Goal: Task Accomplishment & Management: Manage account settings

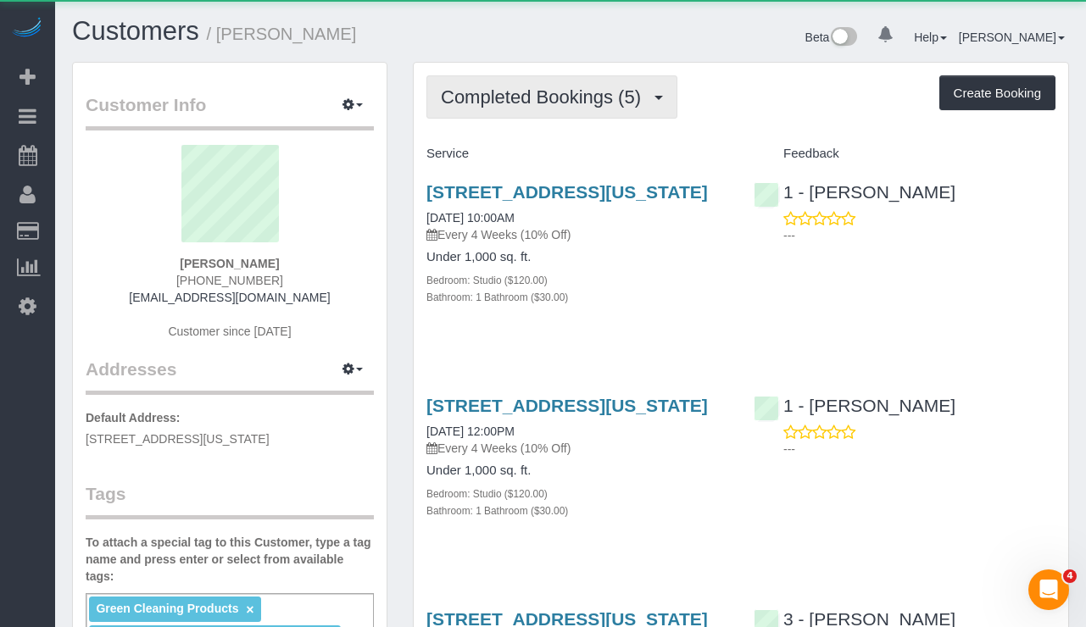
click at [494, 97] on span "Completed Bookings (5)" at bounding box center [545, 96] width 208 height 21
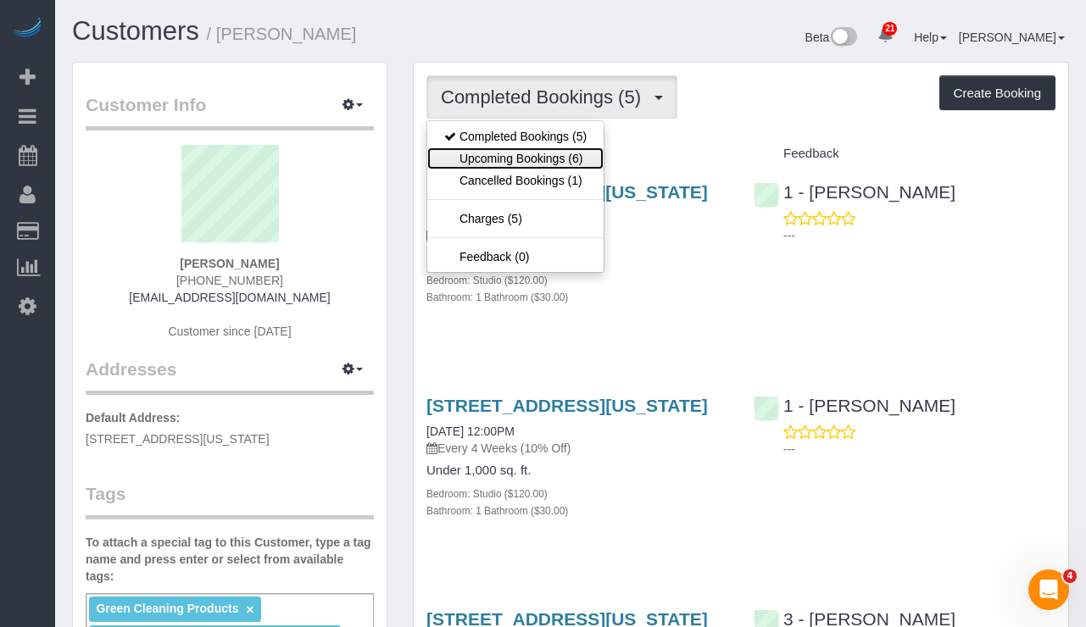
click at [500, 151] on link "Upcoming Bookings (6)" at bounding box center [515, 158] width 176 height 22
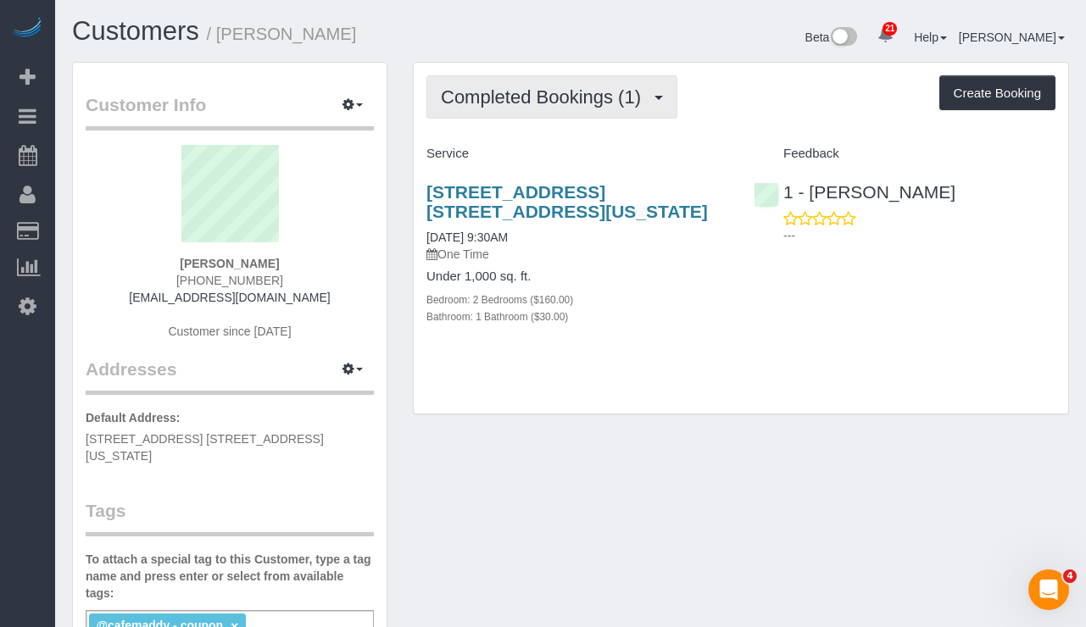
click at [591, 111] on button "Completed Bookings (1)" at bounding box center [551, 96] width 251 height 43
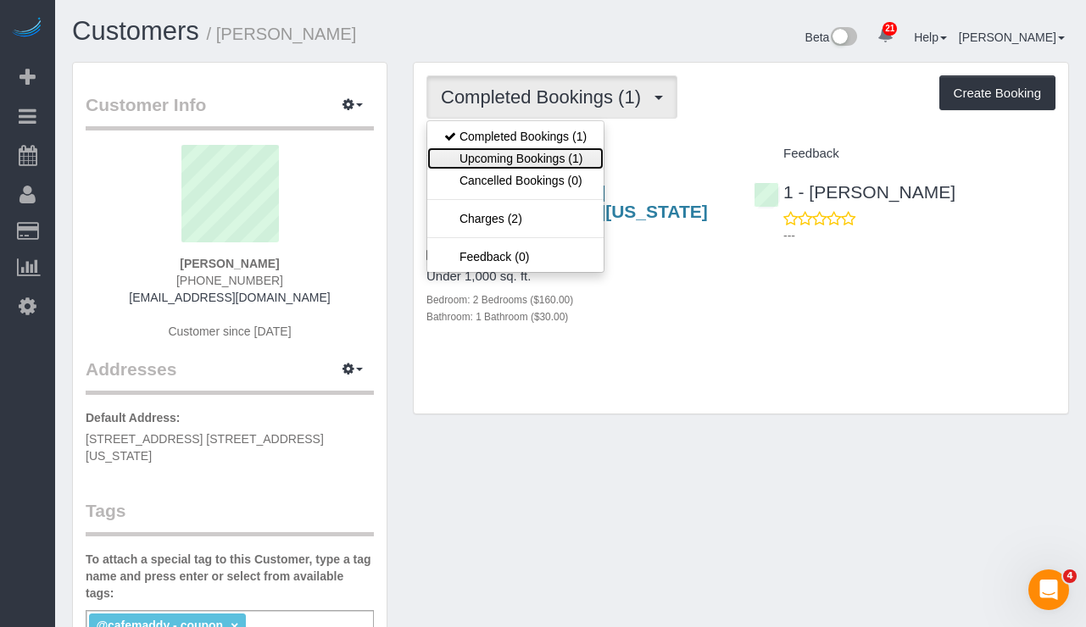
click at [543, 164] on link "Upcoming Bookings (1)" at bounding box center [515, 158] width 176 height 22
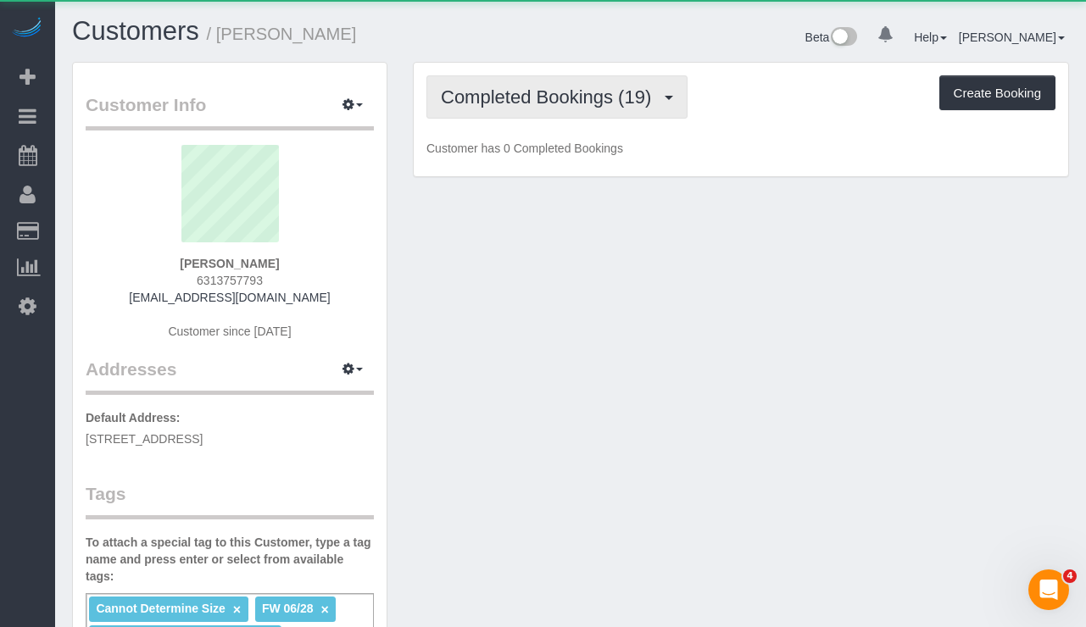
drag, startPoint x: 473, startPoint y: 96, endPoint x: 486, endPoint y: 104, distance: 15.3
click at [473, 96] on span "Completed Bookings (19)" at bounding box center [550, 96] width 219 height 21
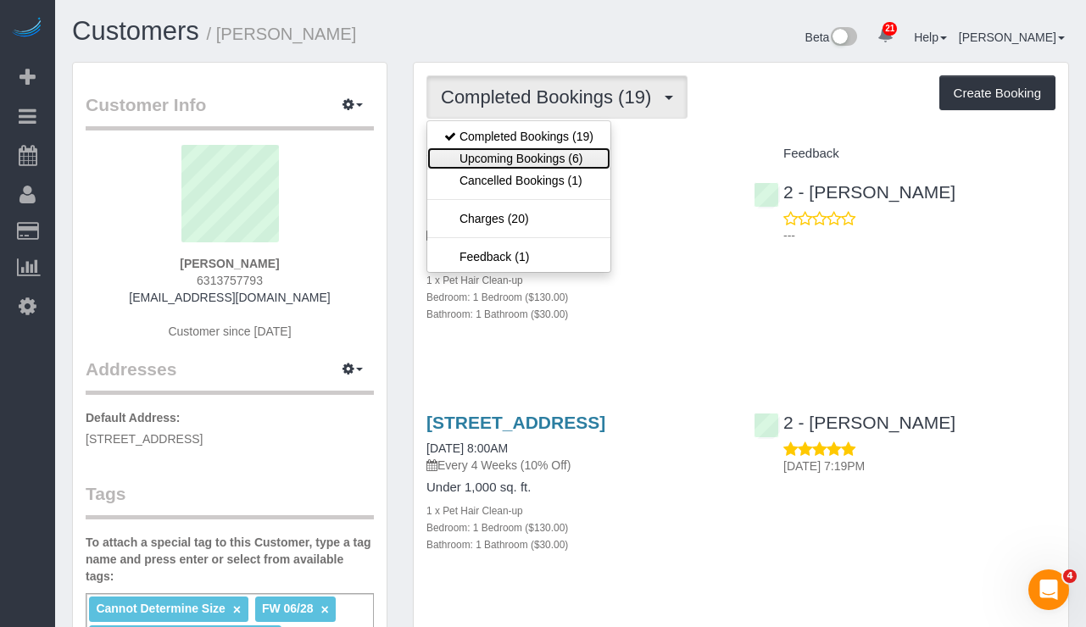
click at [521, 155] on link "Upcoming Bookings (6)" at bounding box center [518, 158] width 183 height 22
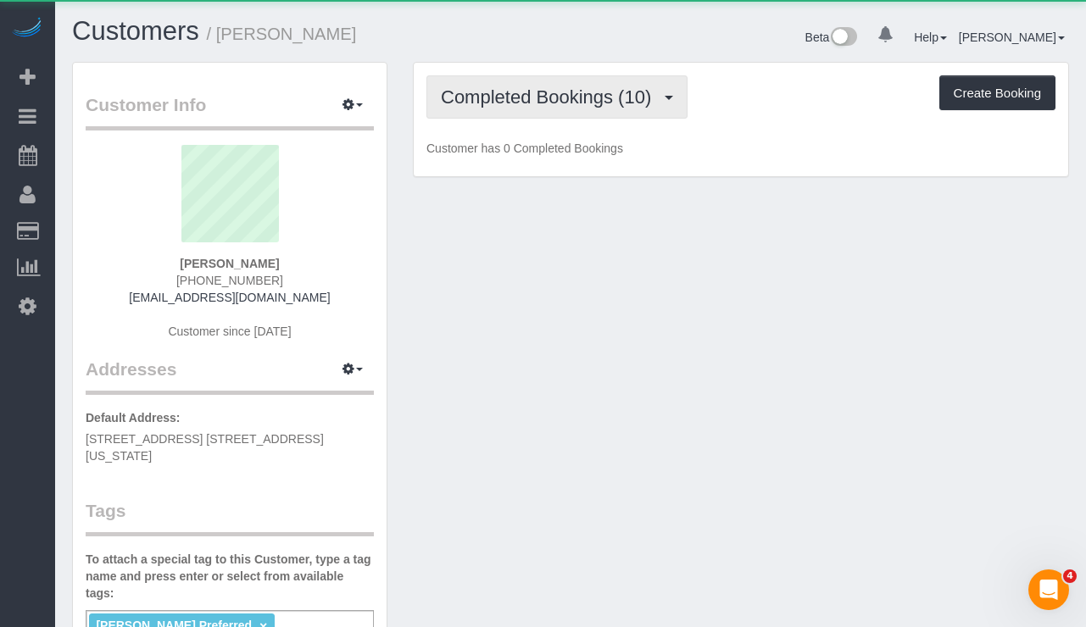
click at [541, 109] on button "Completed Bookings (10)" at bounding box center [556, 96] width 261 height 43
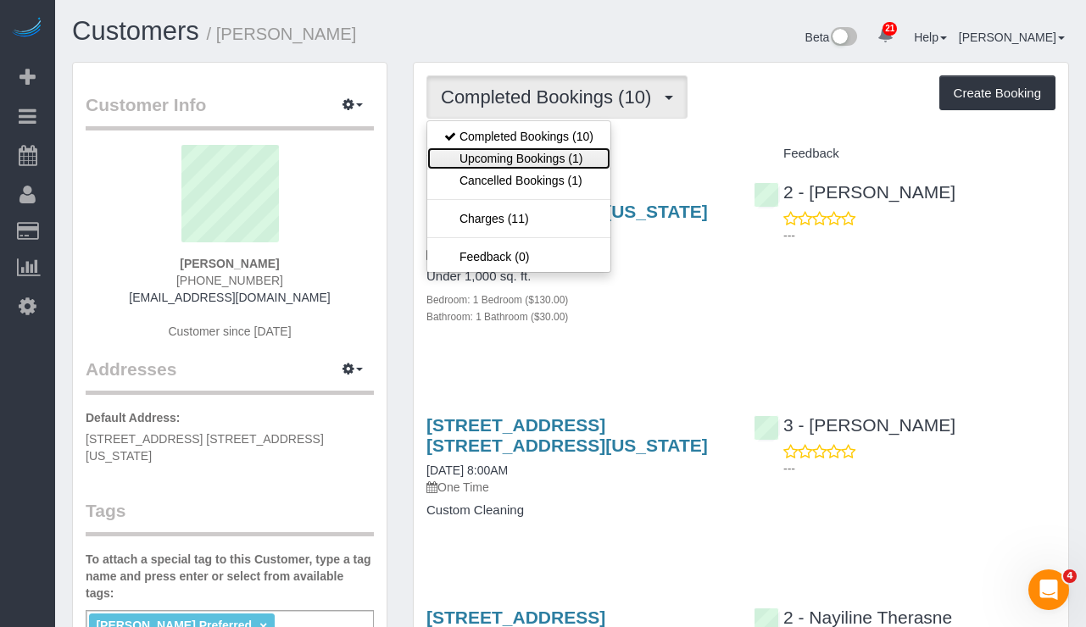
click at [542, 161] on link "Upcoming Bookings (1)" at bounding box center [518, 158] width 183 height 22
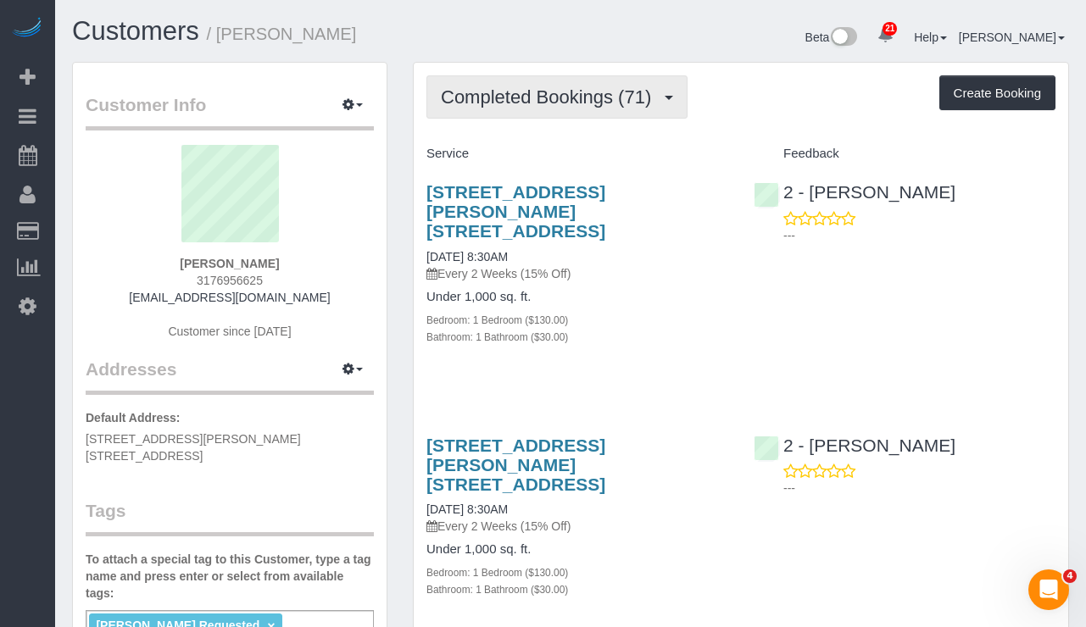
click at [526, 93] on span "Completed Bookings (71)" at bounding box center [550, 96] width 219 height 21
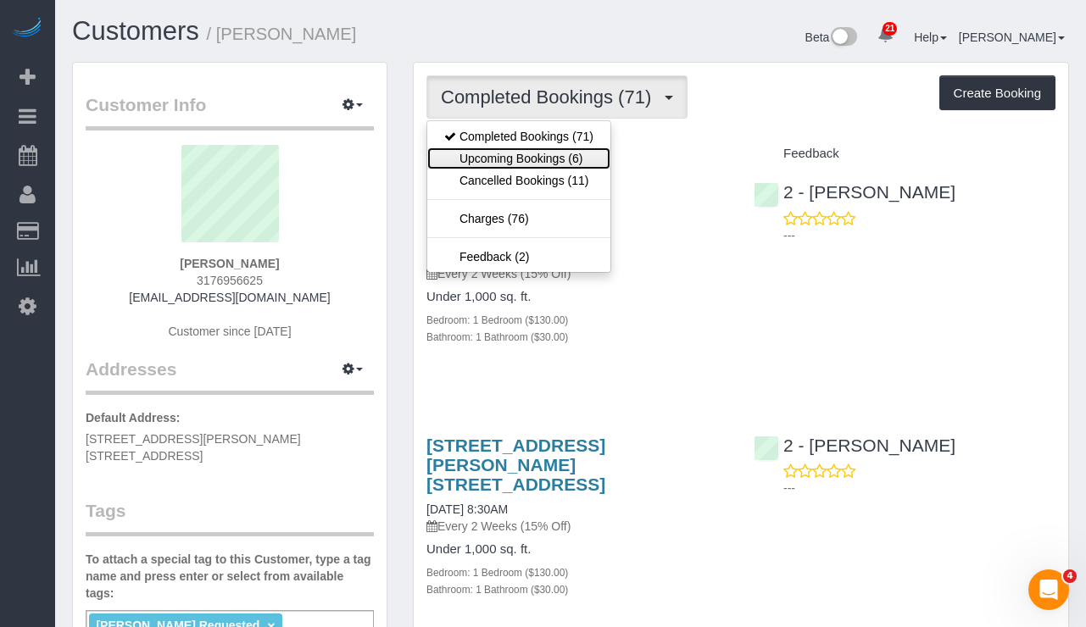
click at [514, 149] on link "Upcoming Bookings (6)" at bounding box center [518, 158] width 183 height 22
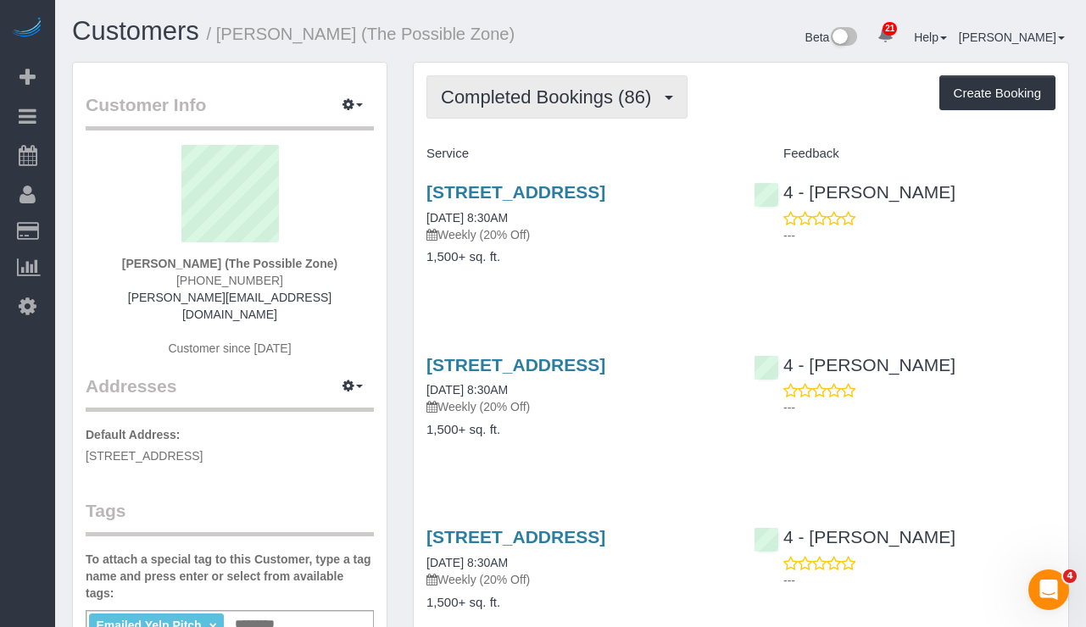
click at [485, 86] on span "Completed Bookings (86)" at bounding box center [550, 96] width 219 height 21
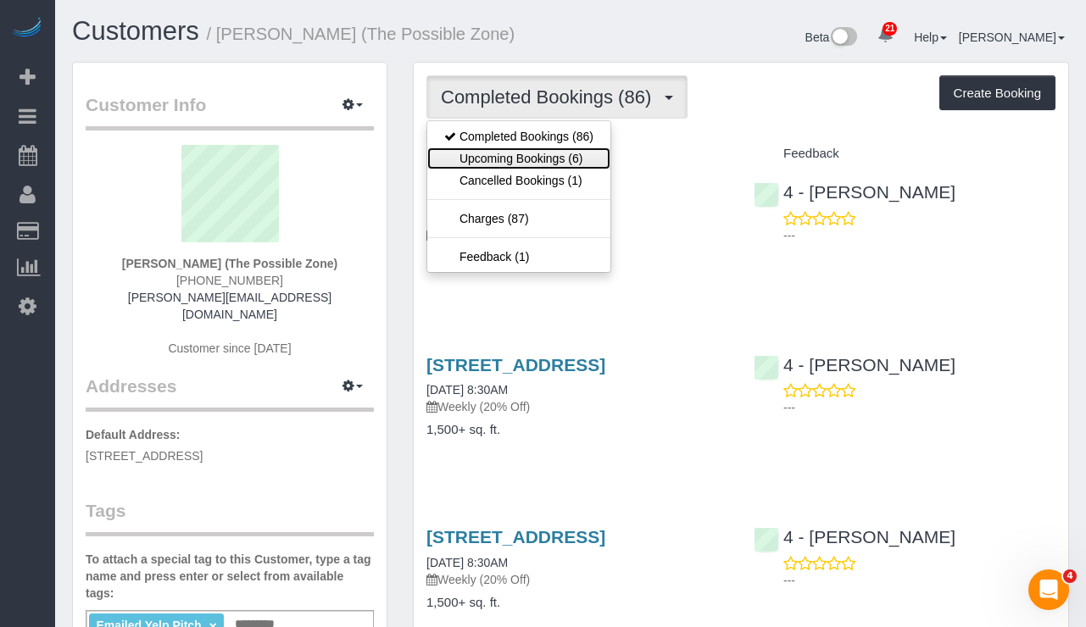
click at [501, 151] on link "Upcoming Bookings (6)" at bounding box center [518, 158] width 183 height 22
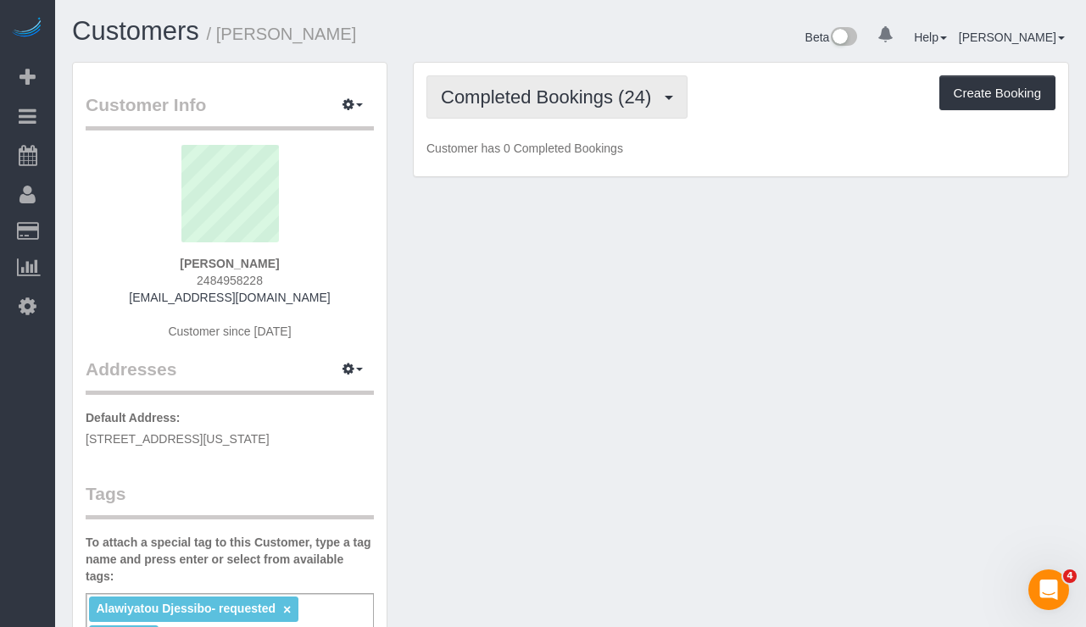
click at [484, 97] on span "Completed Bookings (24)" at bounding box center [550, 96] width 219 height 21
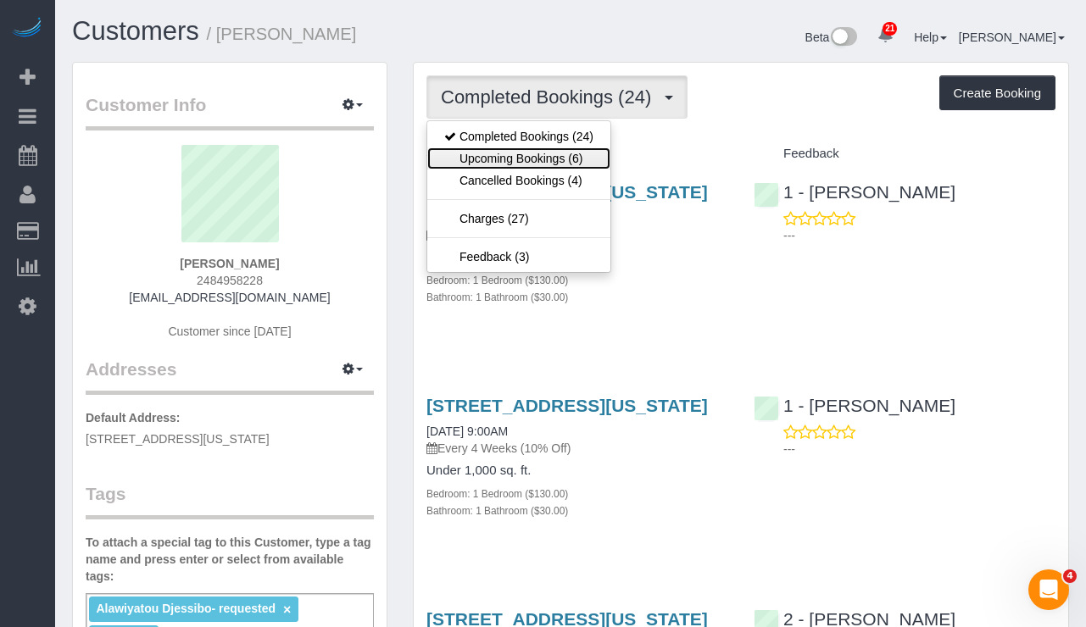
click at [514, 164] on link "Upcoming Bookings (6)" at bounding box center [518, 158] width 183 height 22
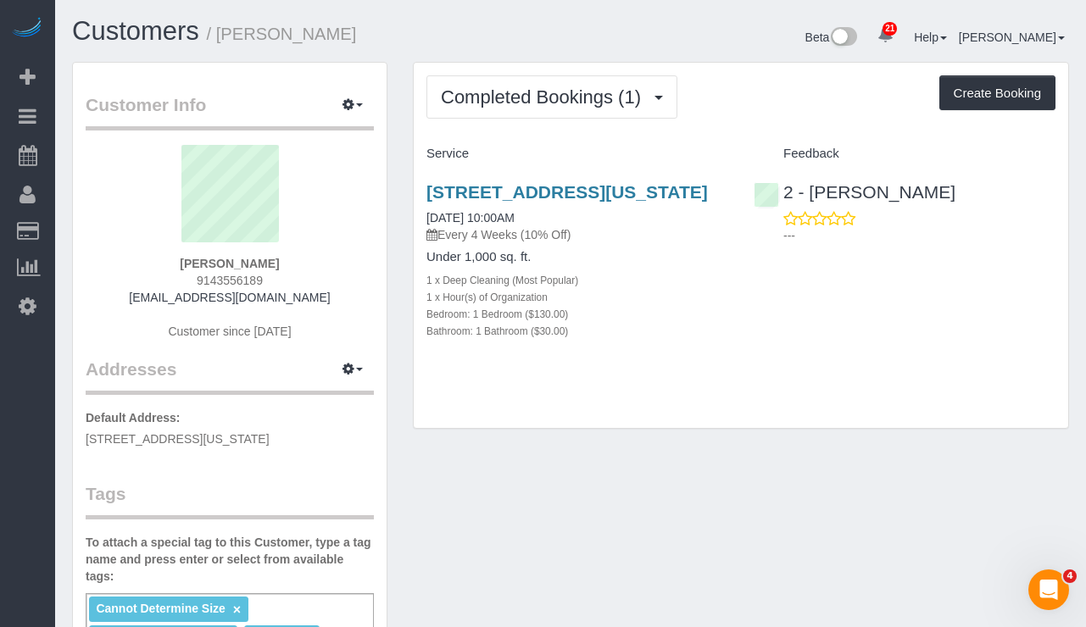
click at [545, 119] on div "Completed Bookings (1) Completed Bookings (1) Upcoming Bookings (8) Cancelled B…" at bounding box center [741, 246] width 654 height 366
drag, startPoint x: 549, startPoint y: 111, endPoint x: 546, endPoint y: 125, distance: 14.8
click at [548, 111] on button "Completed Bookings (1)" at bounding box center [551, 96] width 251 height 43
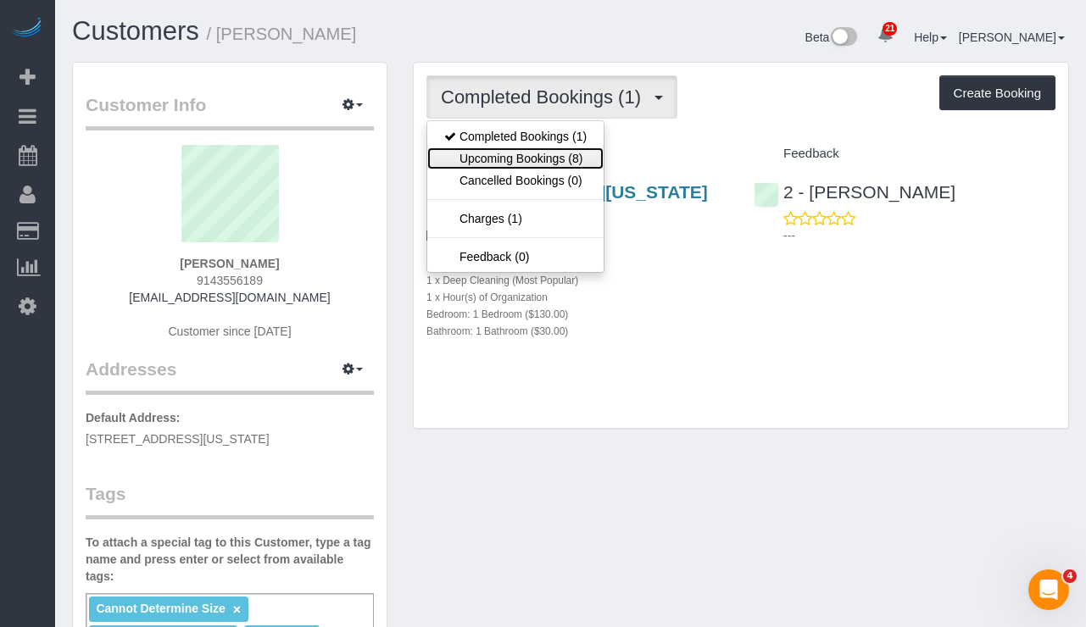
click at [528, 161] on link "Upcoming Bookings (8)" at bounding box center [515, 158] width 176 height 22
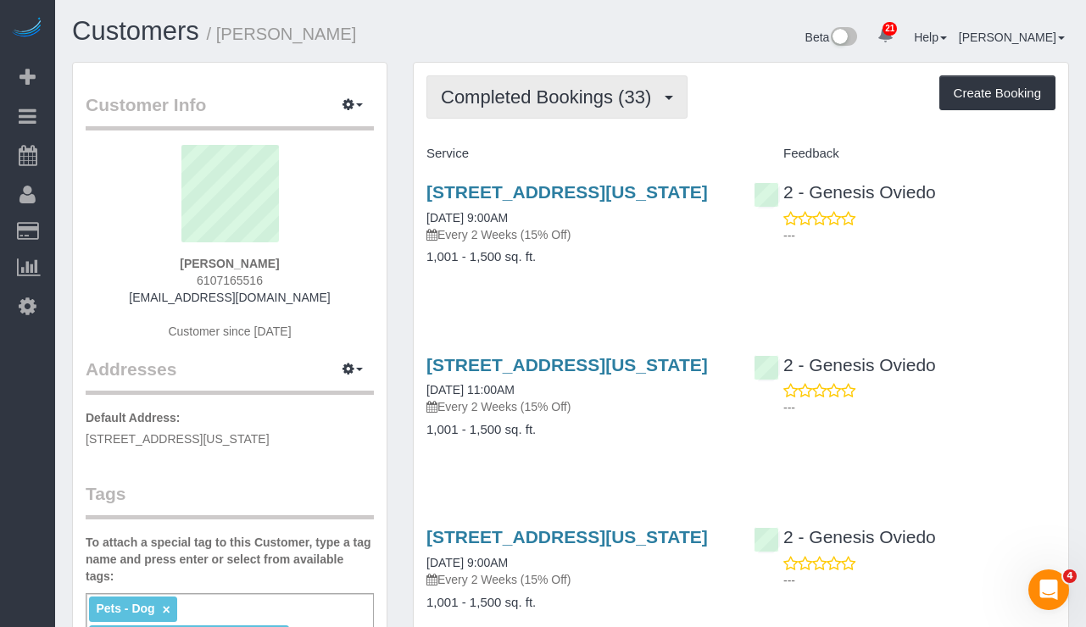
click at [489, 94] on span "Completed Bookings (33)" at bounding box center [550, 96] width 219 height 21
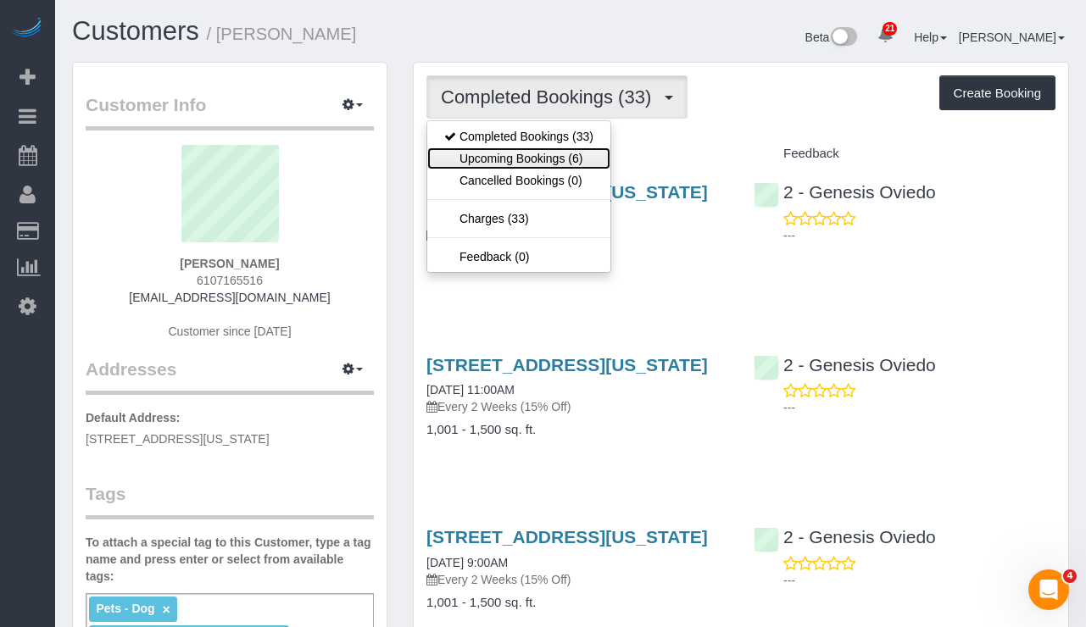
click at [507, 153] on link "Upcoming Bookings (6)" at bounding box center [518, 158] width 183 height 22
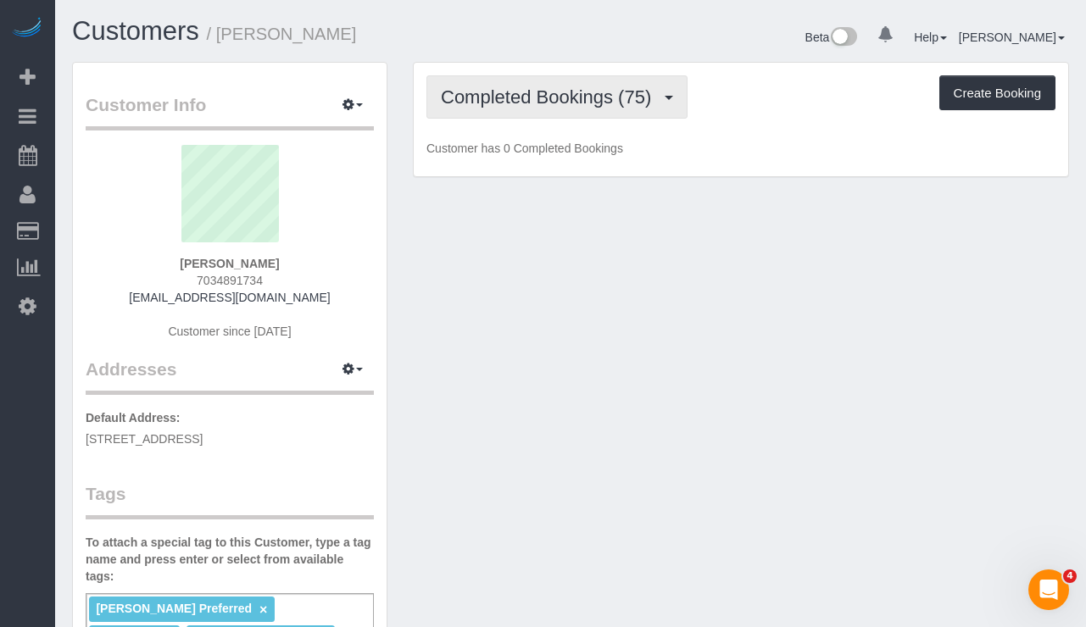
click at [524, 100] on span "Completed Bookings (75)" at bounding box center [550, 96] width 219 height 21
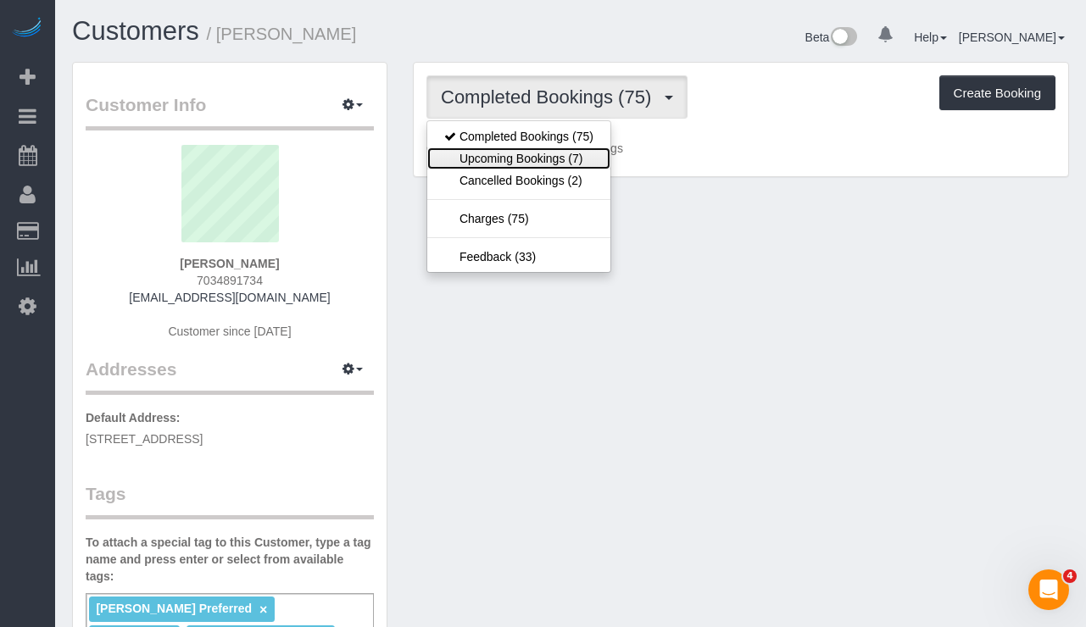
click at [523, 151] on link "Upcoming Bookings (7)" at bounding box center [518, 158] width 183 height 22
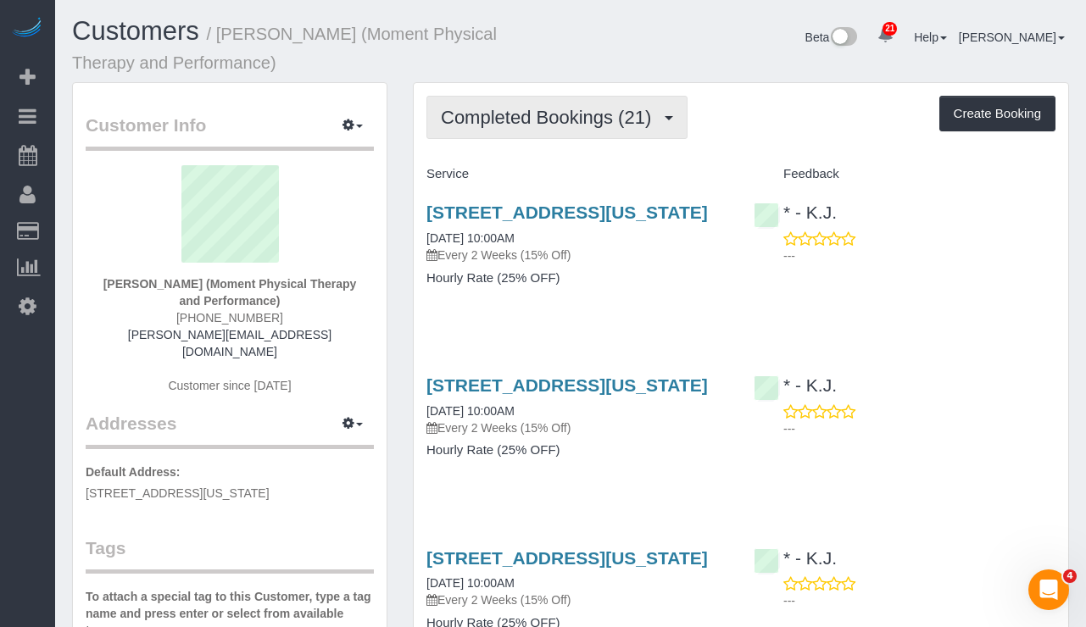
click at [525, 119] on span "Completed Bookings (21)" at bounding box center [550, 117] width 219 height 21
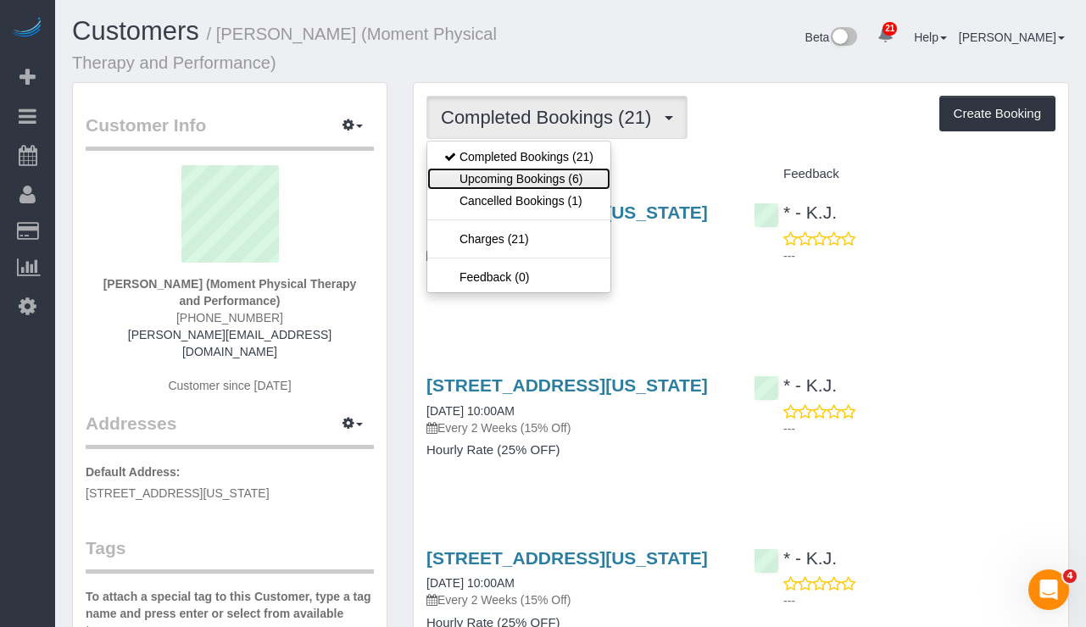
click at [534, 171] on link "Upcoming Bookings (6)" at bounding box center [518, 179] width 183 height 22
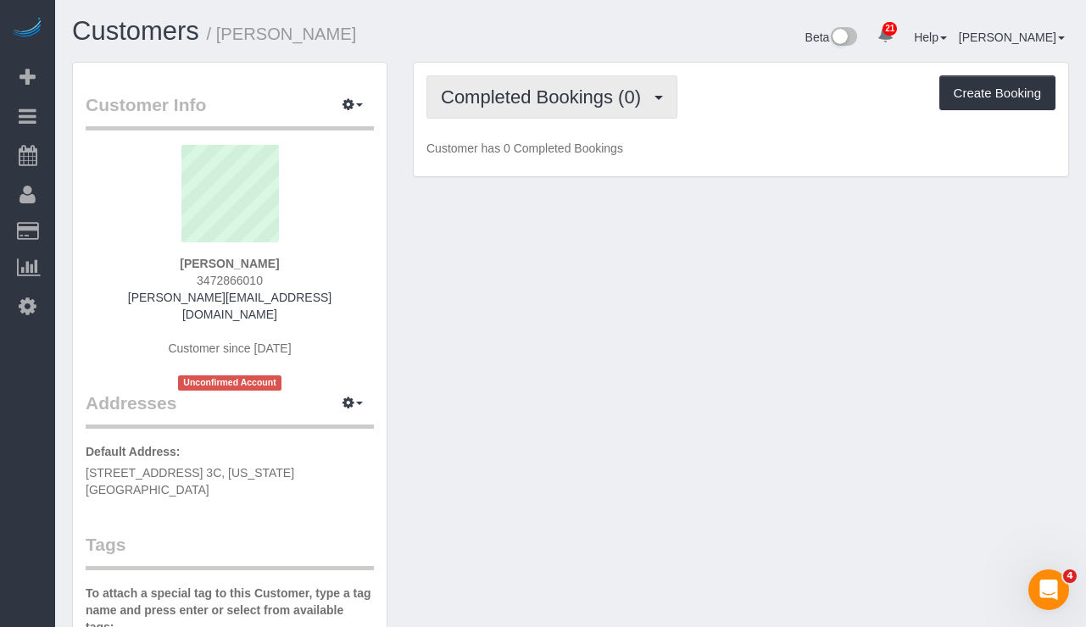
drag, startPoint x: 515, startPoint y: 81, endPoint x: 525, endPoint y: 150, distance: 70.1
click at [515, 81] on button "Completed Bookings (0)" at bounding box center [551, 96] width 251 height 43
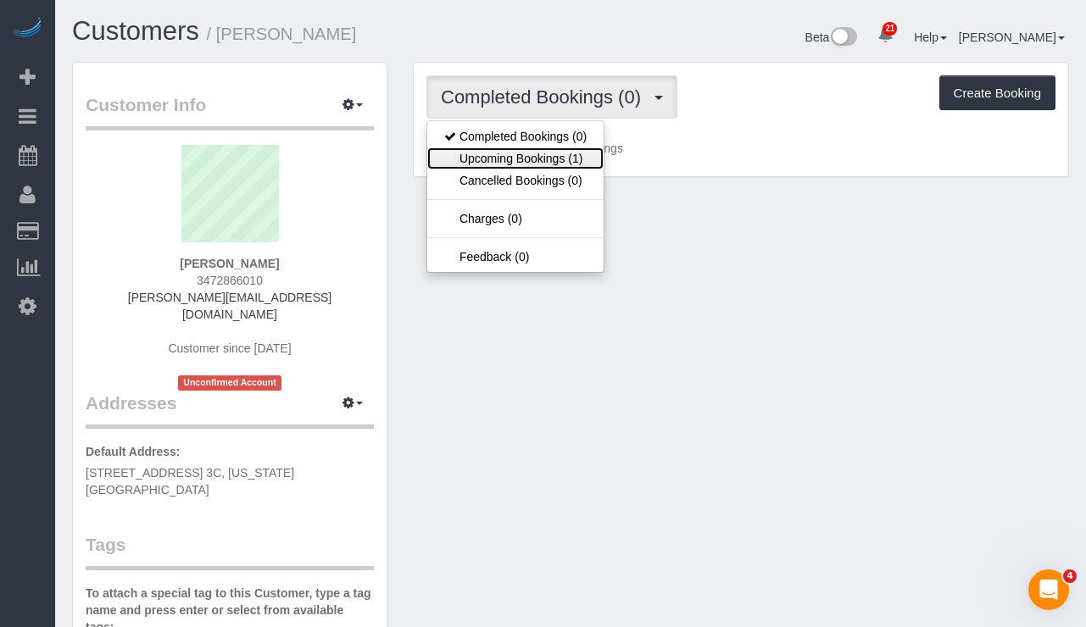
click at [525, 158] on link "Upcoming Bookings (1)" at bounding box center [515, 158] width 176 height 22
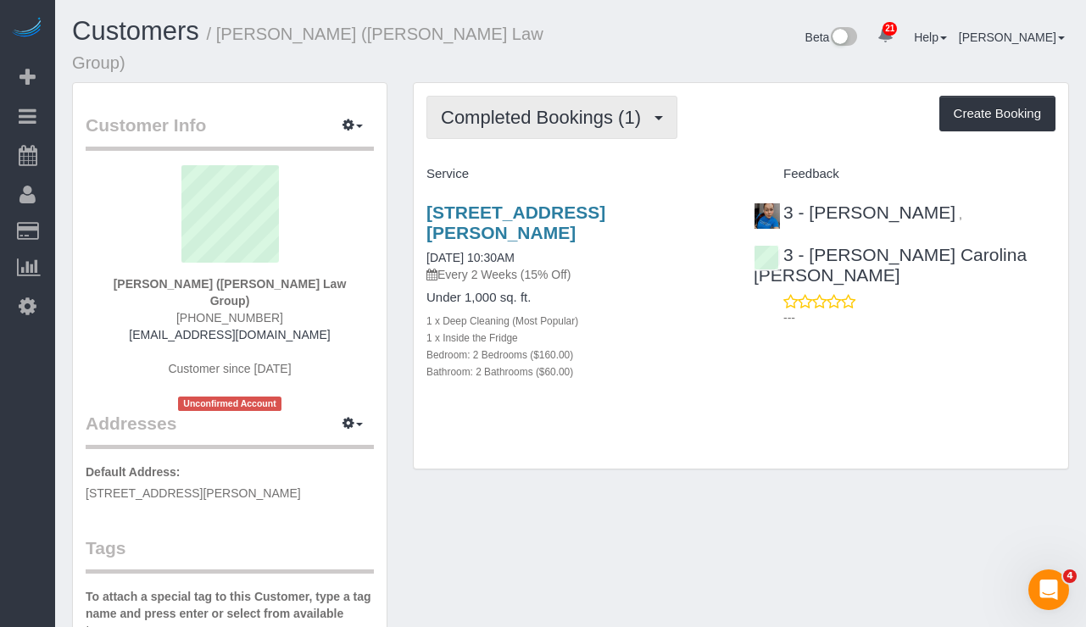
click at [523, 107] on span "Completed Bookings (1)" at bounding box center [545, 117] width 208 height 21
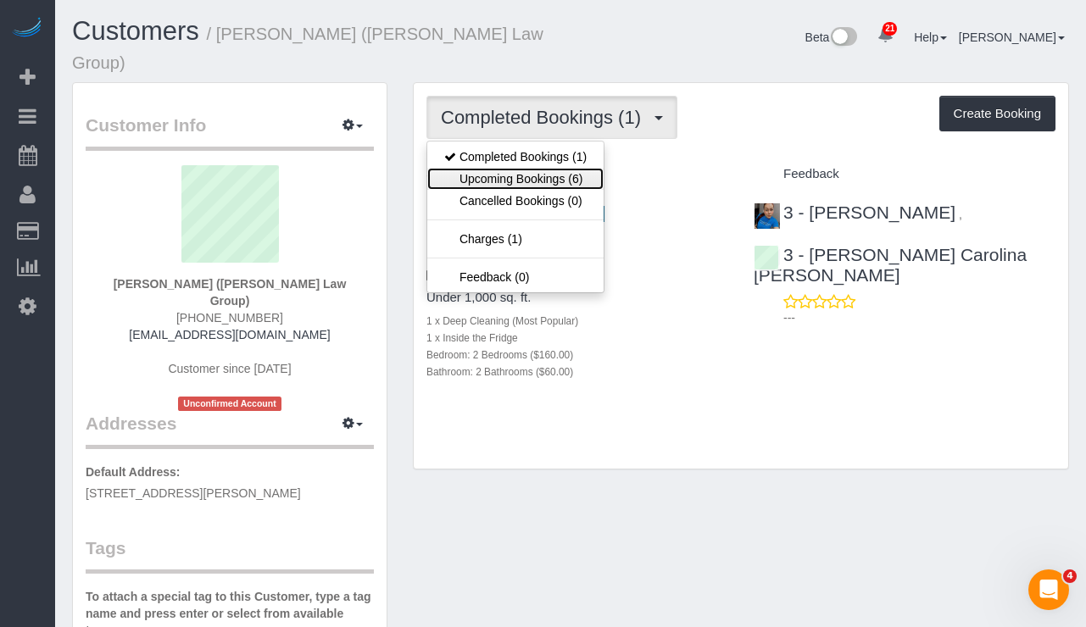
click at [545, 168] on link "Upcoming Bookings (6)" at bounding box center [515, 179] width 176 height 22
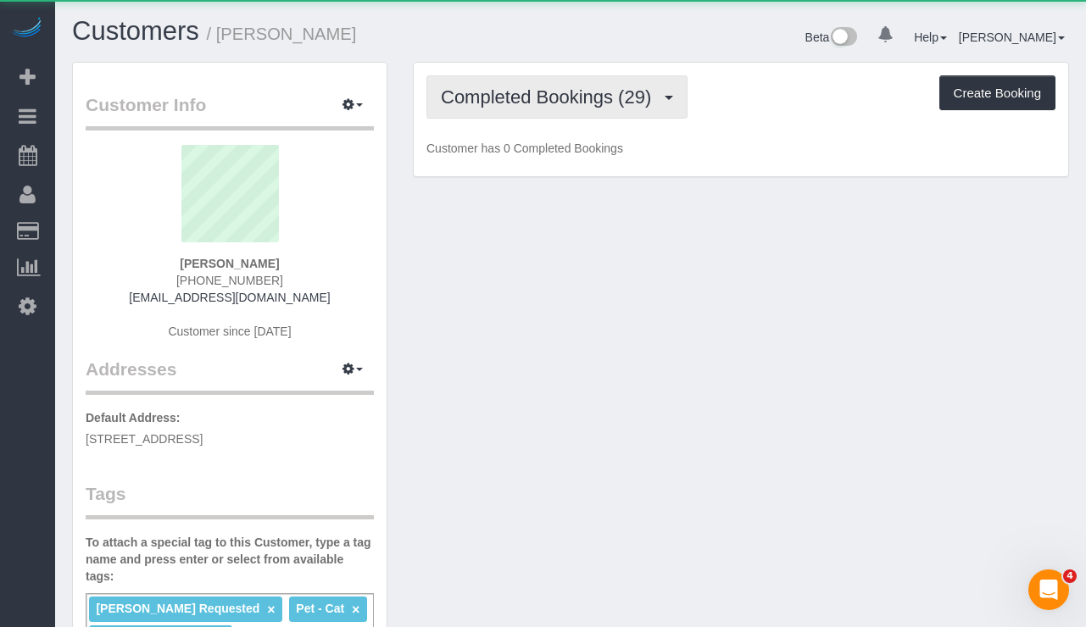
click at [506, 105] on span "Completed Bookings (29)" at bounding box center [550, 96] width 219 height 21
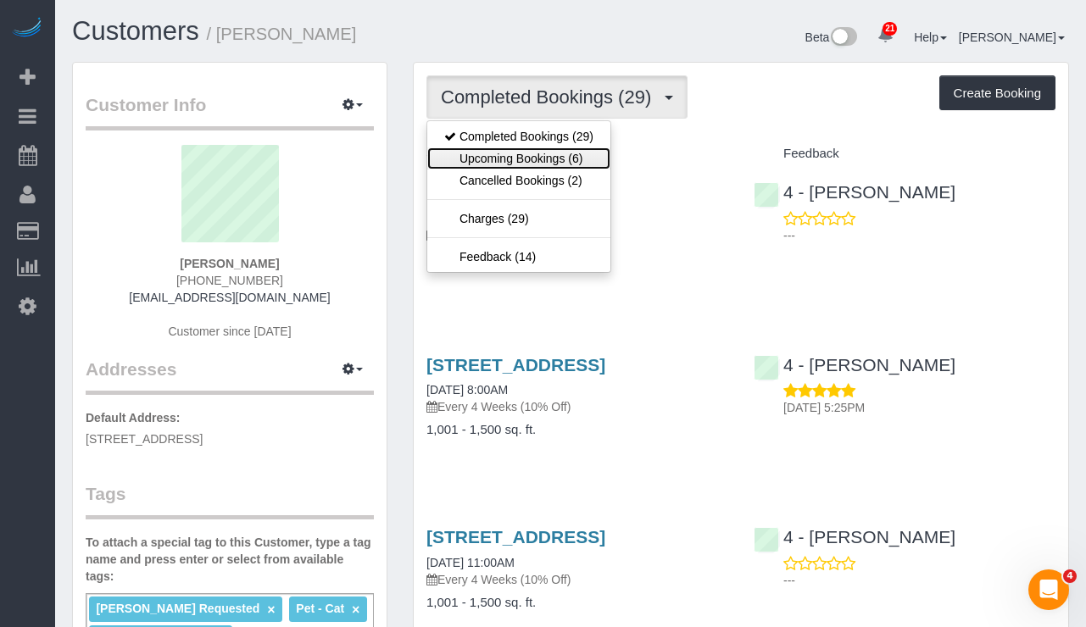
click at [523, 155] on link "Upcoming Bookings (6)" at bounding box center [518, 158] width 183 height 22
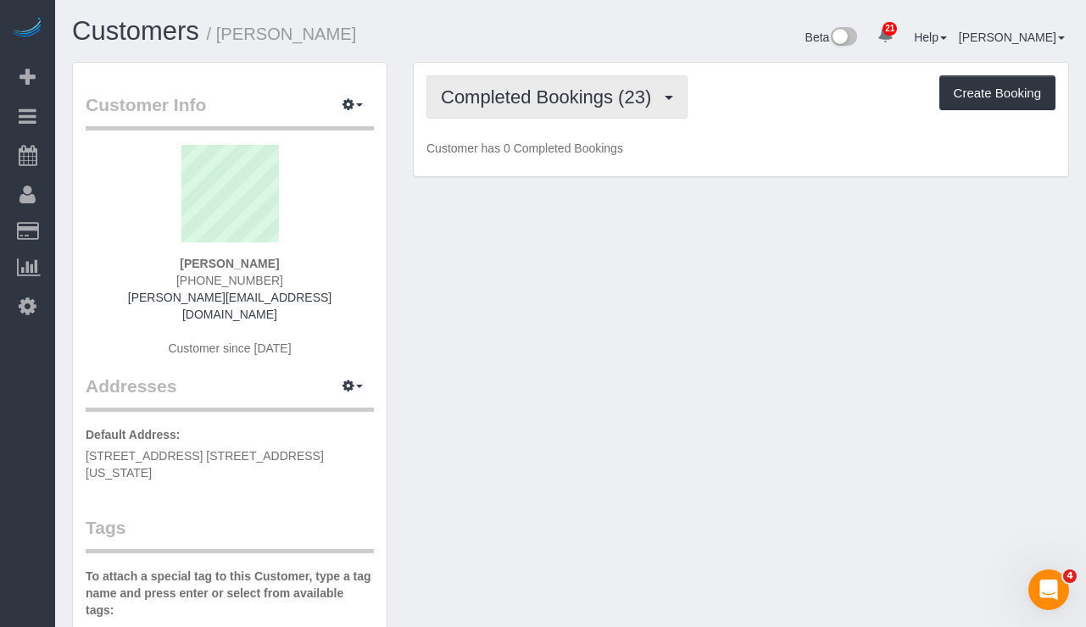
drag, startPoint x: 495, startPoint y: 93, endPoint x: 503, endPoint y: 132, distance: 39.9
click at [495, 93] on span "Completed Bookings (23)" at bounding box center [550, 96] width 219 height 21
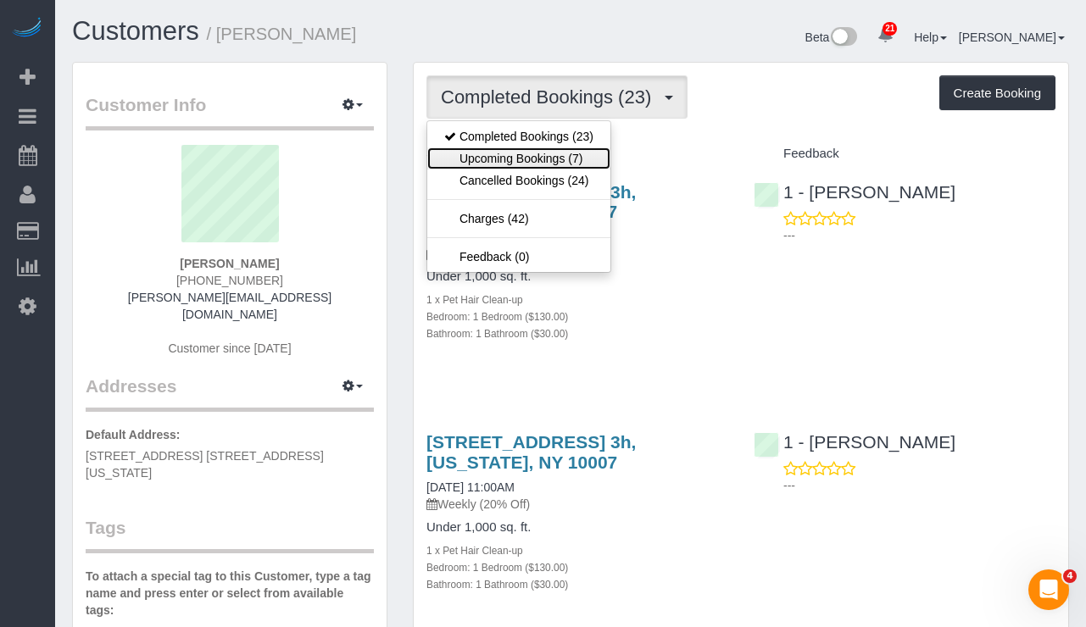
click at [492, 148] on link "Upcoming Bookings (7)" at bounding box center [518, 158] width 183 height 22
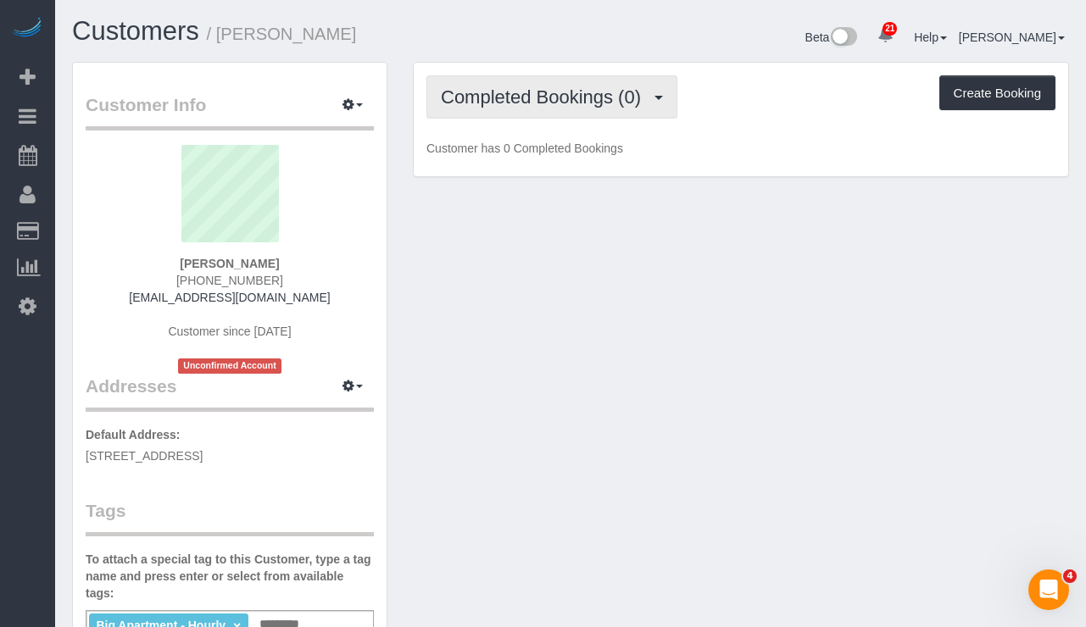
click at [558, 105] on span "Completed Bookings (0)" at bounding box center [545, 96] width 208 height 21
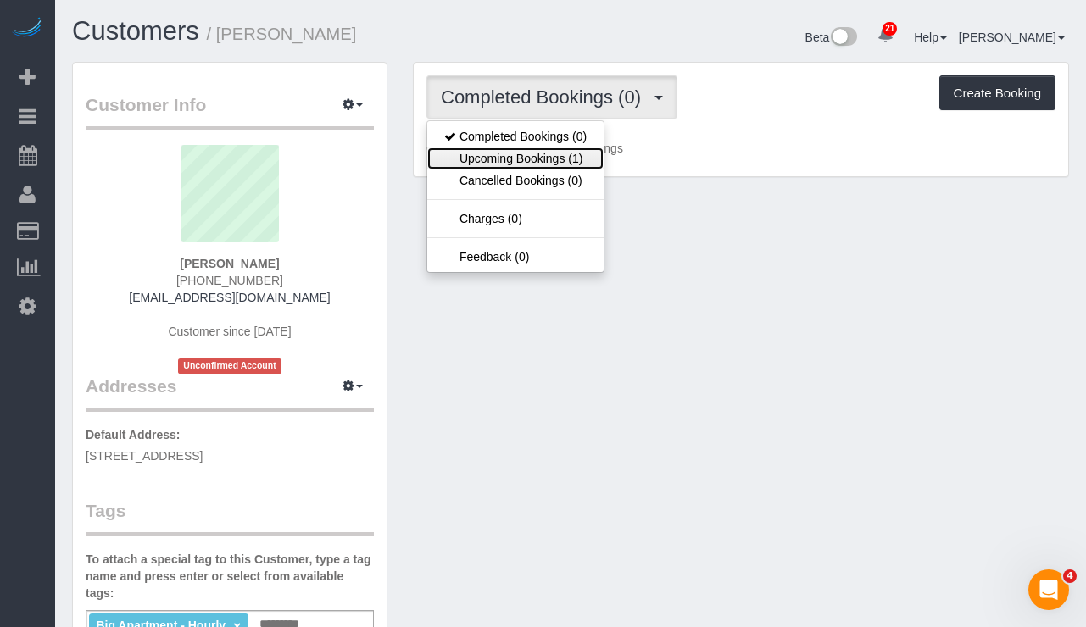
click at [545, 158] on link "Upcoming Bookings (1)" at bounding box center [515, 158] width 176 height 22
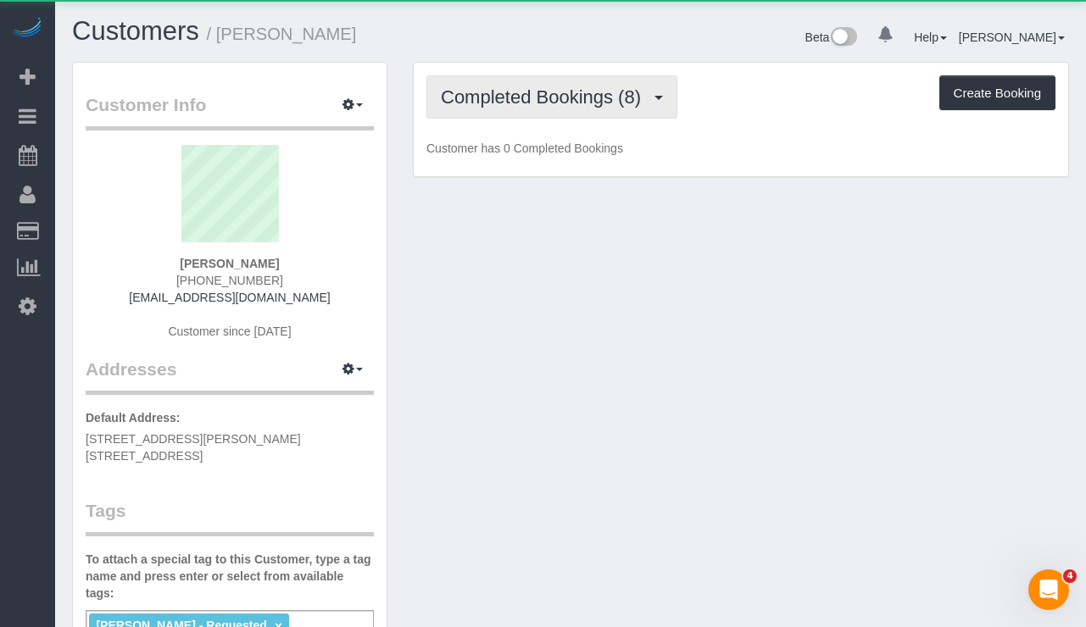
click at [508, 114] on button "Completed Bookings (8)" at bounding box center [551, 96] width 251 height 43
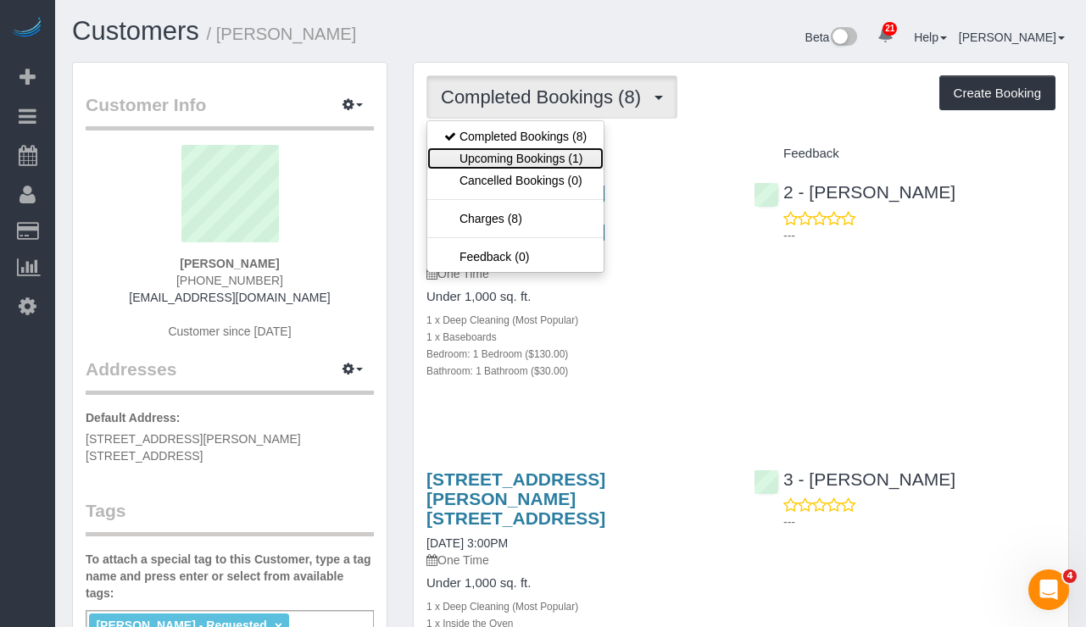
click at [511, 157] on link "Upcoming Bookings (1)" at bounding box center [515, 158] width 176 height 22
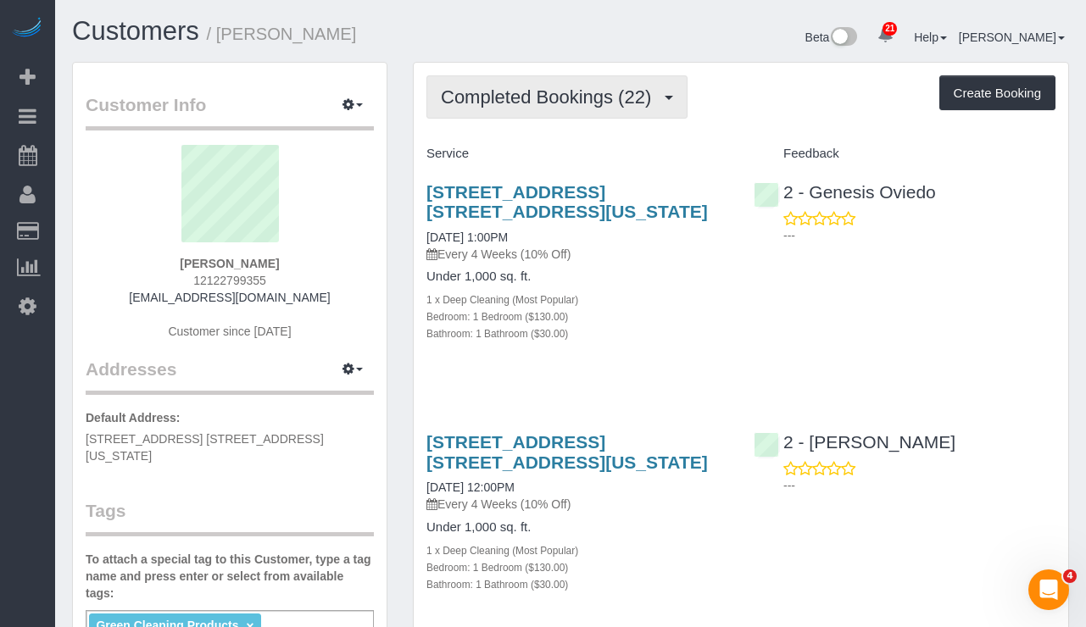
click at [498, 97] on span "Completed Bookings (22)" at bounding box center [550, 96] width 219 height 21
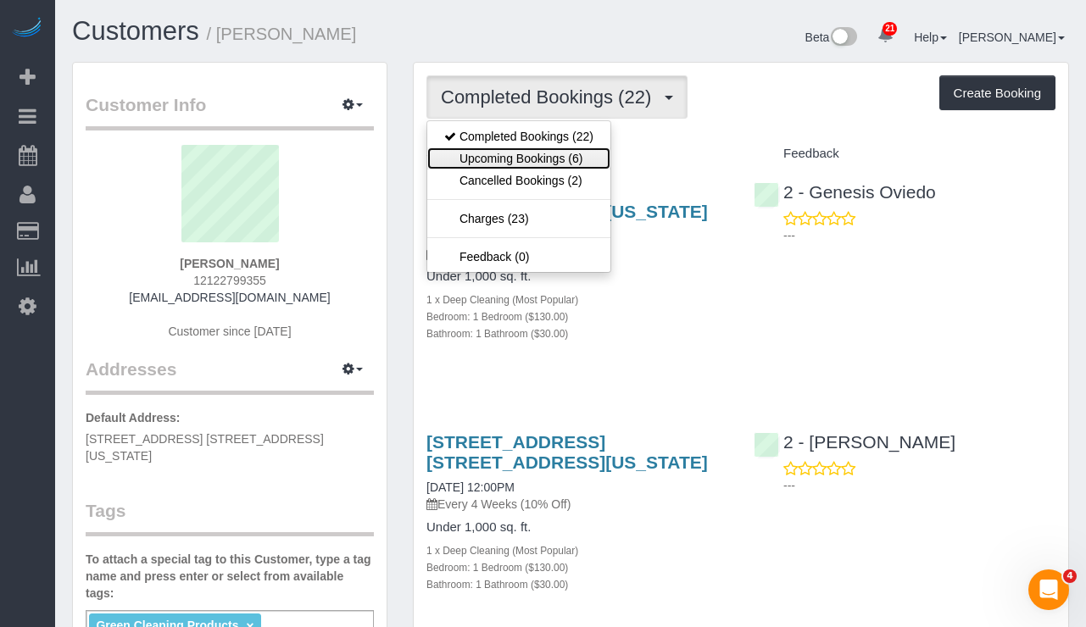
click at [517, 153] on link "Upcoming Bookings (6)" at bounding box center [518, 158] width 183 height 22
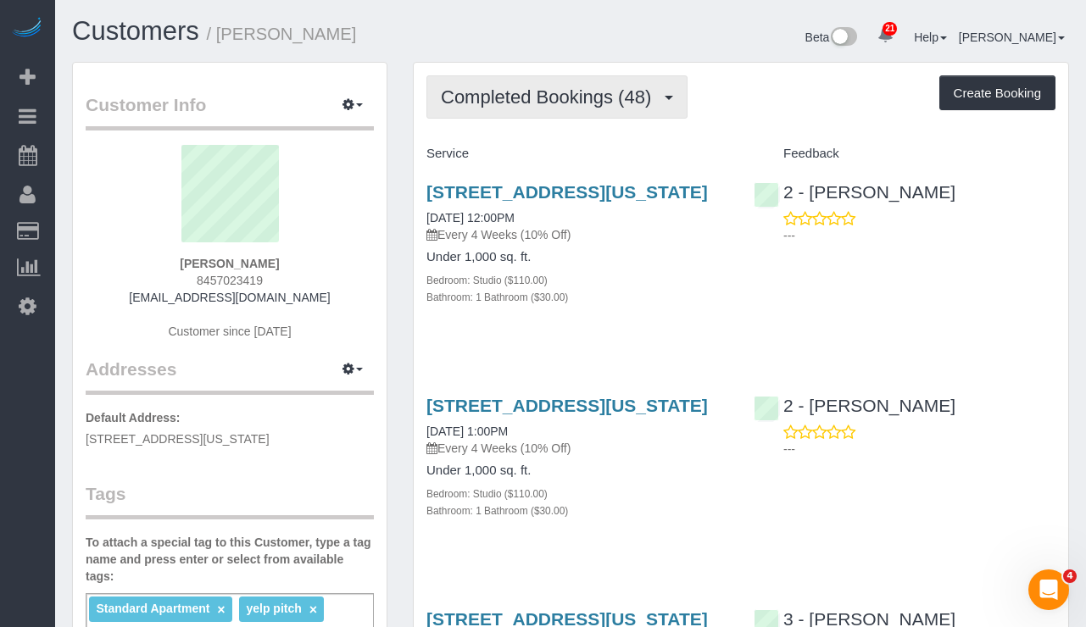
drag, startPoint x: 525, startPoint y: 105, endPoint x: 529, endPoint y: 122, distance: 17.5
click at [525, 105] on span "Completed Bookings (48)" at bounding box center [550, 96] width 219 height 21
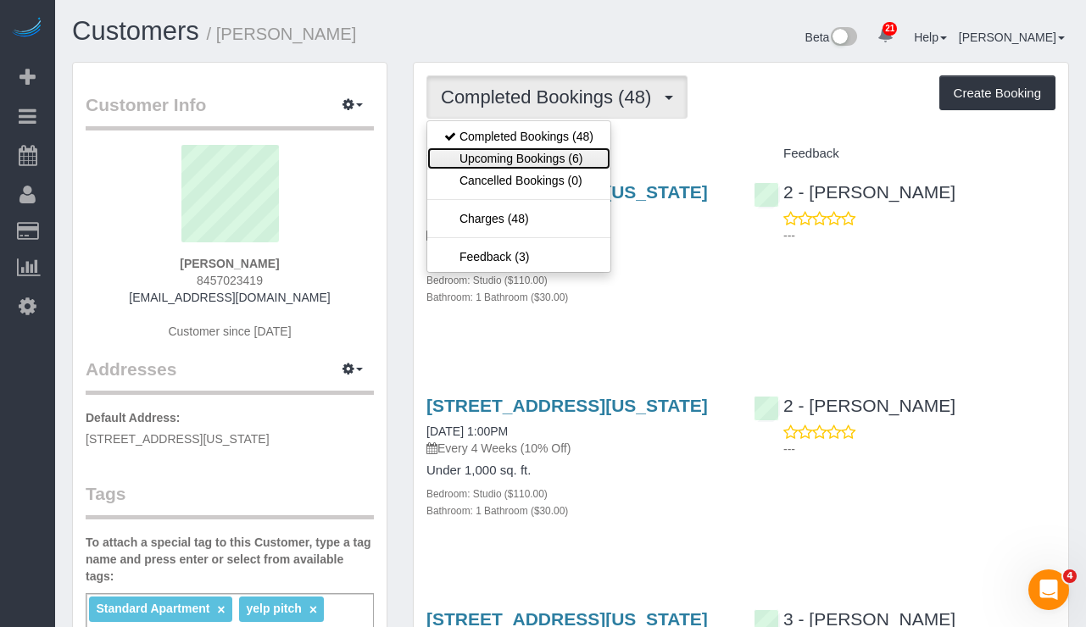
click at [507, 161] on link "Upcoming Bookings (6)" at bounding box center [518, 158] width 183 height 22
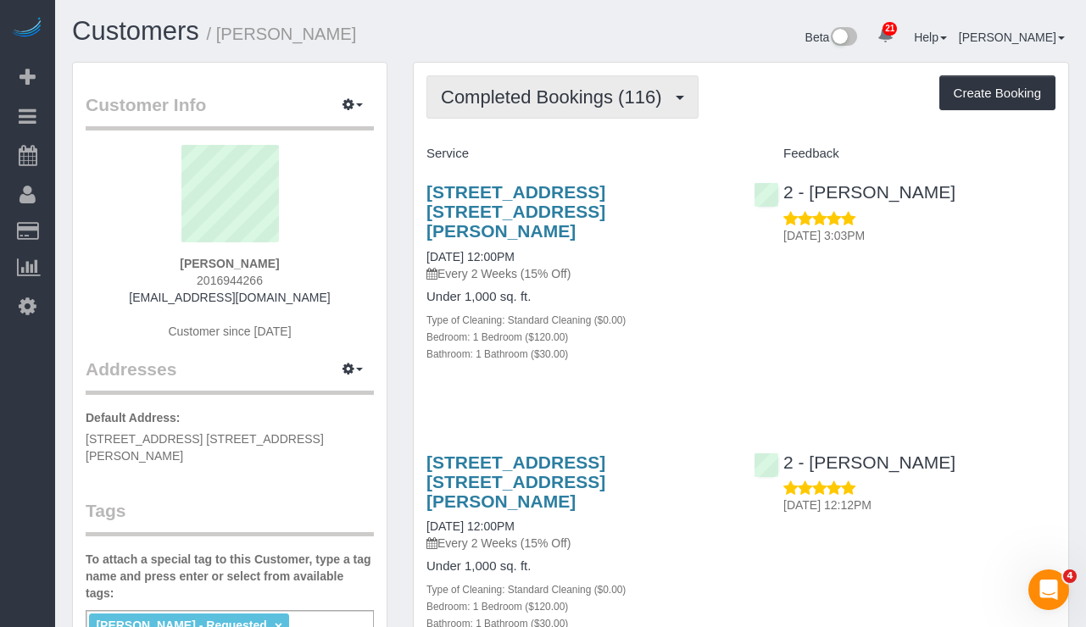
drag, startPoint x: 549, startPoint y: 82, endPoint x: 547, endPoint y: 107, distance: 24.6
click at [548, 83] on button "Completed Bookings (116)" at bounding box center [562, 96] width 272 height 43
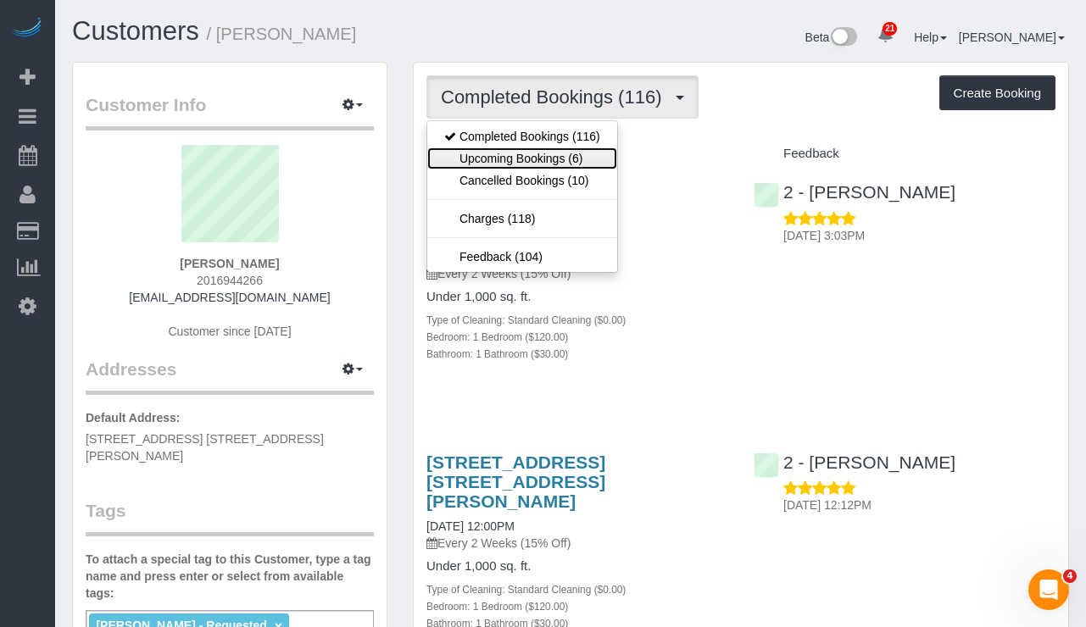
click at [531, 151] on link "Upcoming Bookings (6)" at bounding box center [522, 158] width 190 height 22
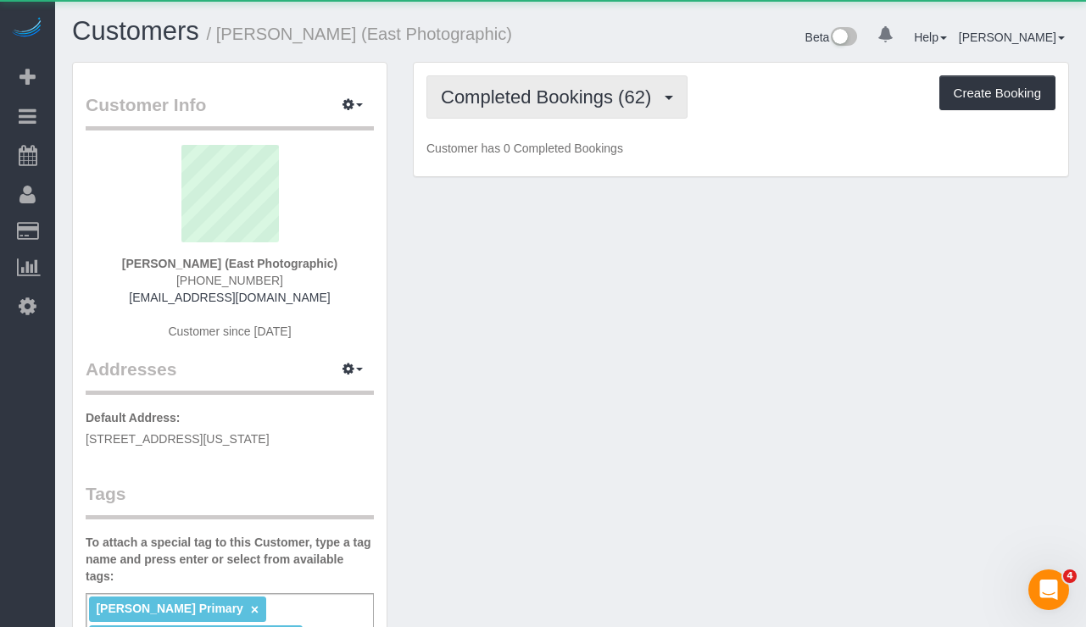
click at [445, 81] on button "Completed Bookings (62)" at bounding box center [556, 96] width 261 height 43
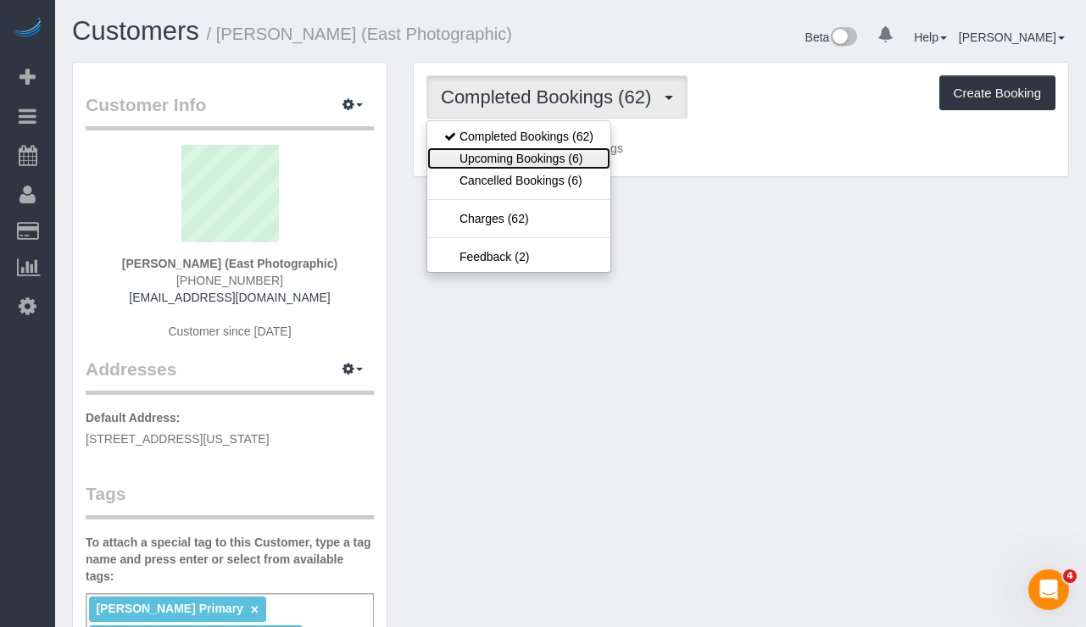
click at [471, 157] on link "Upcoming Bookings (6)" at bounding box center [518, 158] width 183 height 22
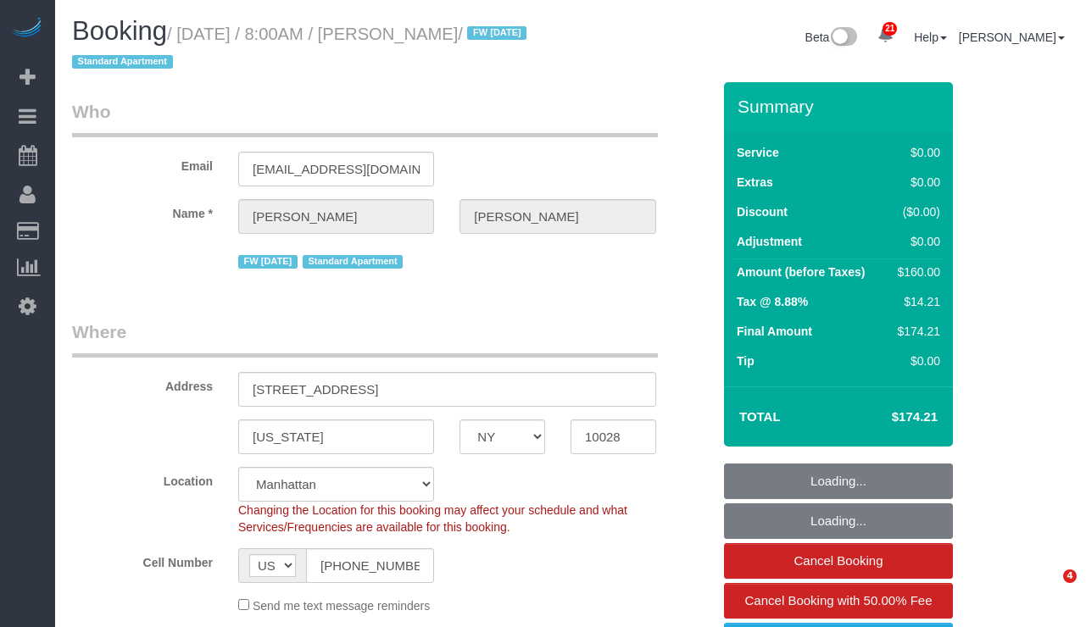
select select "NY"
select select "1"
select select "string:stripe-pm_1RTmbn4VGloSiKo7igwhzKma"
select select "number:57"
select select "number:74"
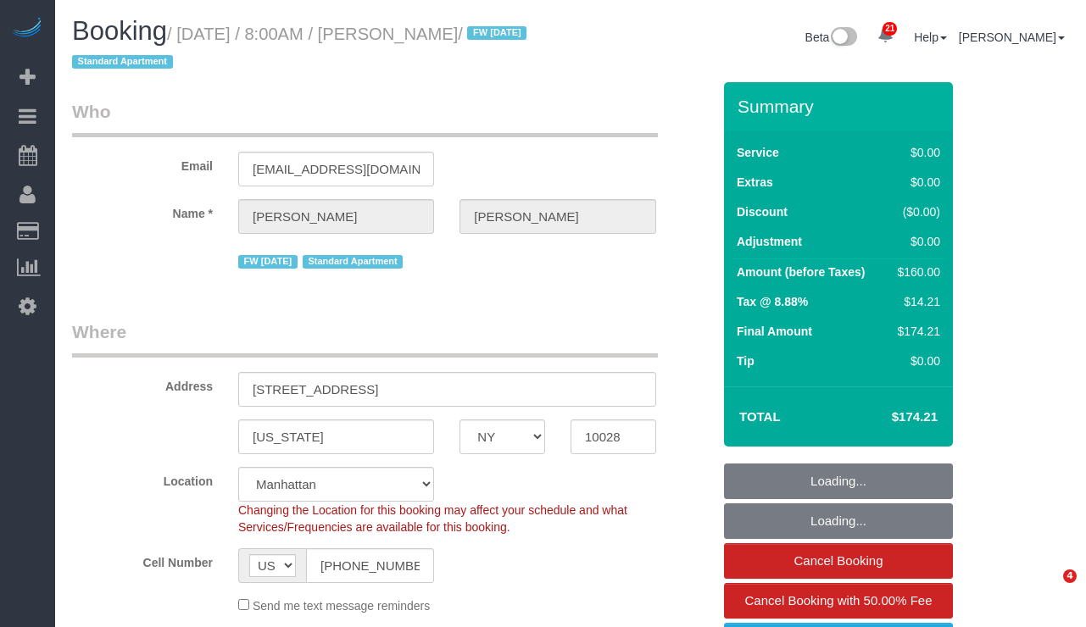
select select "number:15"
select select "number:6"
select select "spot1"
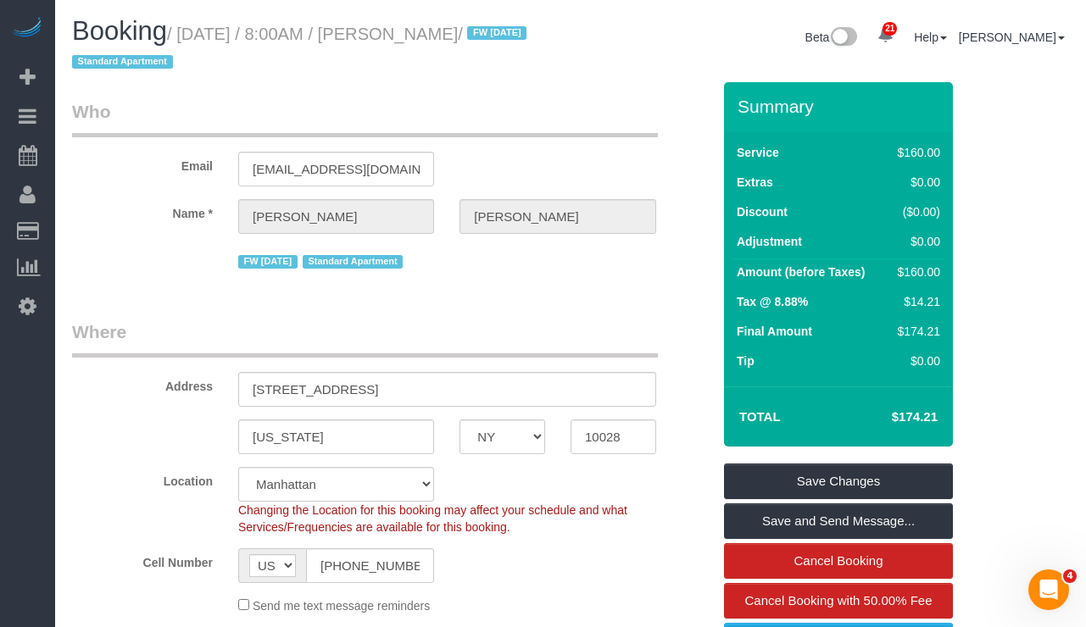
click at [536, 31] on h1 "Booking / September 18, 2025 / 8:00AM / Mary Curtis / FW 02/15/2024 Standard Ap…" at bounding box center [315, 46] width 486 height 58
drag, startPoint x: 537, startPoint y: 34, endPoint x: 194, endPoint y: 45, distance: 343.4
click at [194, 45] on h1 "Booking / September 18, 2025 / 8:00AM / Mary Curtis / FW 02/15/2024 Standard Ap…" at bounding box center [315, 46] width 486 height 58
copy small "September 18, 2025 / 8:00AM / Mary Curtis /"
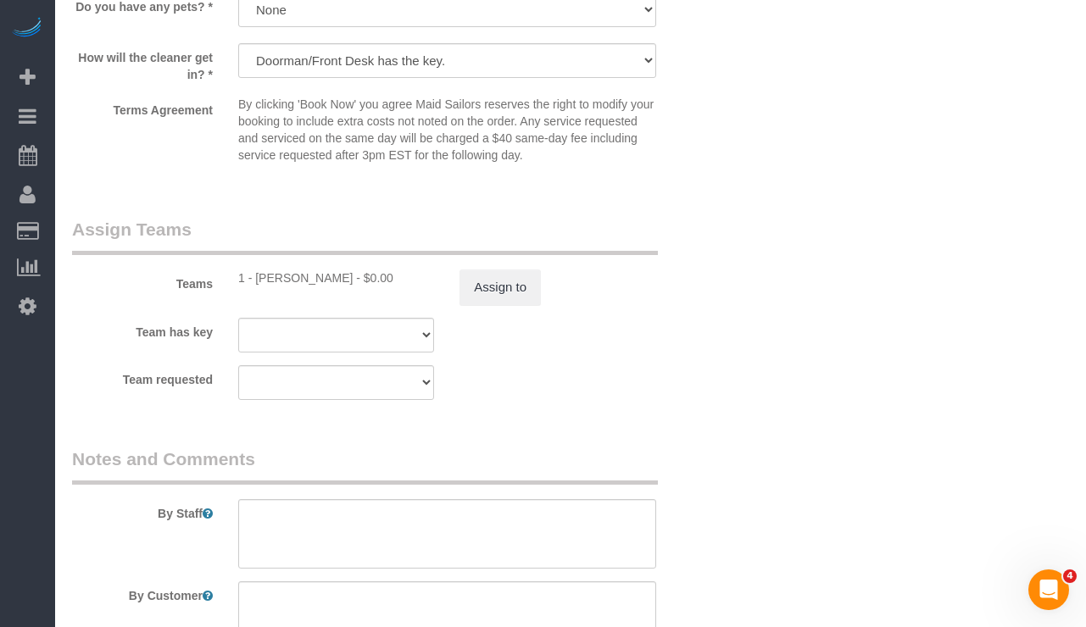
scroll to position [2049, 0]
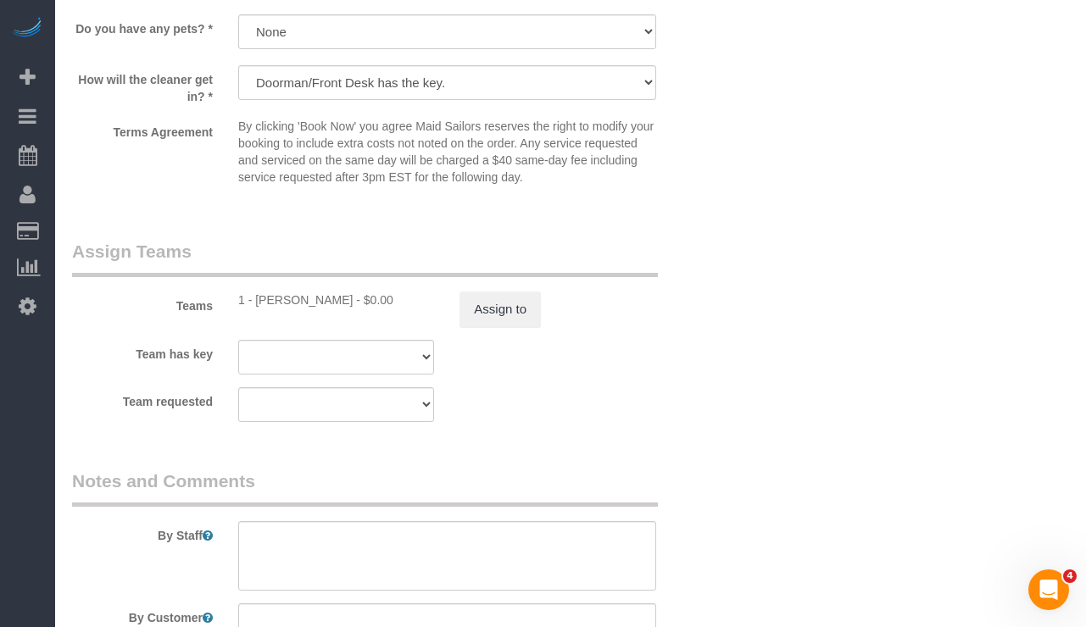
drag, startPoint x: 334, startPoint y: 299, endPoint x: 256, endPoint y: 303, distance: 78.1
click at [256, 303] on div "1 - Julian Talavera - $0.00" at bounding box center [336, 300] width 196 height 17
copy div "Julian Talavera"
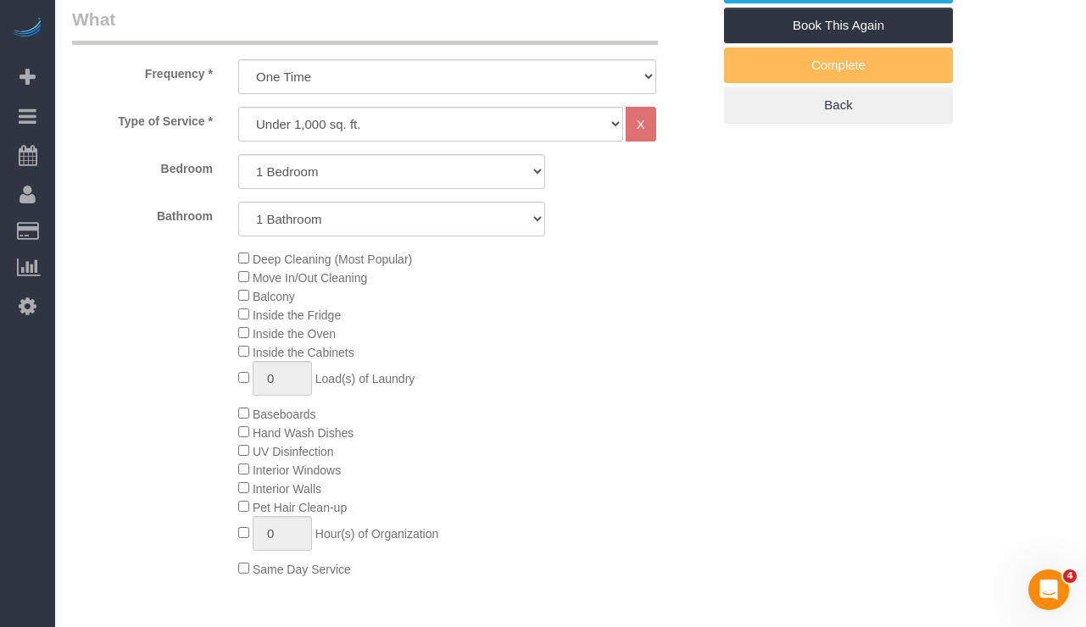
scroll to position [0, 0]
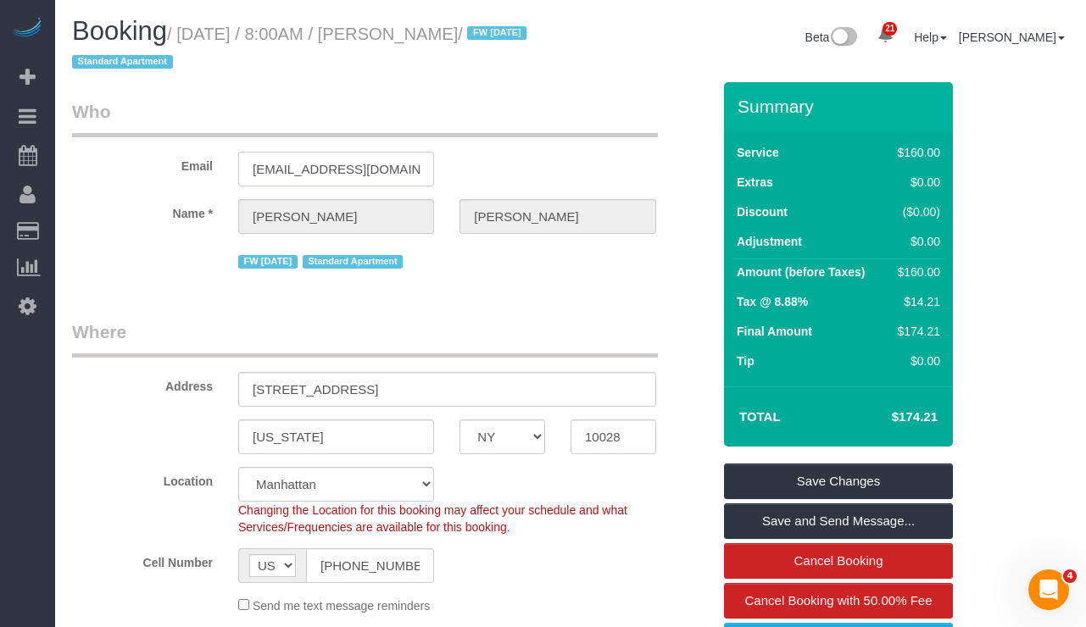
click at [381, 175] on input "mcurtis51494@gmail.com" at bounding box center [336, 169] width 196 height 35
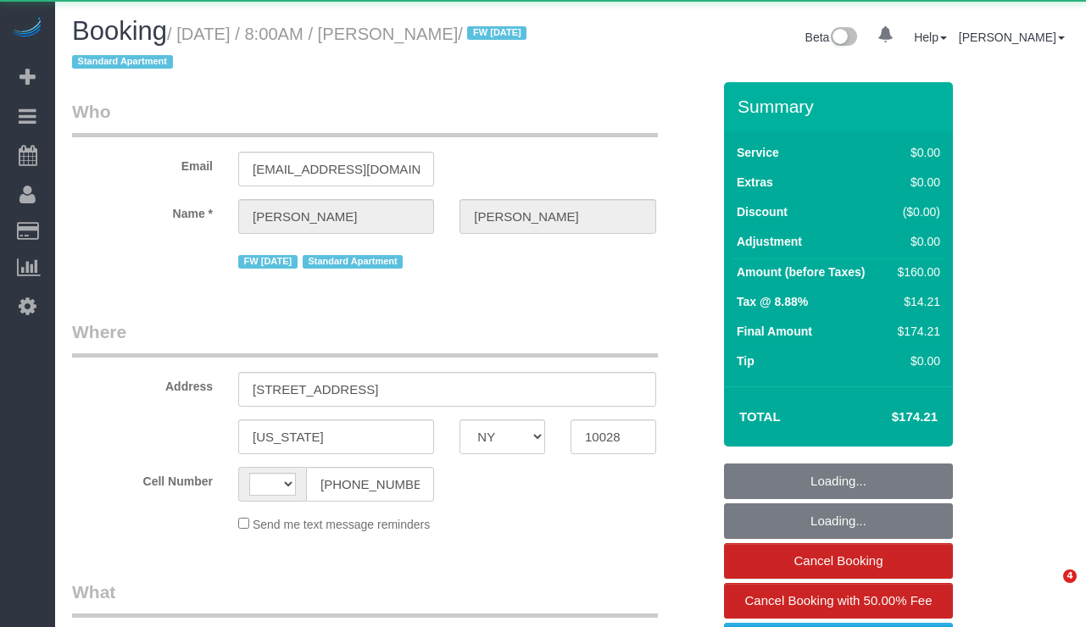
select select "NY"
select select "string:[GEOGRAPHIC_DATA]"
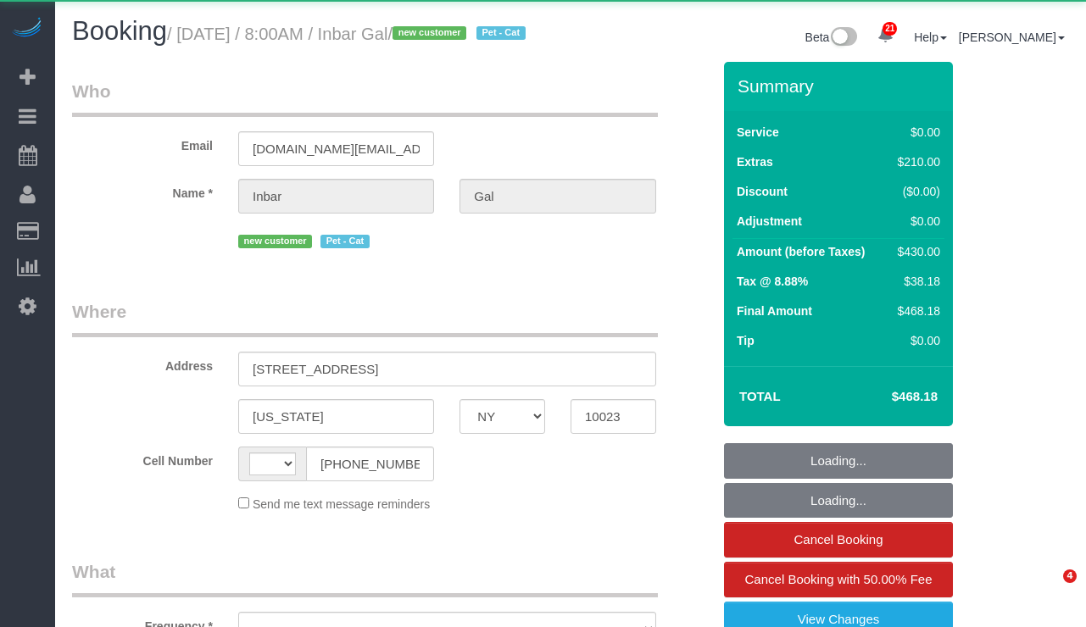
select select "NY"
select select "string:[GEOGRAPHIC_DATA]"
select select "object:811"
select select "2"
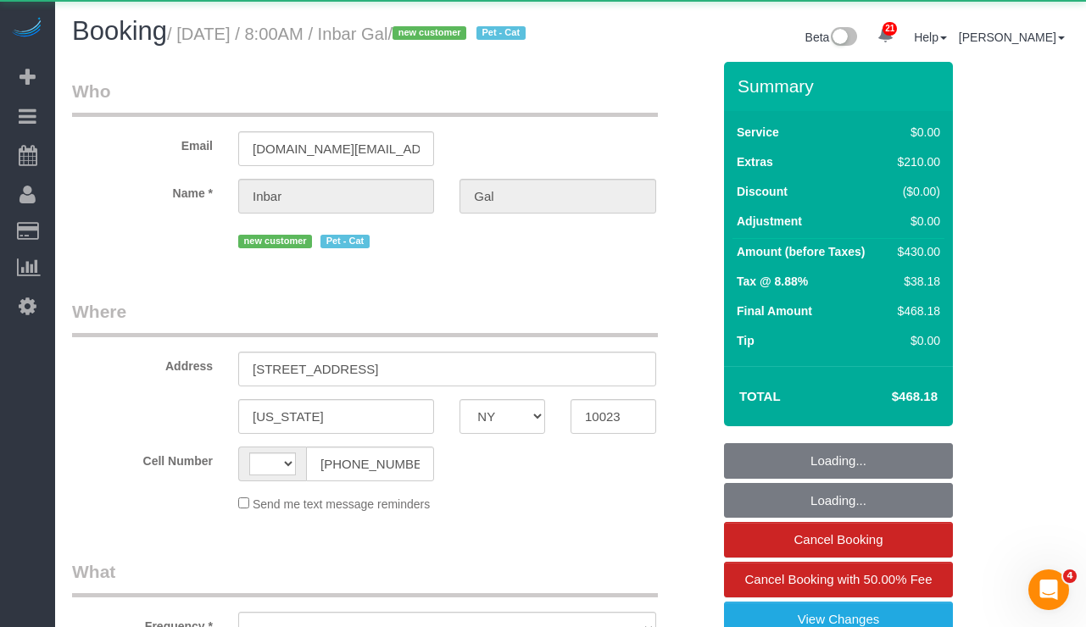
select select "number:89"
select select "number:90"
select select "number:14"
select select "number:7"
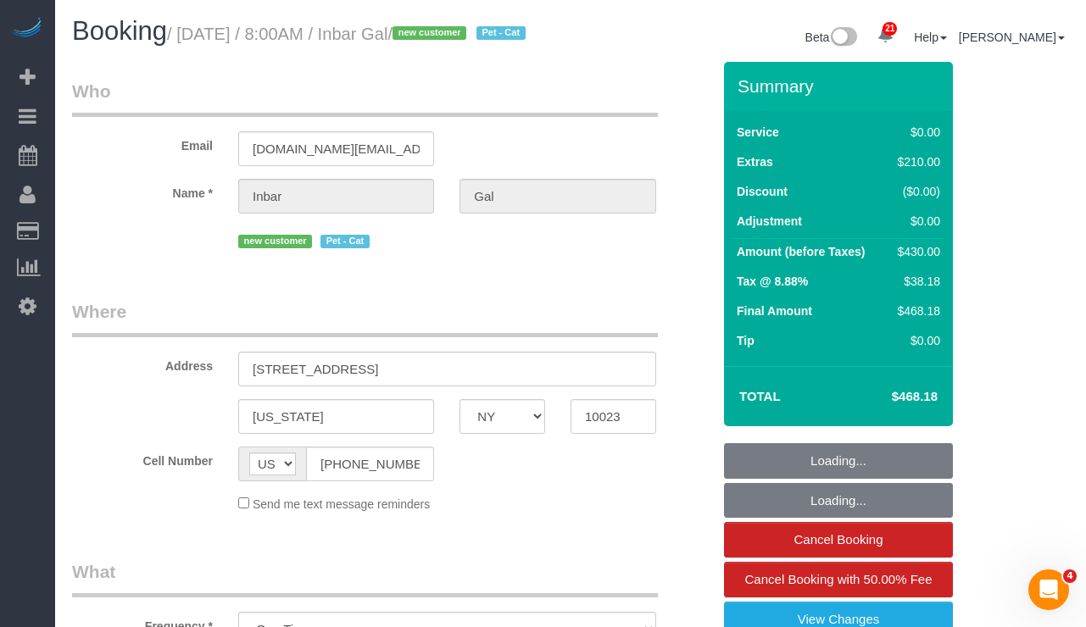
select select "object:1065"
select select "spot1"
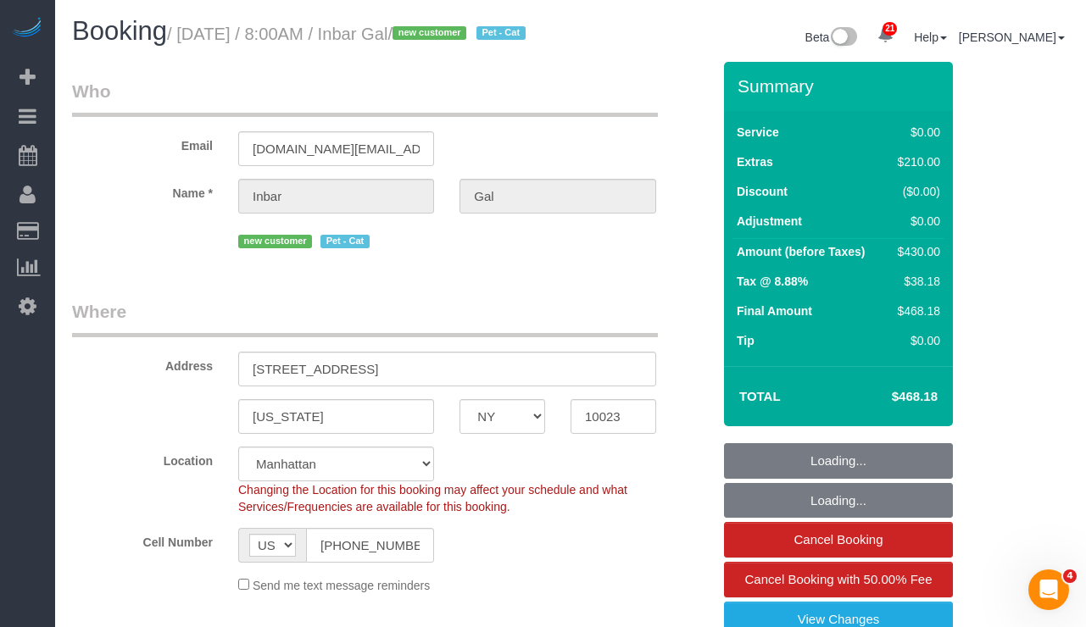
select select "string:stripe-pm_1S7bXH4VGloSiKo78CYEghu1"
select select "2"
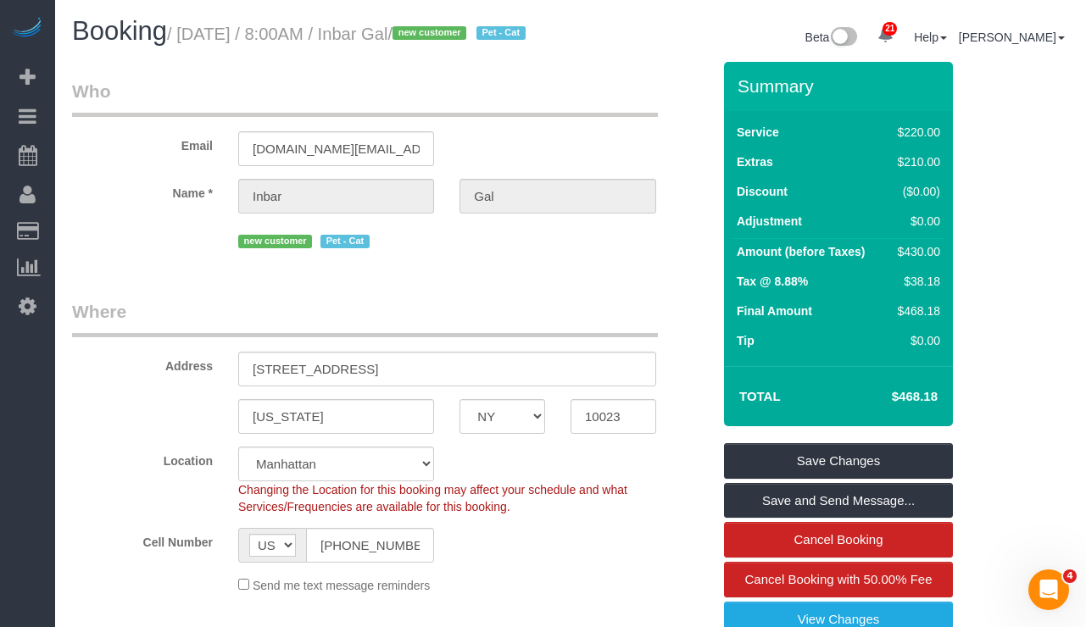
drag, startPoint x: 508, startPoint y: 33, endPoint x: 193, endPoint y: 43, distance: 315.4
click at [193, 43] on small "/ September 18, 2025 / 8:00AM / Inbar Gal / new customer Pet - Cat" at bounding box center [349, 34] width 364 height 19
copy small "September 18, 2025 / 8:00AM / Inbar Gal"
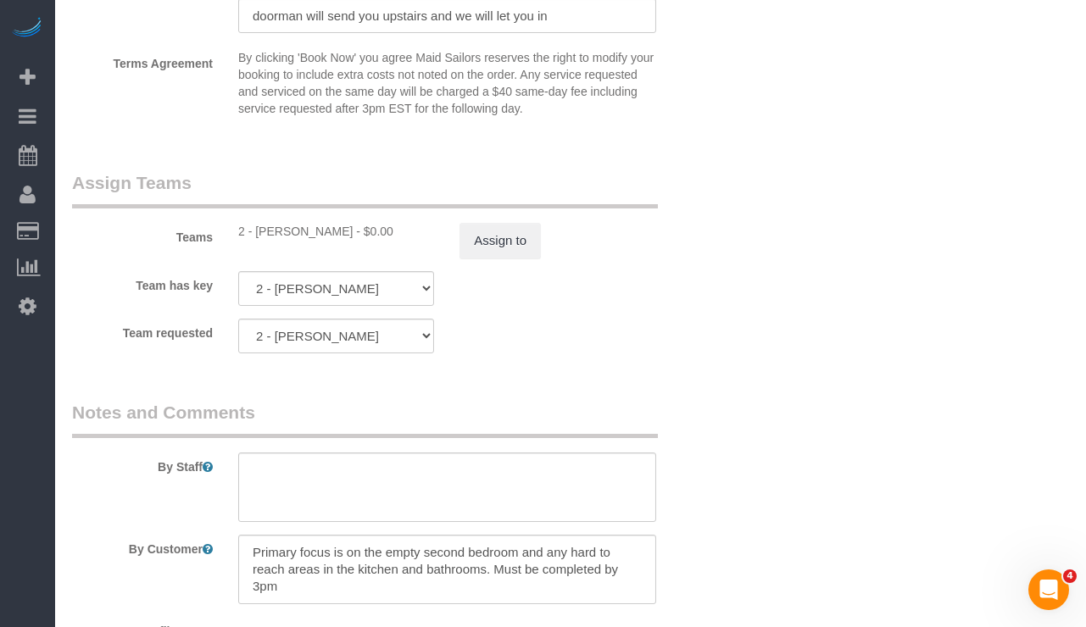
scroll to position [2239, 0]
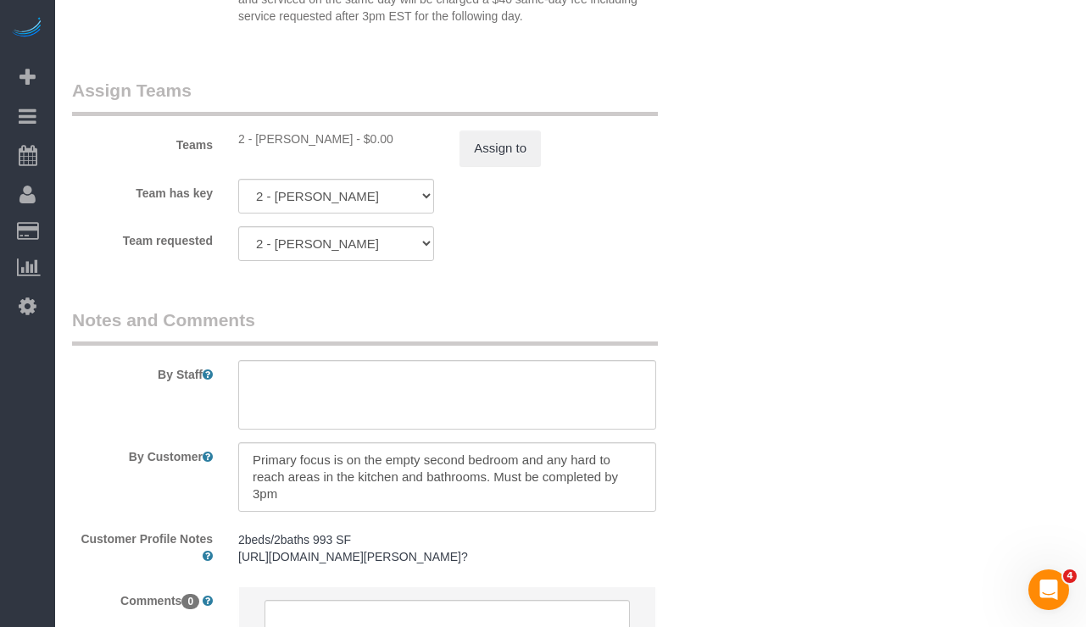
copy div "Maria Puetate"
drag, startPoint x: 331, startPoint y: 159, endPoint x: 257, endPoint y: 161, distance: 73.8
click at [257, 147] on div "2 - [PERSON_NAME] - $0.00" at bounding box center [336, 139] width 196 height 17
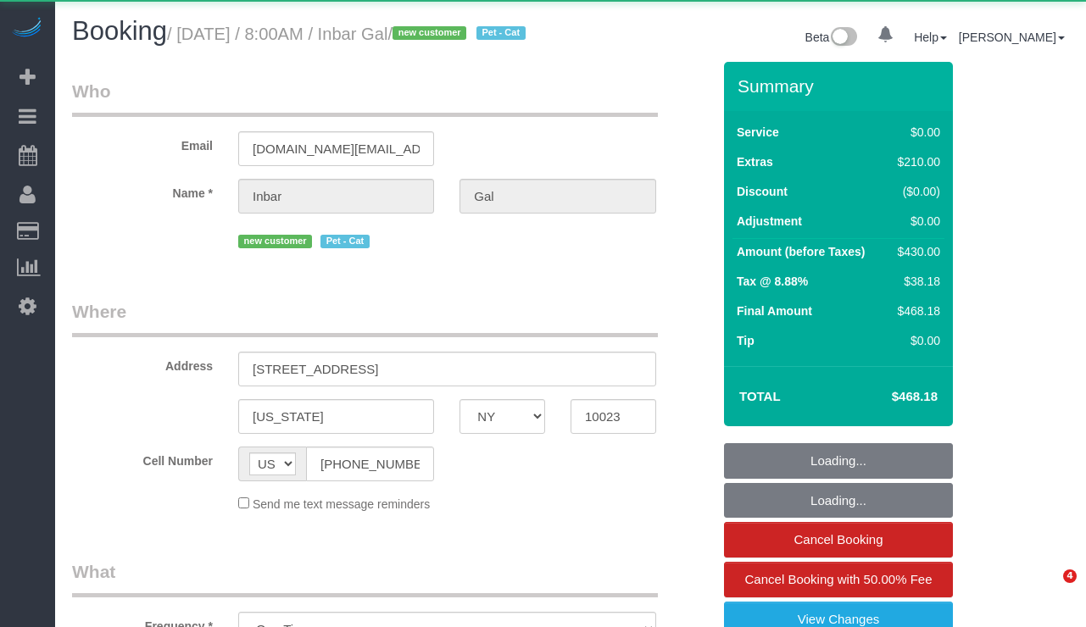
select select "NY"
select select "object:920"
select select "2"
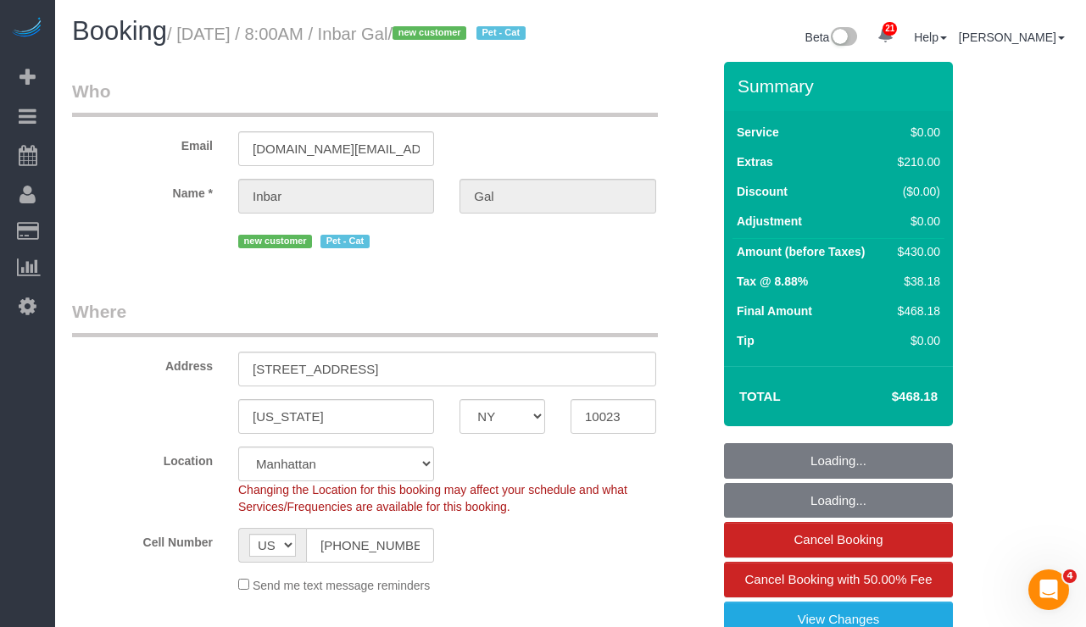
select select "string:stripe-pm_1S7bXH4VGloSiKo78CYEghu1"
select select "spot1"
select select "number:89"
select select "number:90"
select select "number:14"
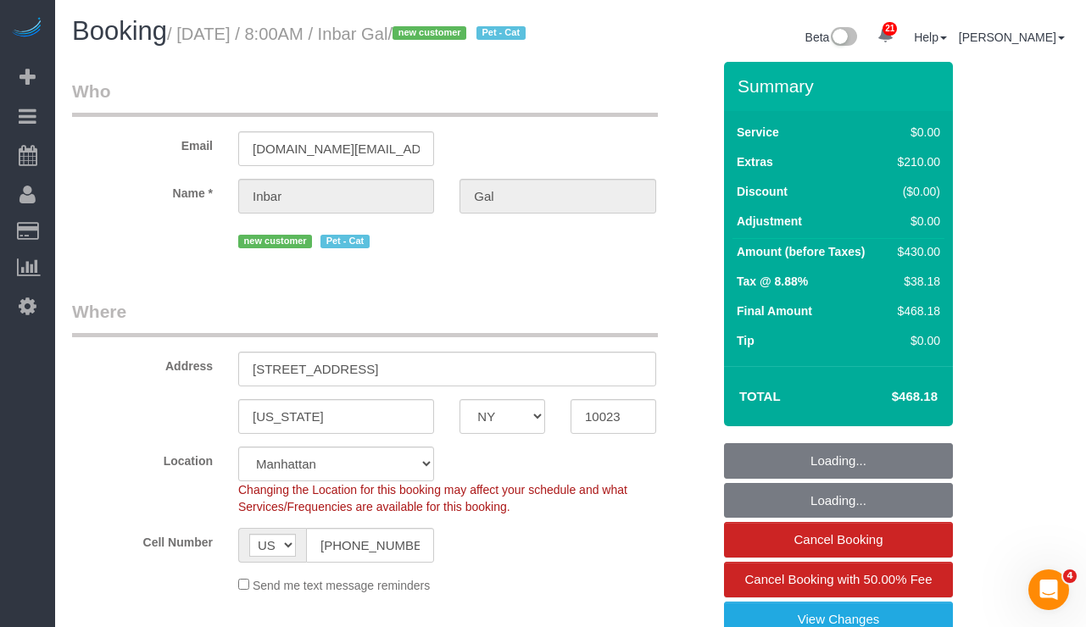
select select "number:7"
select select "2"
click at [317, 166] on input "inbar.gal@gmail.com" at bounding box center [336, 148] width 196 height 35
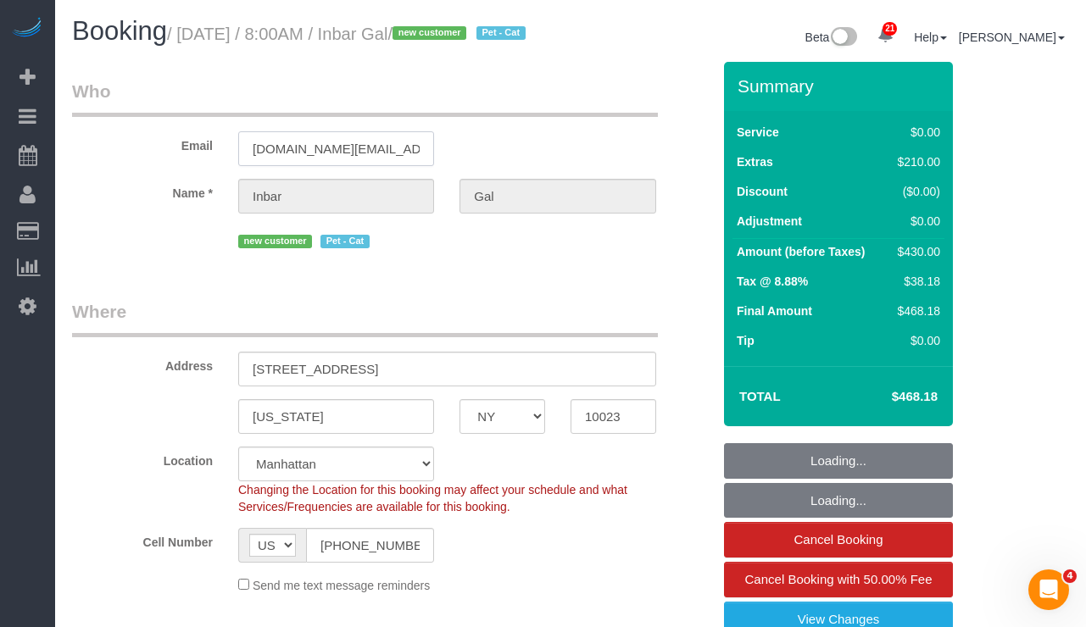
click at [317, 166] on input "inbar.gal@gmail.com" at bounding box center [336, 148] width 196 height 35
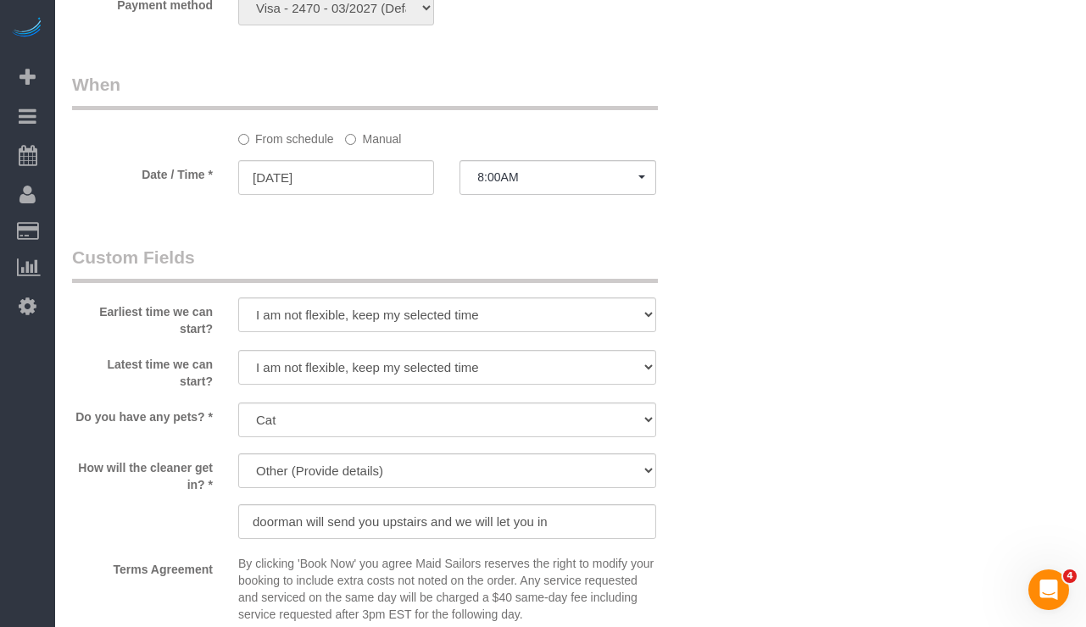
scroll to position [1583, 0]
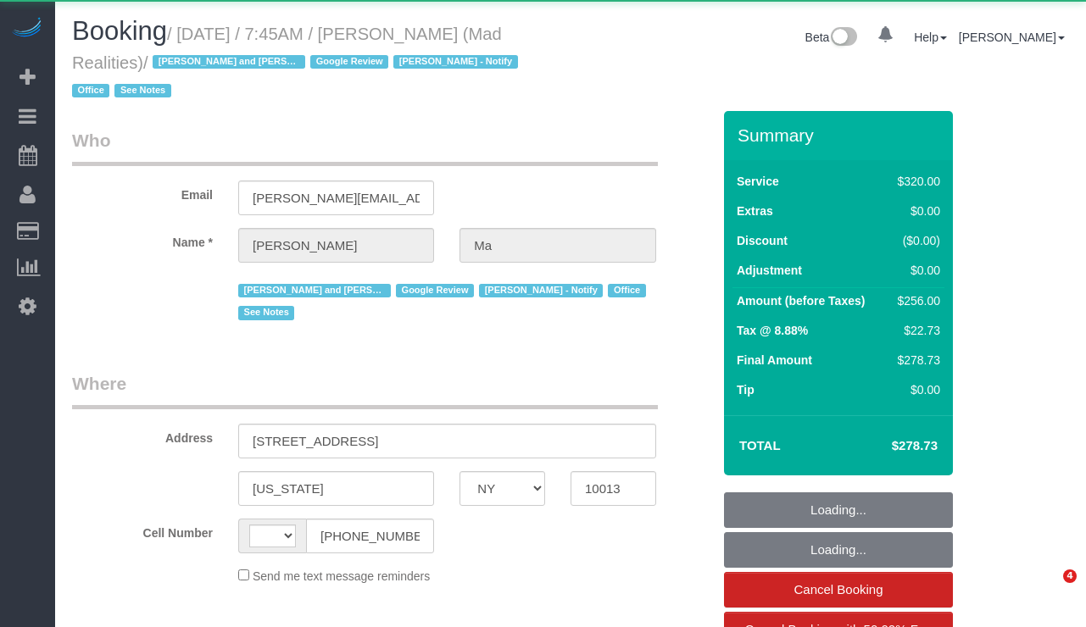
select select "NY"
select select "object:917"
select select "string:US"
select select "string:stripe-pm_1PsB1j4VGloSiKo7cb06islp"
select select "2"
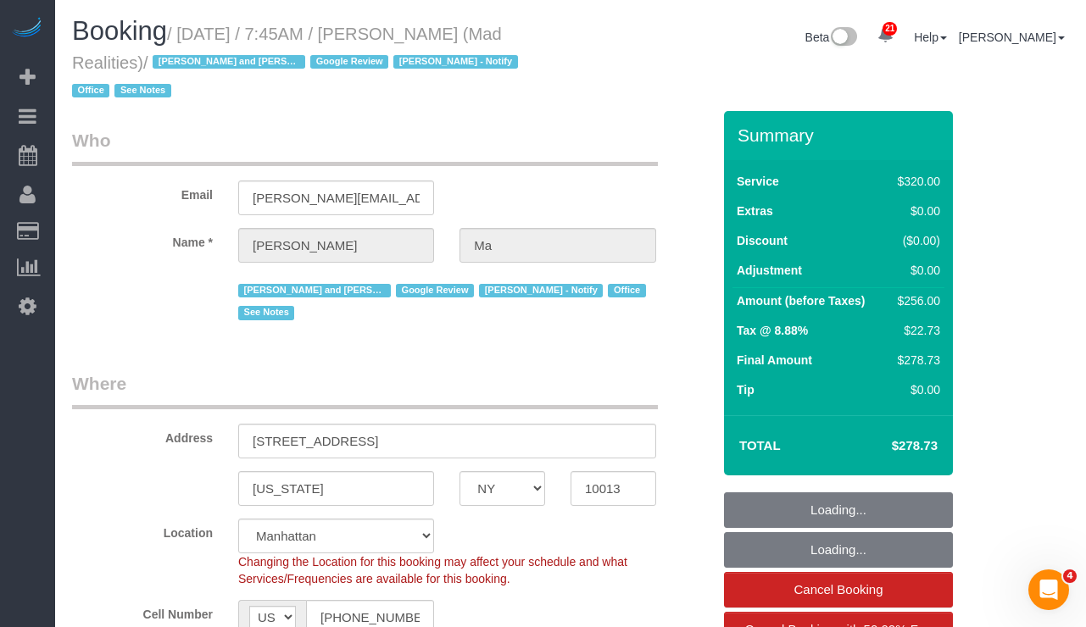
select select "number:89"
select select "number:90"
select select "number:15"
select select "number:7"
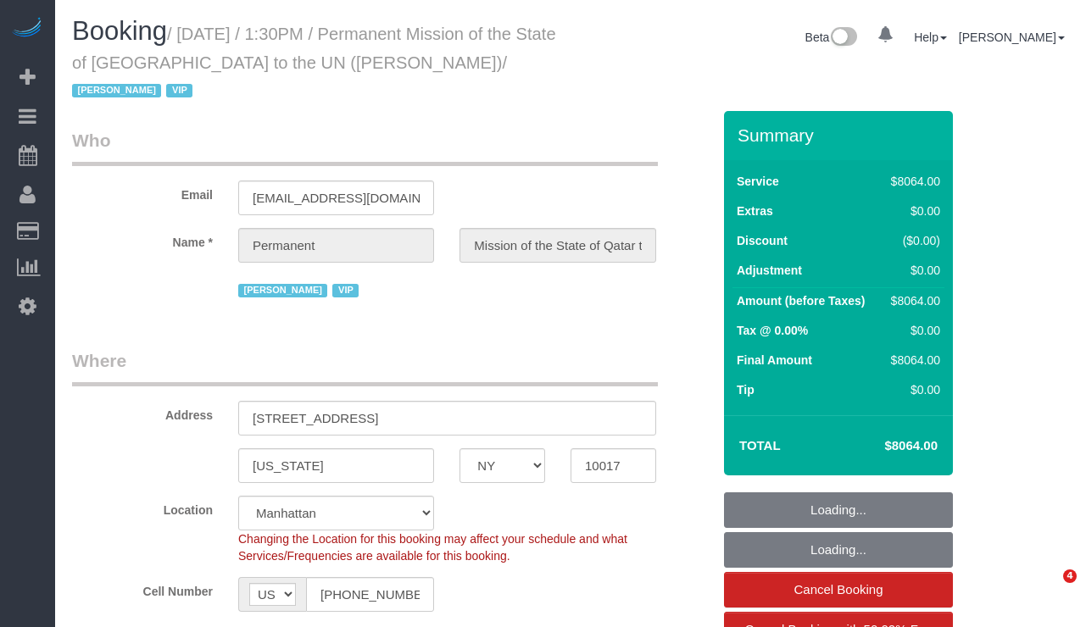
select select "NY"
select select "14"
select select "540"
select select "string:paypal"
select select "number:89"
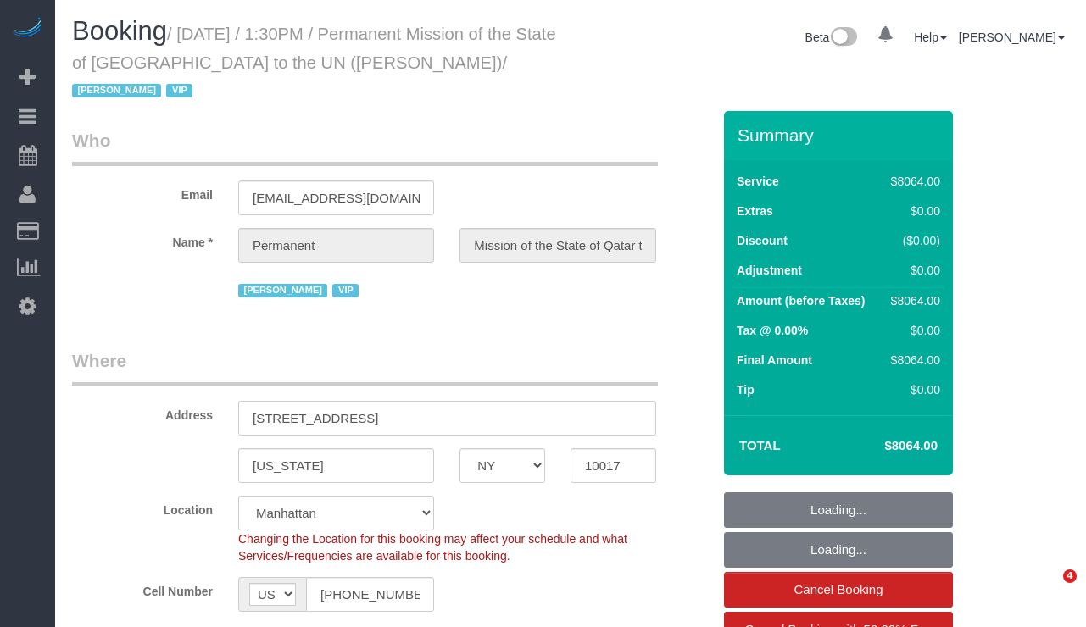
select select "number:90"
select select "number:15"
select select "number:7"
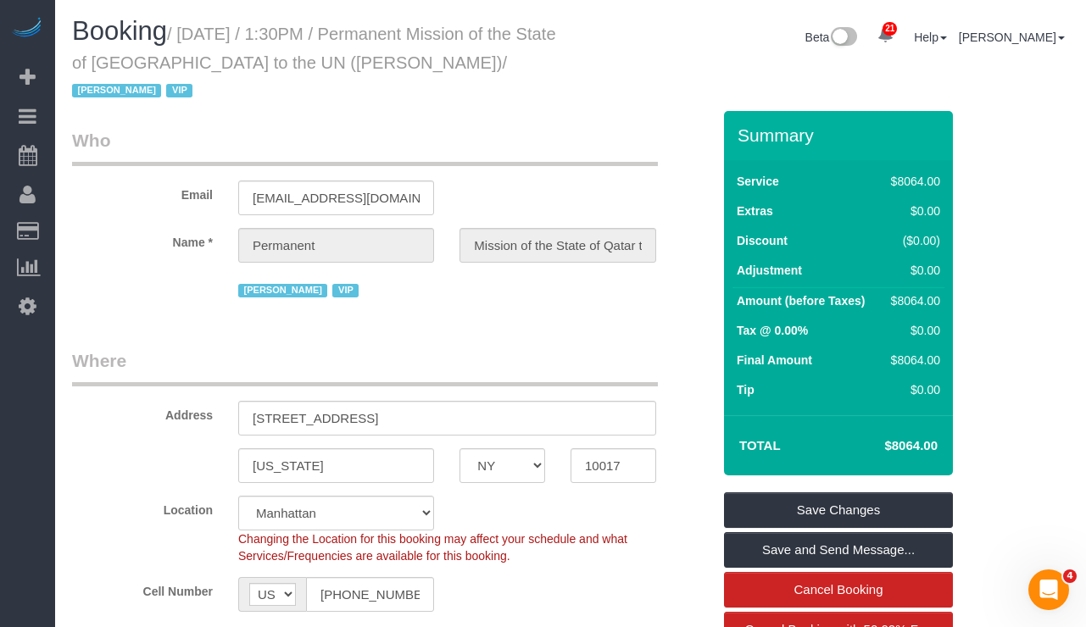
drag, startPoint x: 491, startPoint y: 60, endPoint x: 196, endPoint y: 40, distance: 295.6
click at [196, 40] on small "/ September 18, 2025 / 1:30PM / Permanent Mission of the State of Qatar to the …" at bounding box center [314, 63] width 484 height 76
click at [495, 63] on small "/ September 18, 2025 / 1:30PM / Permanent Mission of the State of Qatar to the …" at bounding box center [314, 63] width 484 height 76
drag, startPoint x: 444, startPoint y: 58, endPoint x: 194, endPoint y: 41, distance: 250.6
click at [194, 41] on small "/ September 18, 2025 / 1:30PM / Permanent Mission of the State of Qatar to the …" at bounding box center [314, 63] width 484 height 76
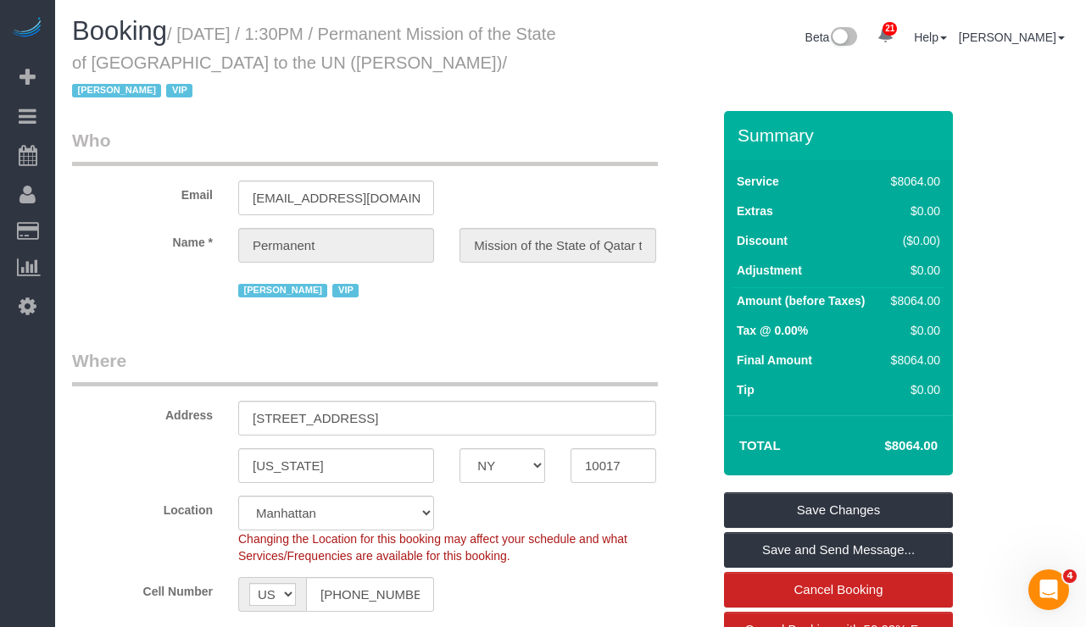
copy small "September 18, 2025 / 1:30PM / Permanent Mission of the State of Qatar to the UN…"
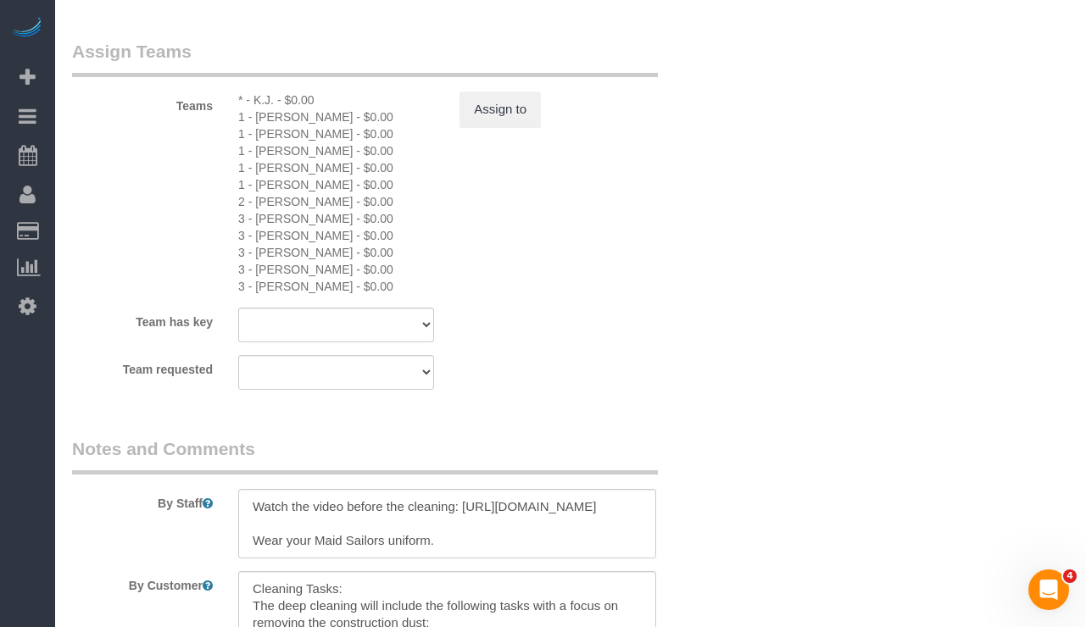
scroll to position [1930, 0]
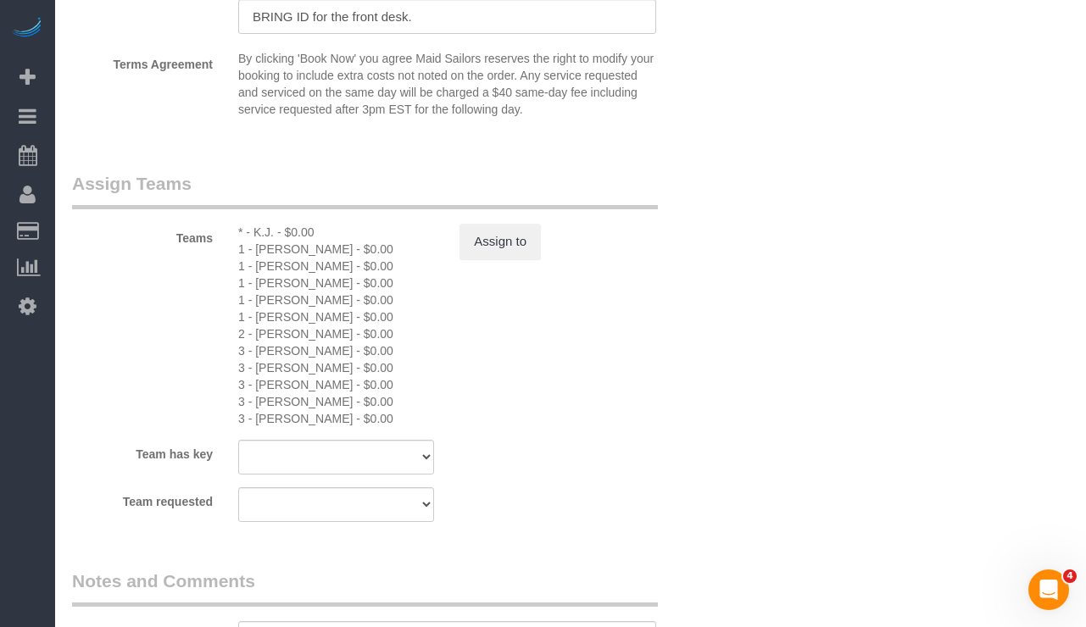
drag, startPoint x: 237, startPoint y: 247, endPoint x: 398, endPoint y: 414, distance: 232.0
click at [360, 421] on div "* - K.J. - $0.00 1 - Emely Jimenez - $0.00 1 - Ingrid Malasi - $0.00 1 - Jhonay…" at bounding box center [335, 325] width 221 height 203
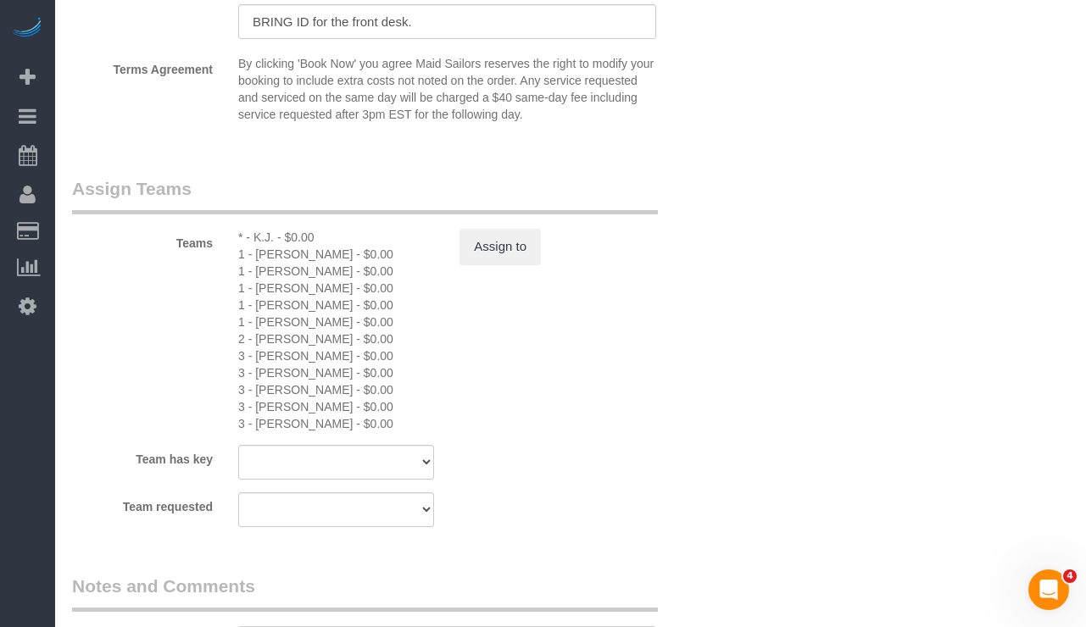
copy div "1 - Emely Jimenez - $0.00 1 - Ingrid Malasi - $0.00 1 - Jhonaysy Materano - $0.…"
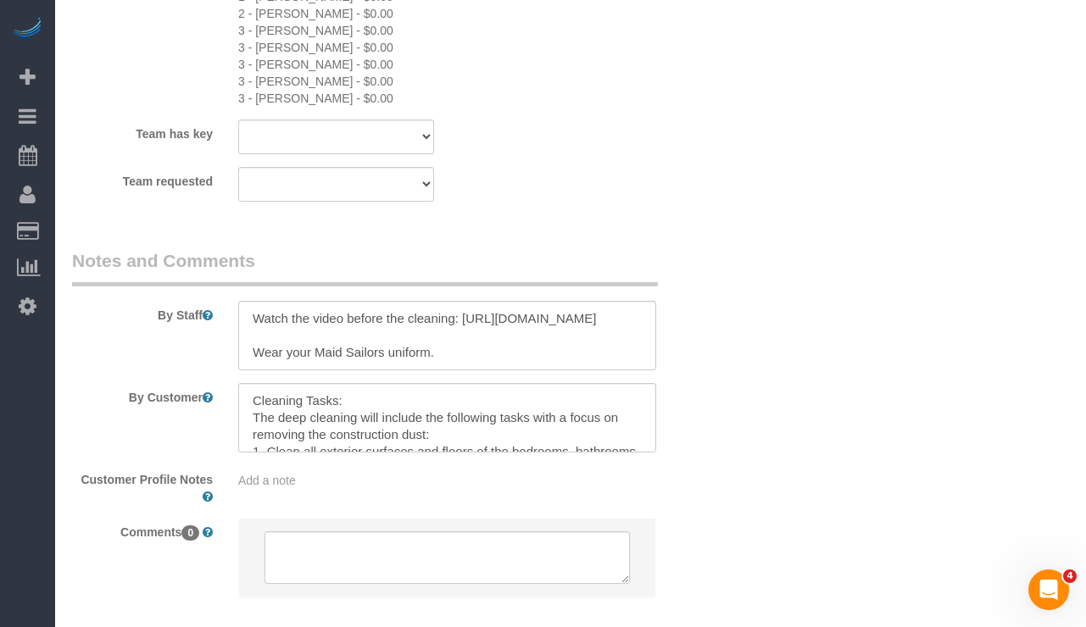
scroll to position [2287, 0]
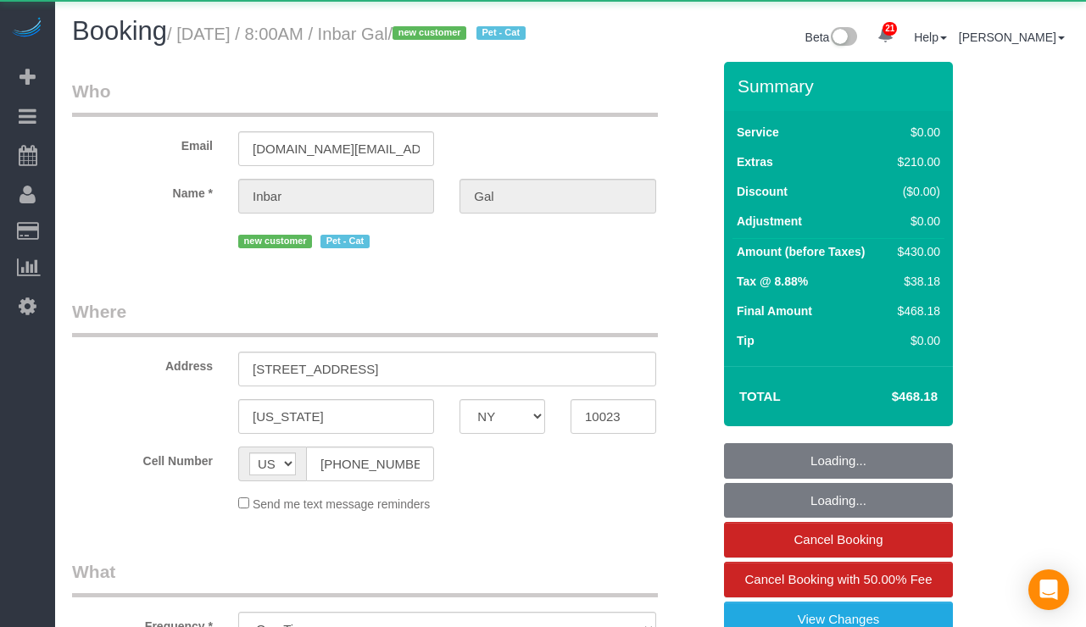
select select "NY"
select select "number:89"
select select "number:90"
select select "number:14"
select select "number:7"
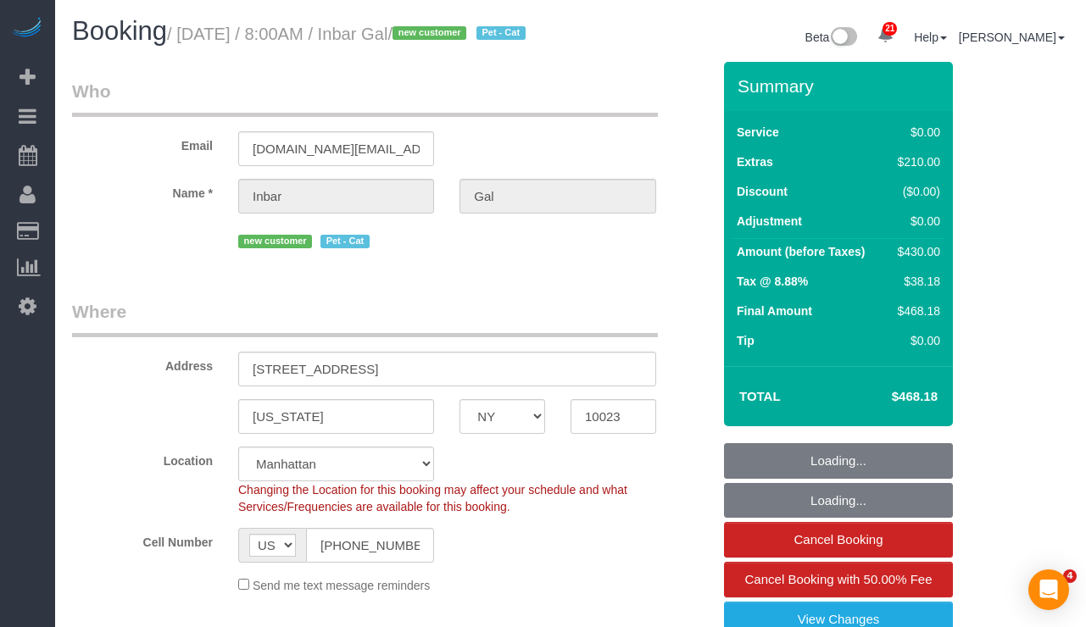
select select "object:962"
select select "string:stripe-pm_1S7bXH4VGloSiKo78CYEghu1"
select select "2"
select select "spot1"
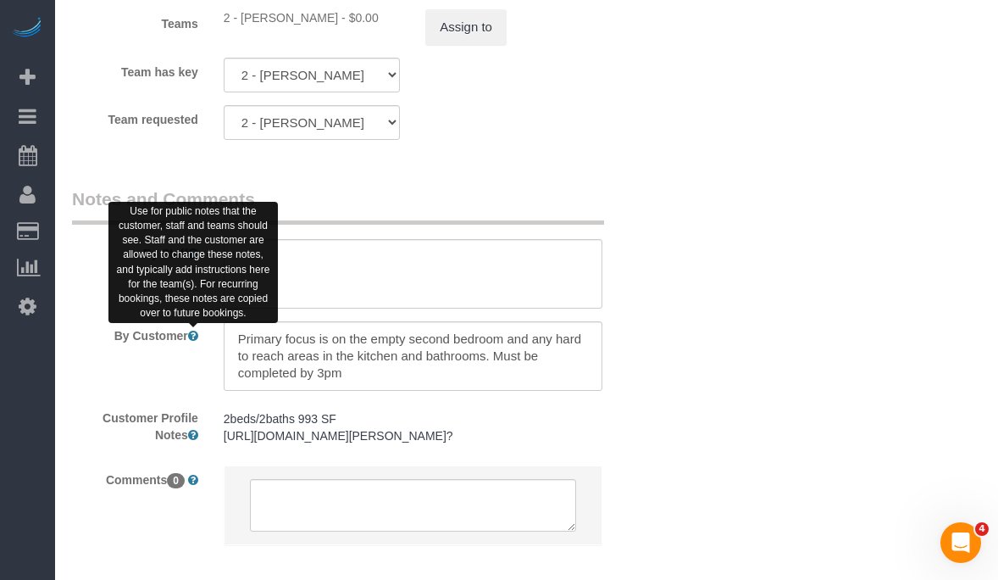
scroll to position [2408, 0]
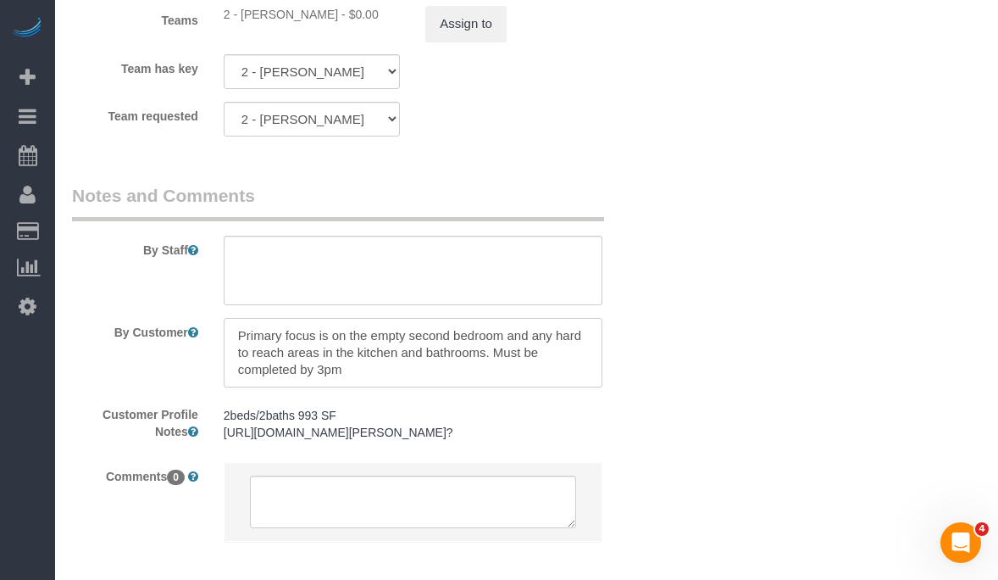
drag, startPoint x: 358, startPoint y: 370, endPoint x: 214, endPoint y: 325, distance: 150.7
click at [217, 326] on div at bounding box center [413, 352] width 404 height 69
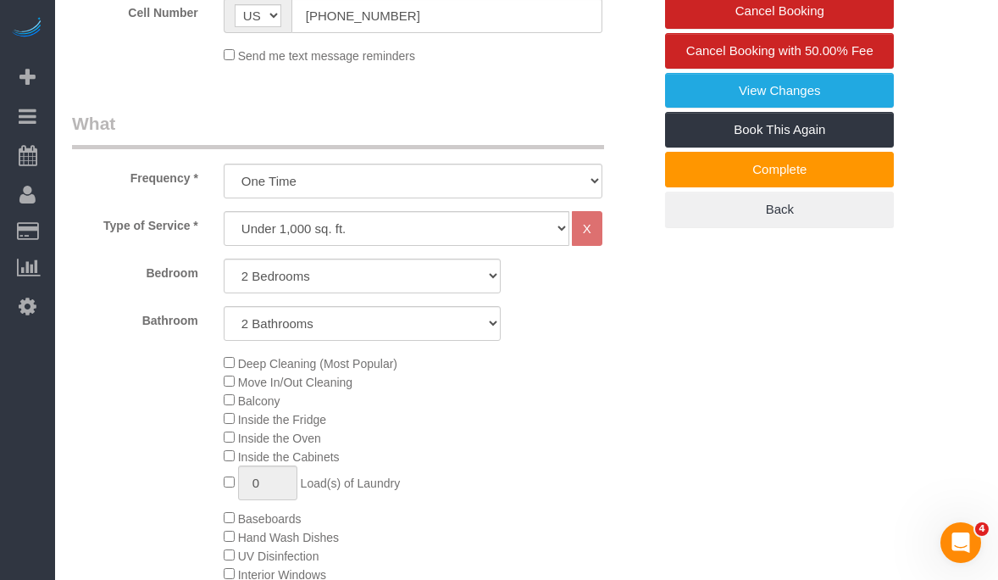
scroll to position [0, 0]
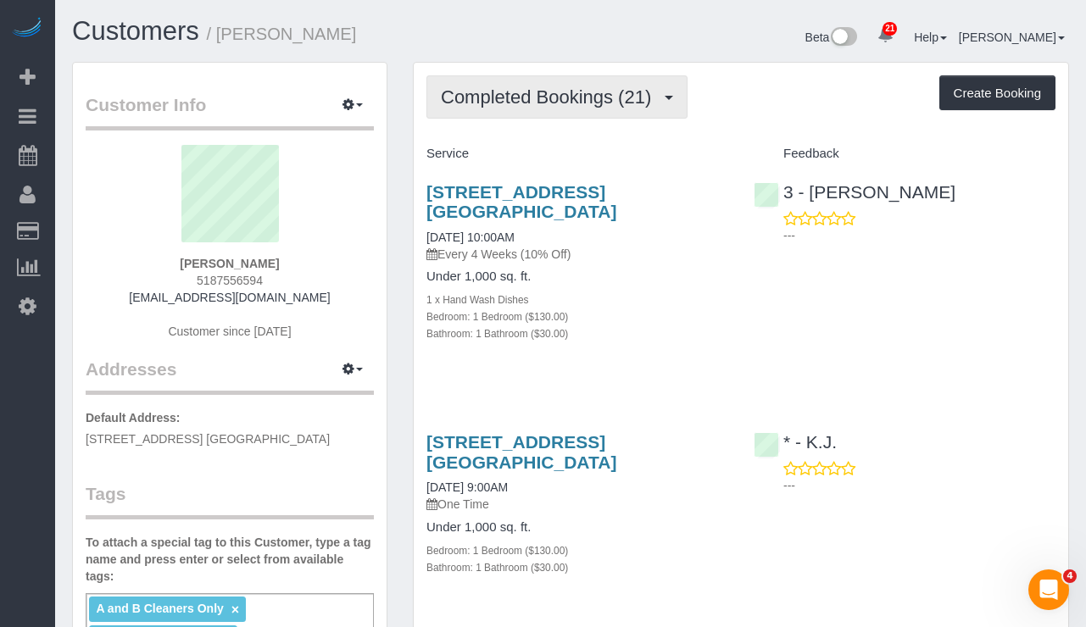
click at [481, 95] on span "Completed Bookings (21)" at bounding box center [550, 96] width 219 height 21
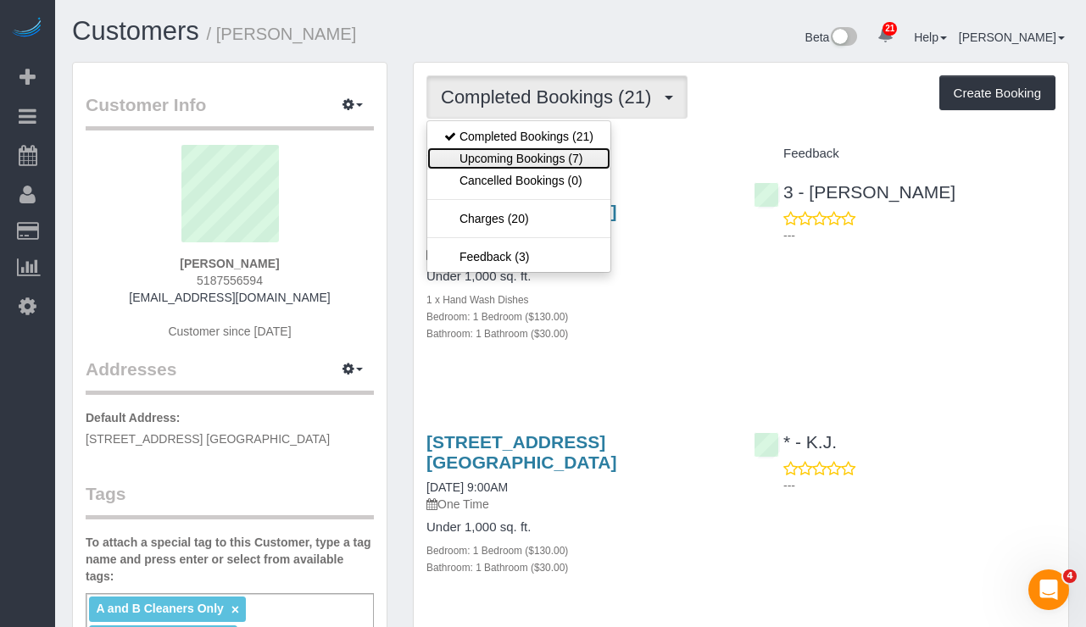
click at [493, 158] on link "Upcoming Bookings (7)" at bounding box center [518, 158] width 183 height 22
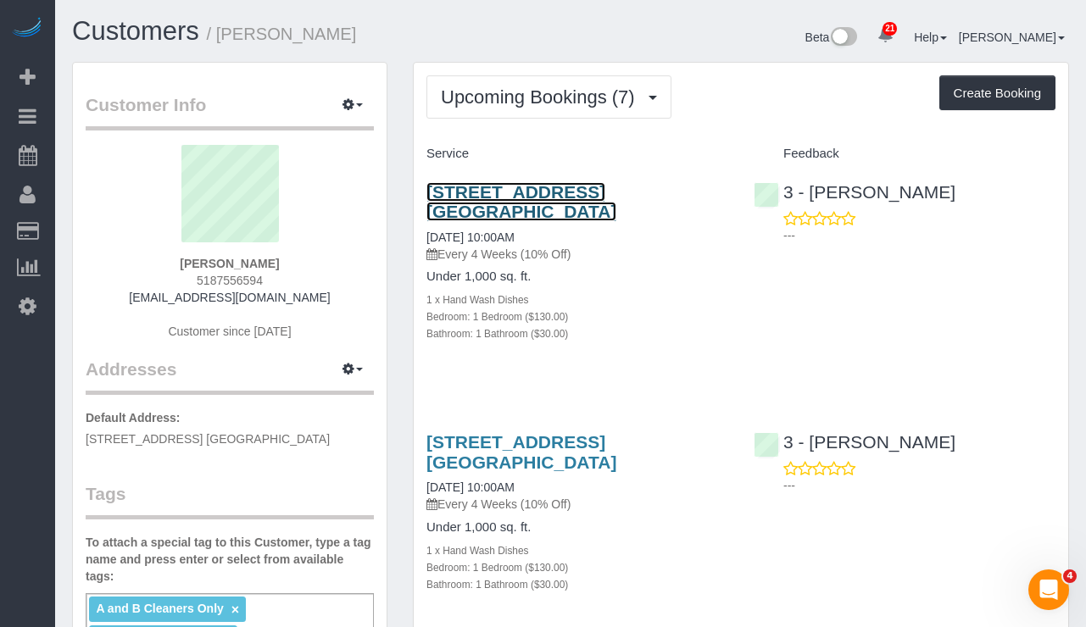
click at [463, 196] on link "31-75 29th Street, Apt. E1, Astoria, NY 11106" at bounding box center [521, 201] width 190 height 39
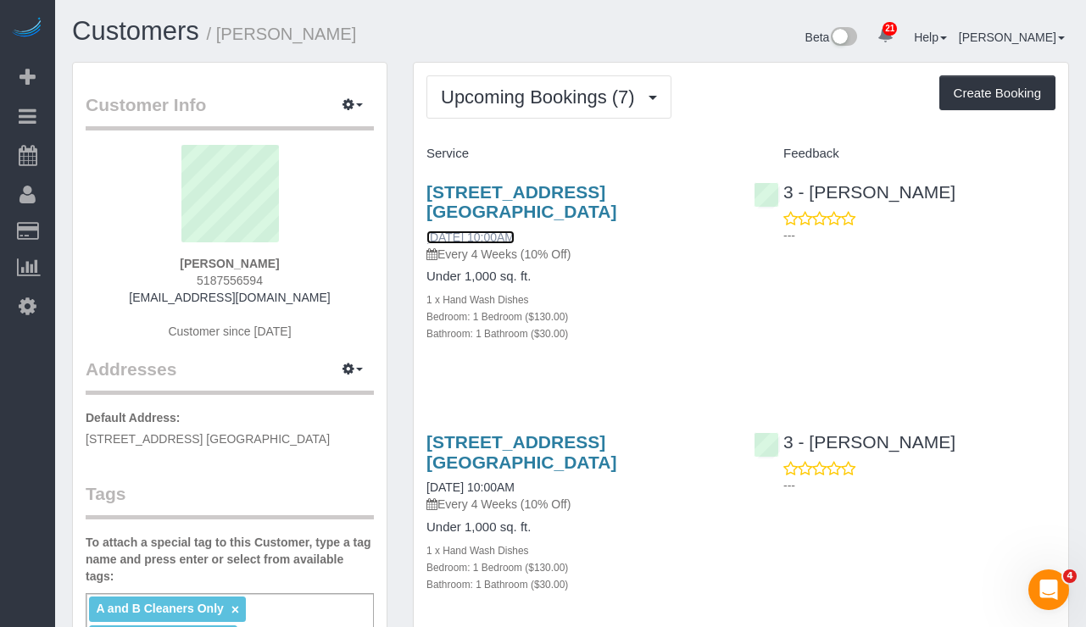
click at [469, 238] on link "09/19/2025 10:00AM" at bounding box center [470, 238] width 88 height 14
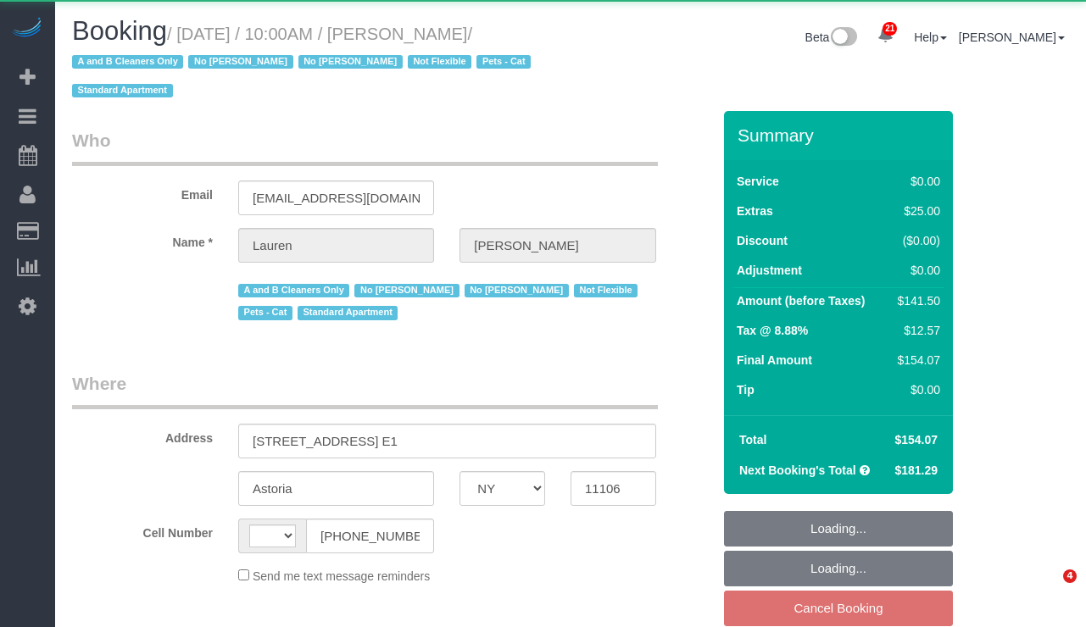
select select "NY"
select select "string:[GEOGRAPHIC_DATA]"
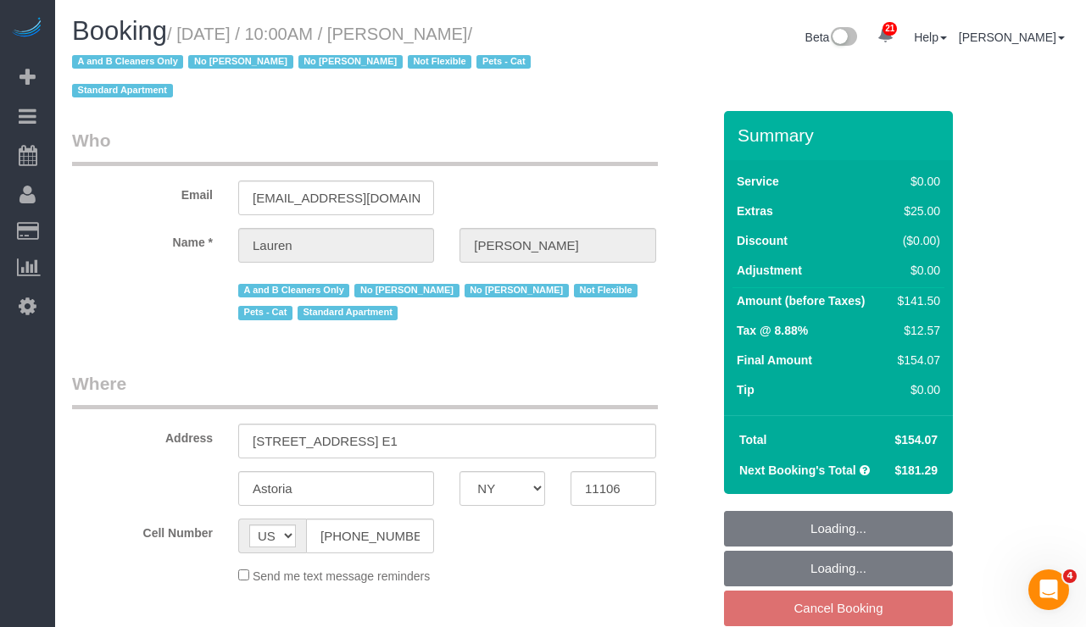
select select "object:942"
select select "string:stripe-pm_1PIWVh4VGloSiKo7AVfD13n6"
select select "1"
select select "spot2"
select select "number:89"
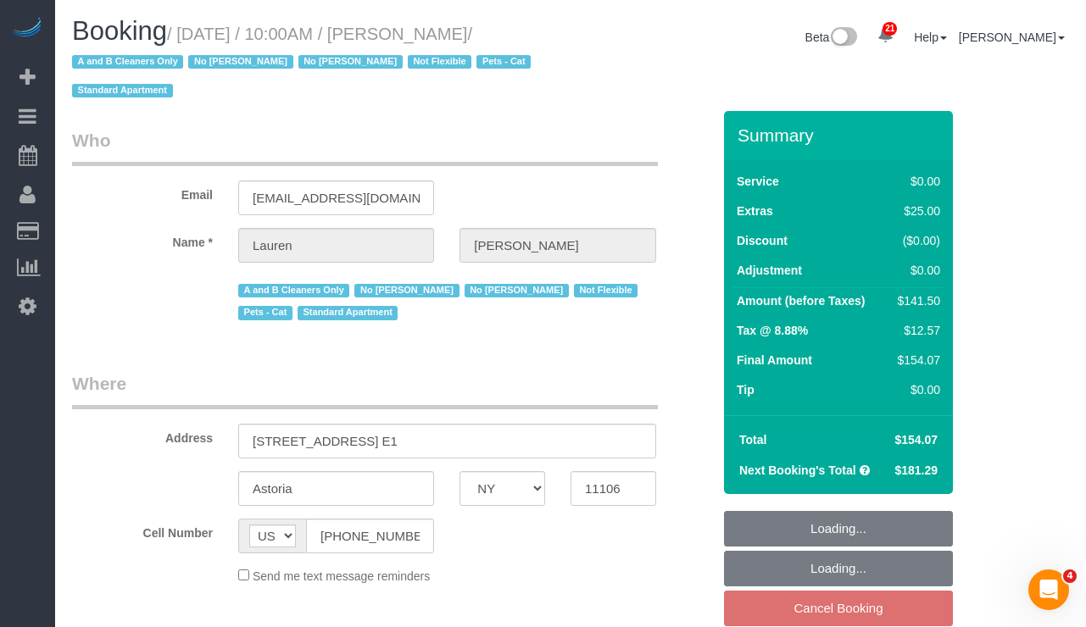
select select "number:90"
select select "number:14"
select select "number:5"
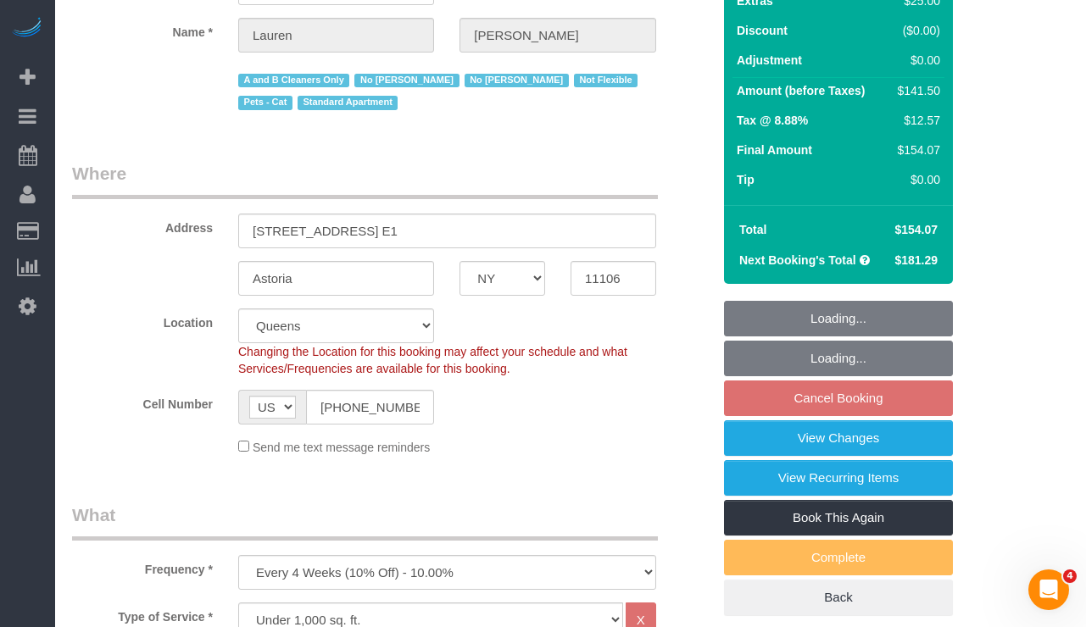
select select "1"
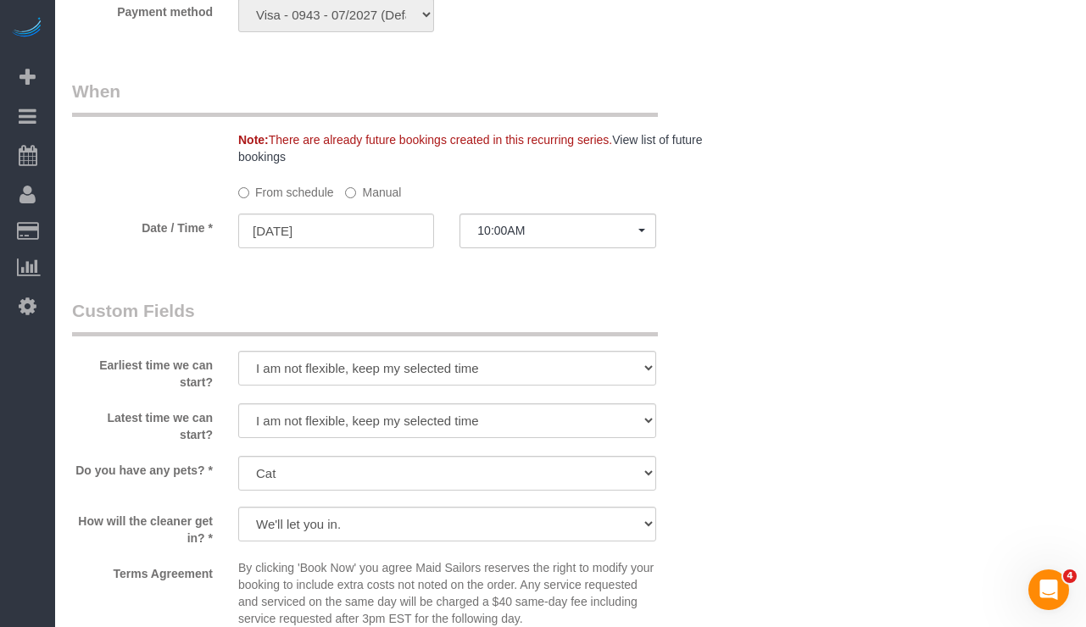
scroll to position [1716, 0]
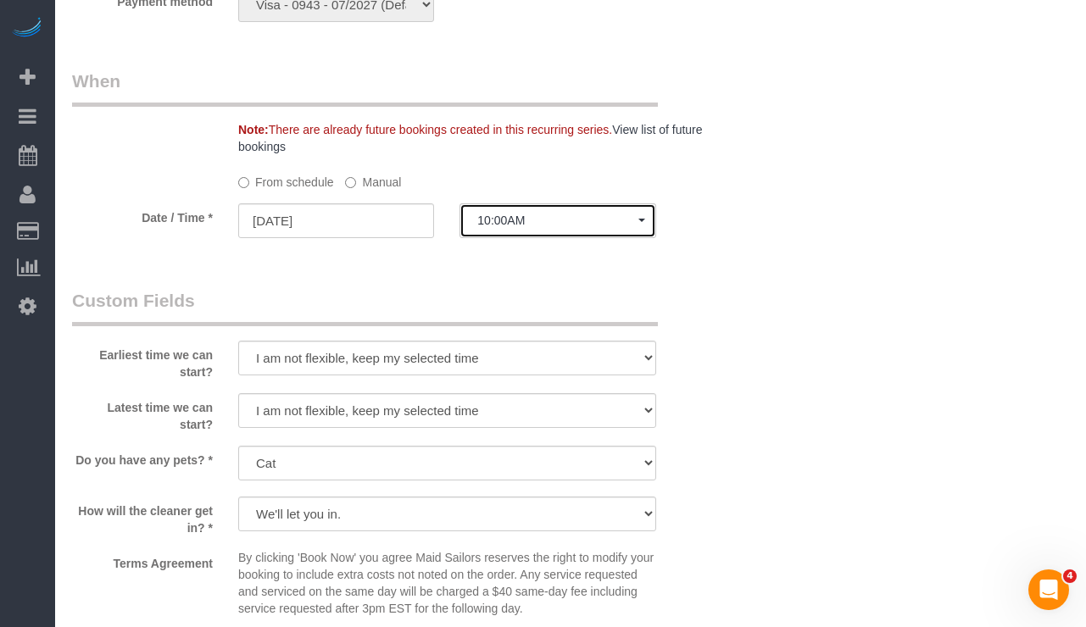
click at [520, 229] on button "10:00AM" at bounding box center [557, 220] width 196 height 35
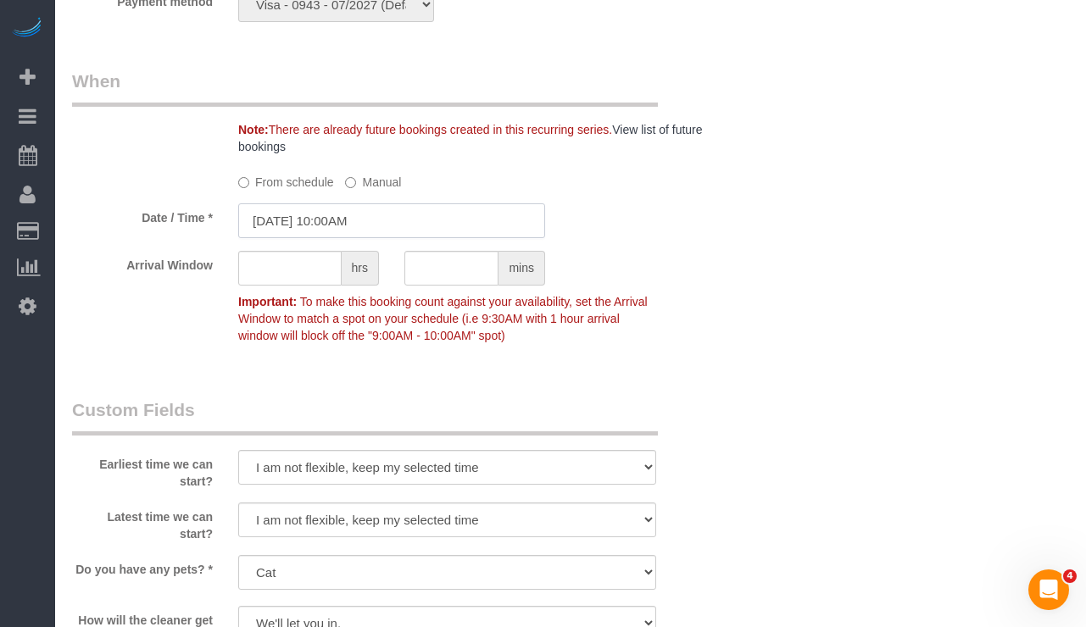
click at [343, 217] on input "[DATE] 10:00AM" at bounding box center [391, 220] width 307 height 35
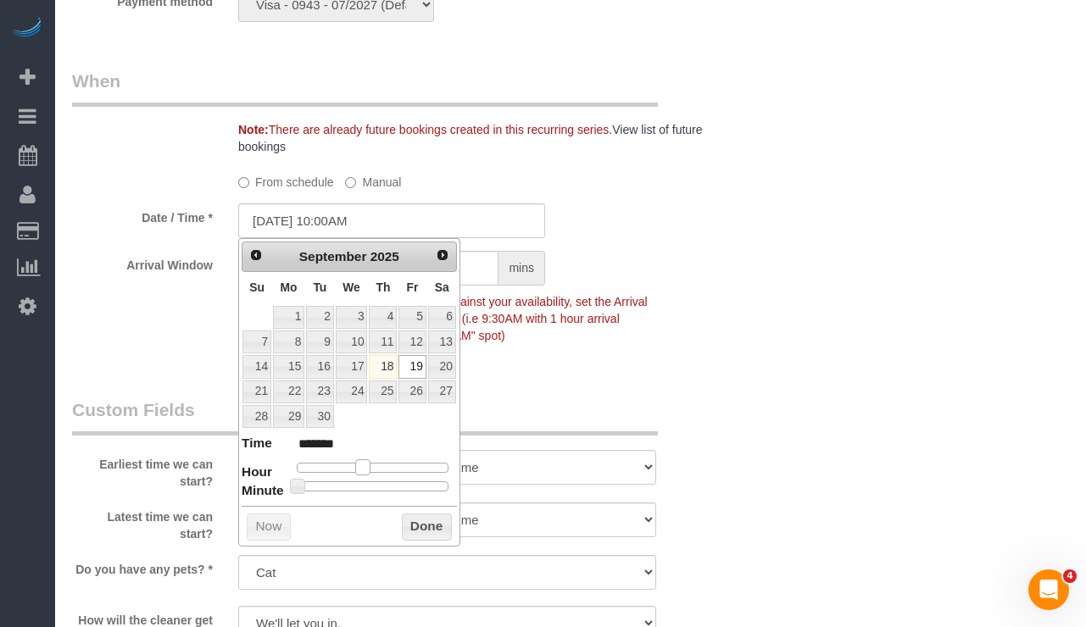
type input "09/19/2025 9:00AM"
type input "******"
type input "[DATE] 10:00AM"
type input "*******"
type input "09/19/2025 9:00AM"
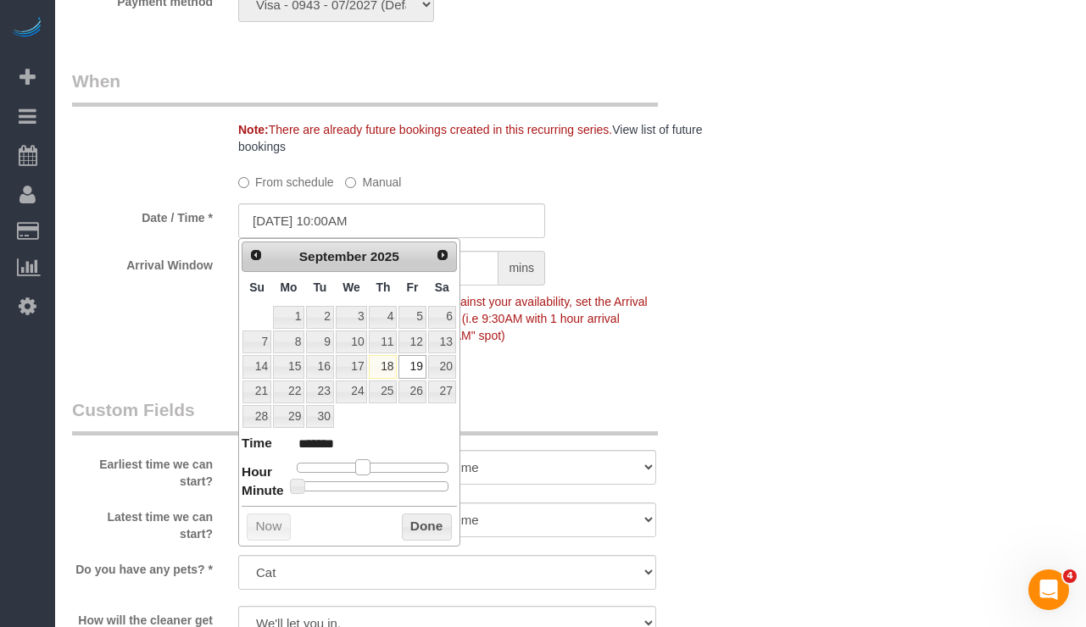
type input "******"
click at [362, 469] on span at bounding box center [355, 466] width 15 height 15
type input "09/19/2025 9:05AM"
type input "******"
type input "09/19/2025 9:10AM"
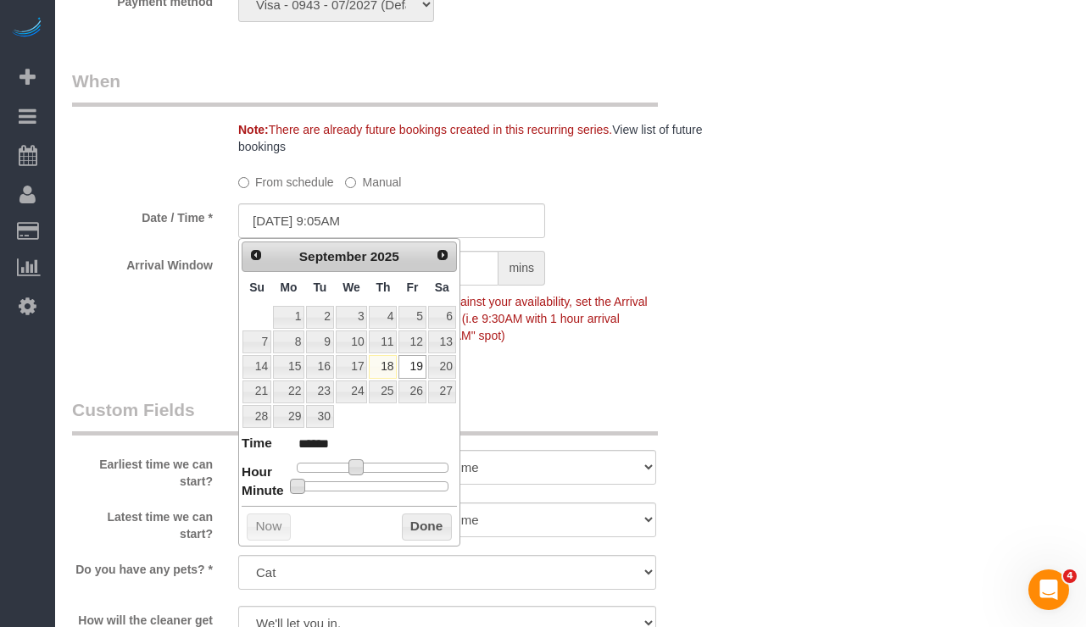
type input "******"
type input "09/19/2025 9:15AM"
type input "******"
type input "09/19/2025 9:20AM"
type input "******"
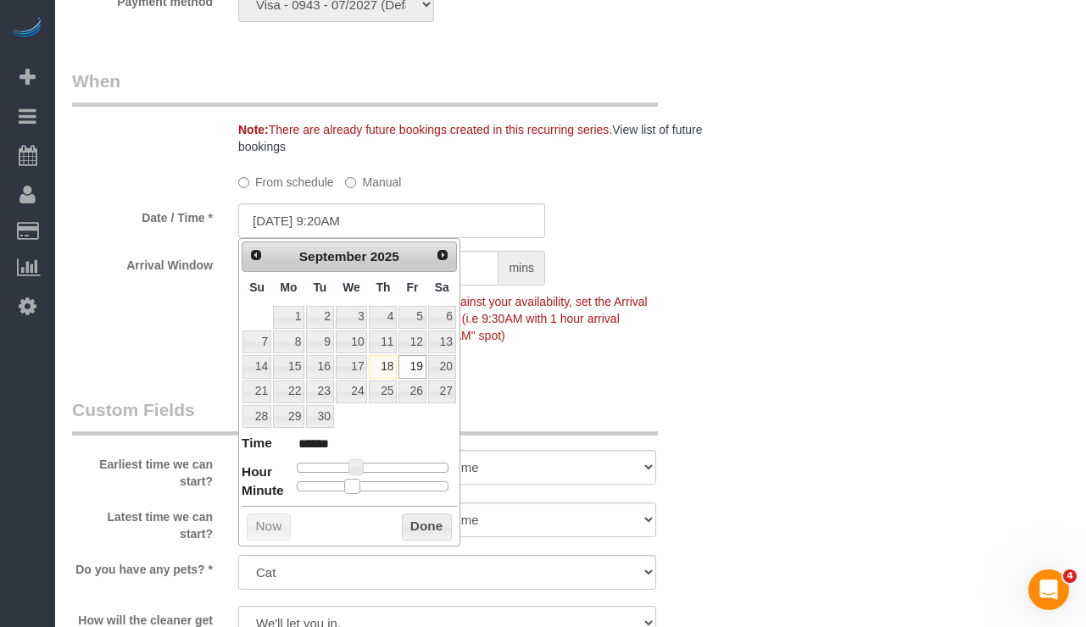
type input "09/19/2025 9:25AM"
type input "******"
type input "09/19/2025 9:30AM"
type input "******"
drag, startPoint x: 290, startPoint y: 488, endPoint x: 368, endPoint y: 487, distance: 78.0
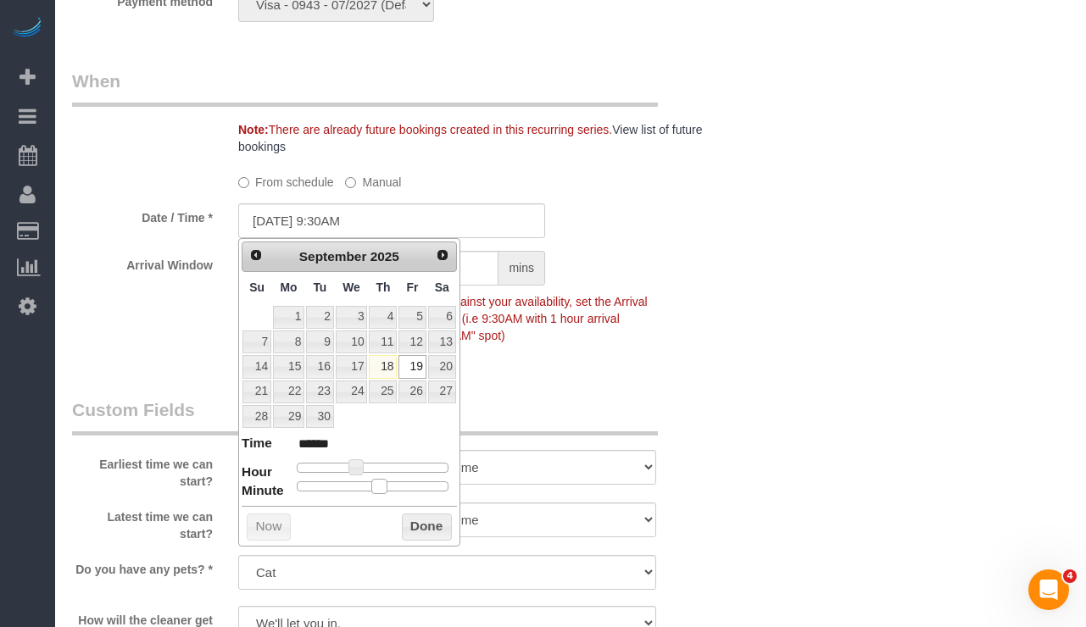
click at [368, 487] on div at bounding box center [373, 486] width 152 height 10
click at [422, 527] on button "Done" at bounding box center [427, 527] width 50 height 27
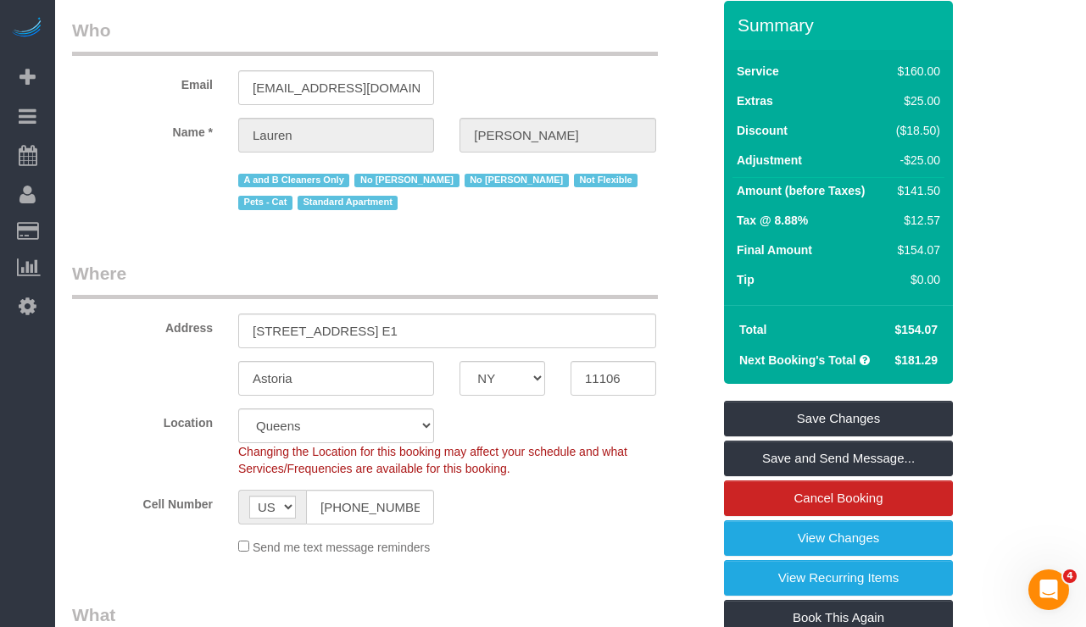
scroll to position [112, 0]
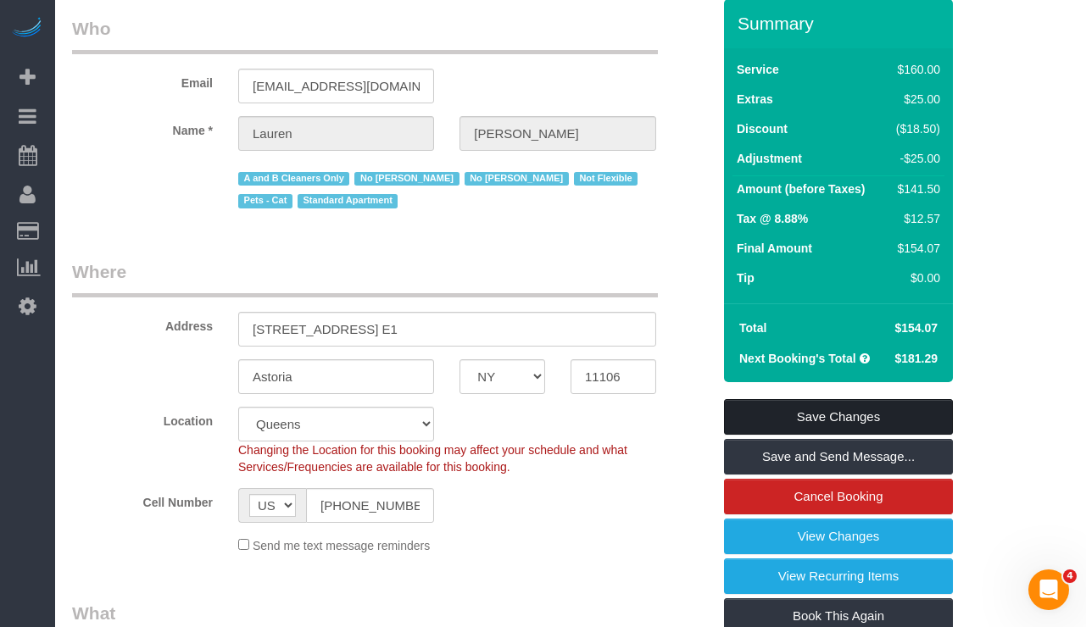
click at [766, 414] on link "Save Changes" at bounding box center [838, 417] width 229 height 36
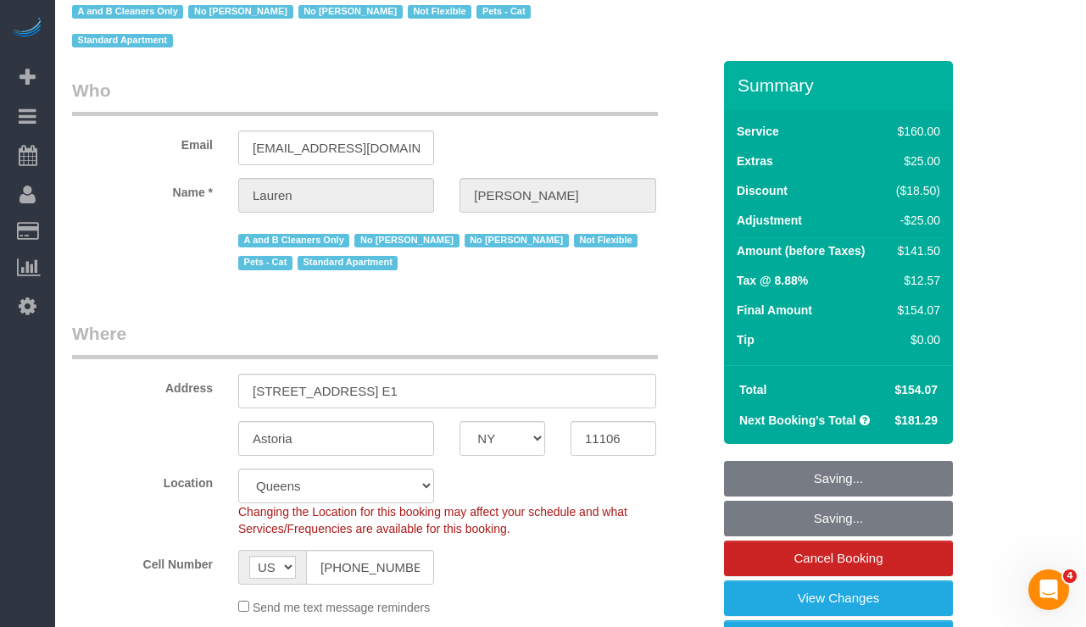
scroll to position [0, 0]
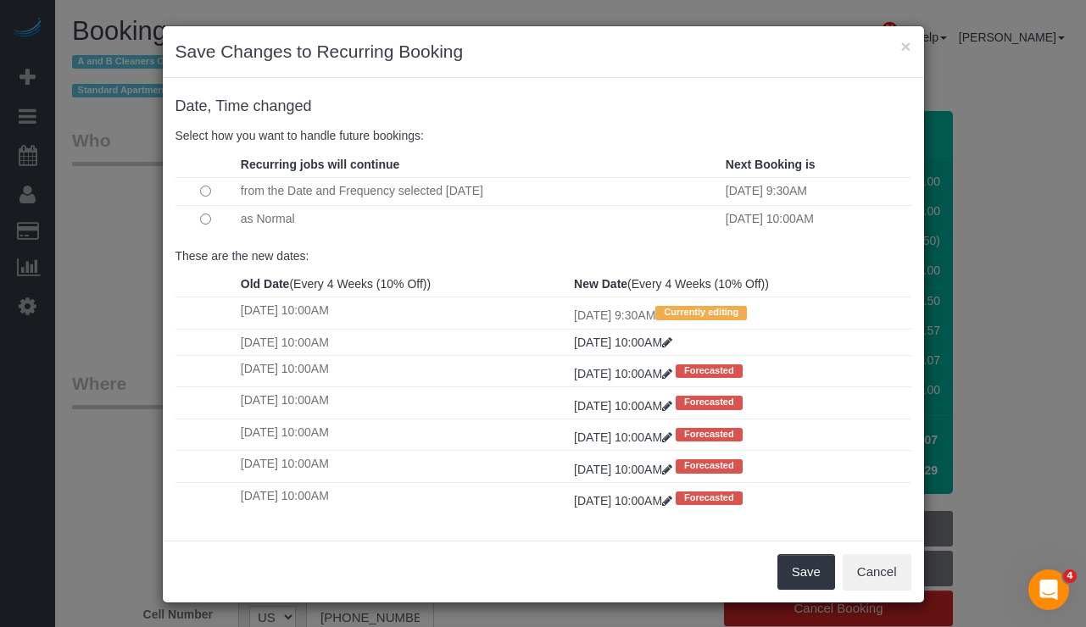
click at [205, 196] on td at bounding box center [205, 191] width 61 height 28
click at [797, 575] on button "Save" at bounding box center [806, 572] width 58 height 36
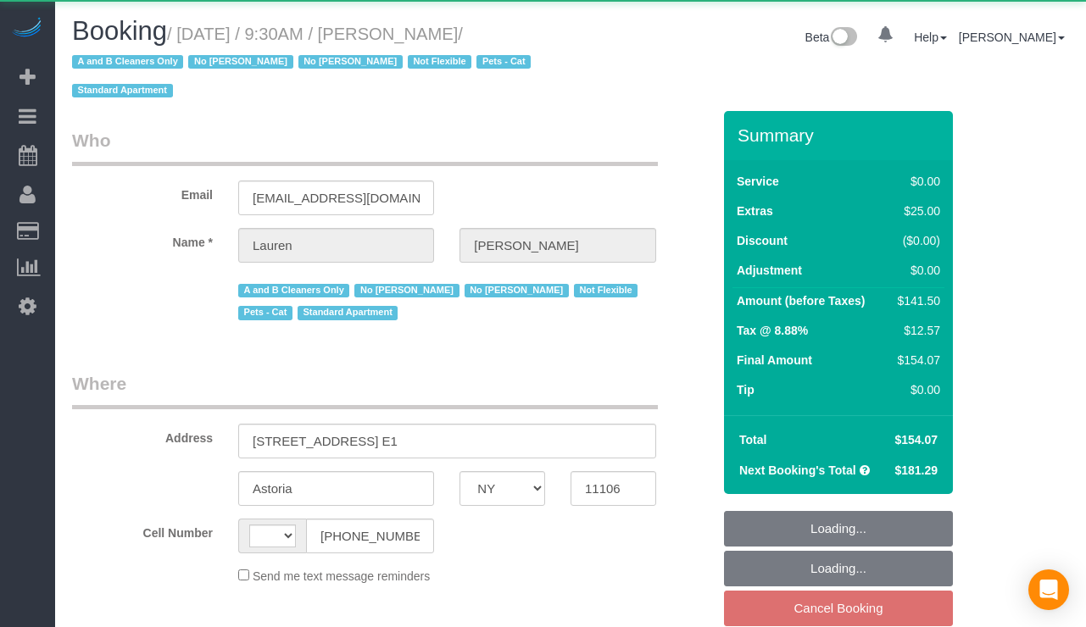
select select "NY"
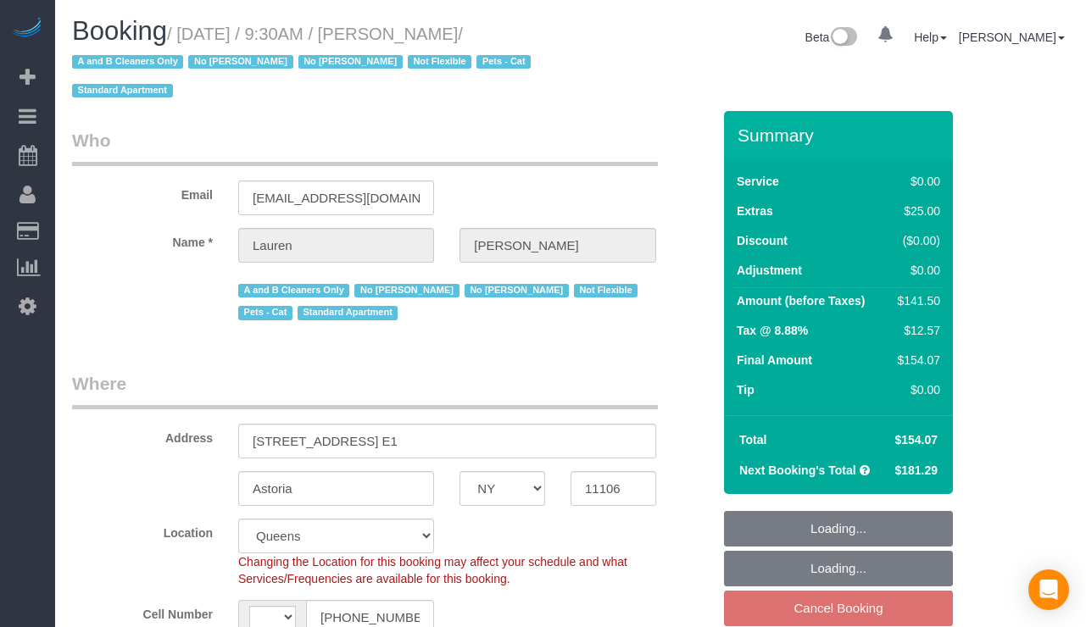
select select "string:[GEOGRAPHIC_DATA]"
select select "object:973"
select select "string:stripe-pm_1PIWVh4VGloSiKo7AVfD13n6"
select select "1"
select select "number:89"
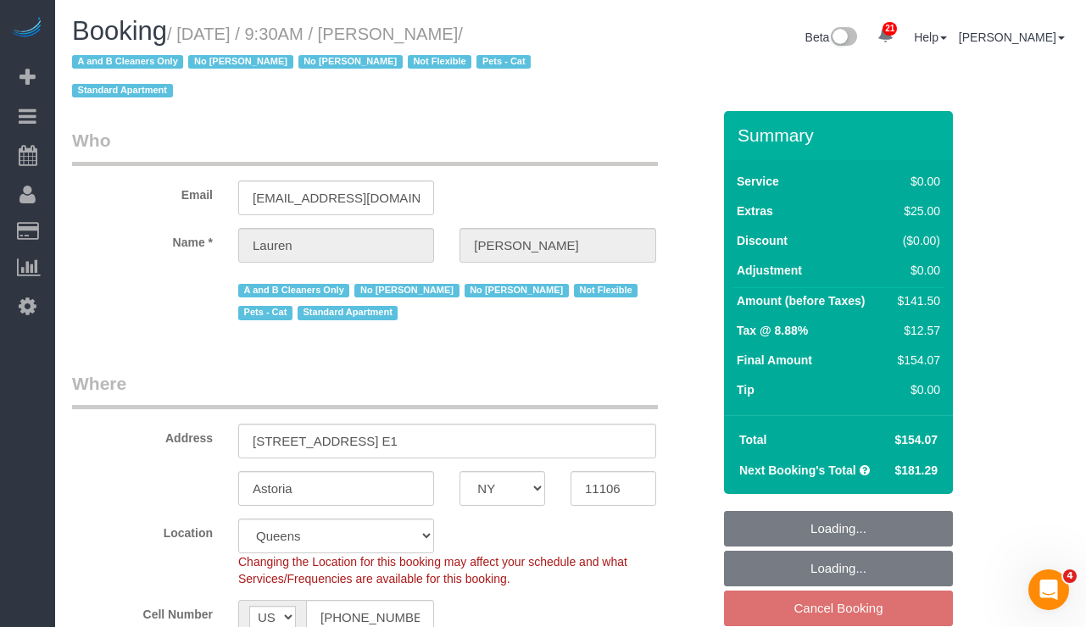
select select "number:90"
select select "number:14"
select select "number:5"
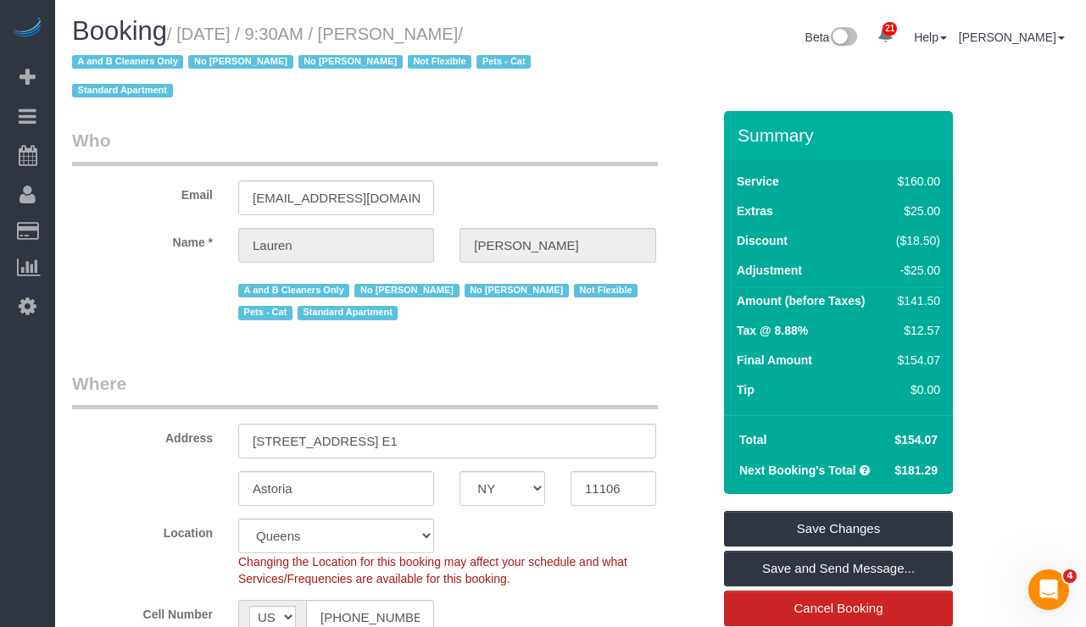
drag, startPoint x: 531, startPoint y: 29, endPoint x: 188, endPoint y: 27, distance: 343.2
click at [188, 27] on small "/ September 19, 2025 / 9:30AM / Lauren Davis / A and B Cleaners Only No Anabel …" at bounding box center [304, 63] width 464 height 76
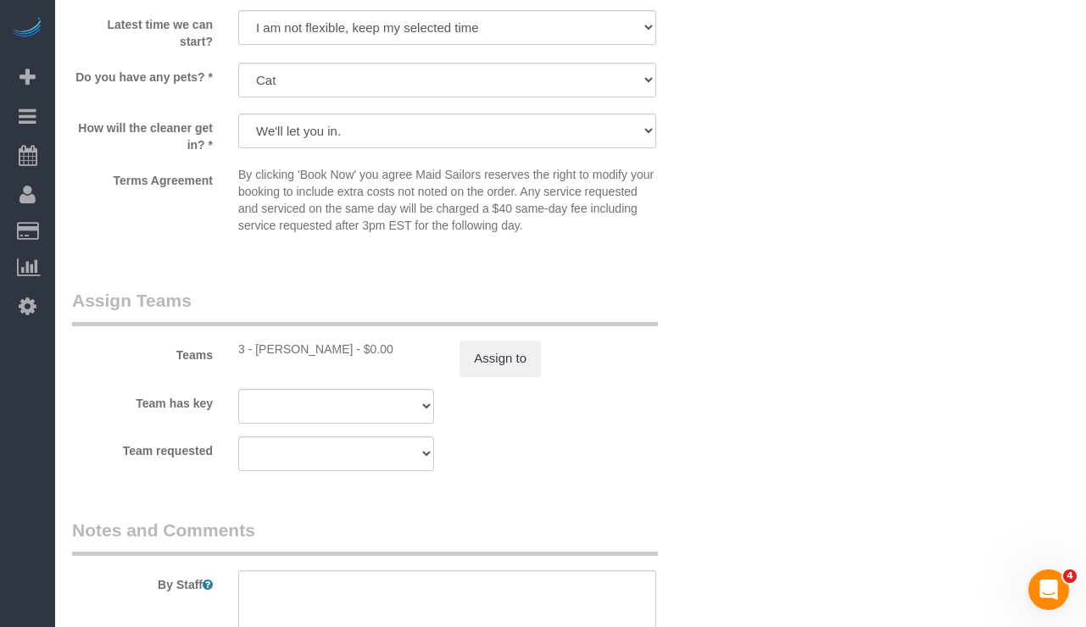
drag, startPoint x: 327, startPoint y: 353, endPoint x: 261, endPoint y: 354, distance: 66.1
click at [258, 354] on div "3 - Maria Bonilla - $0.00" at bounding box center [336, 349] width 196 height 17
copy div "Maria Bonilla"
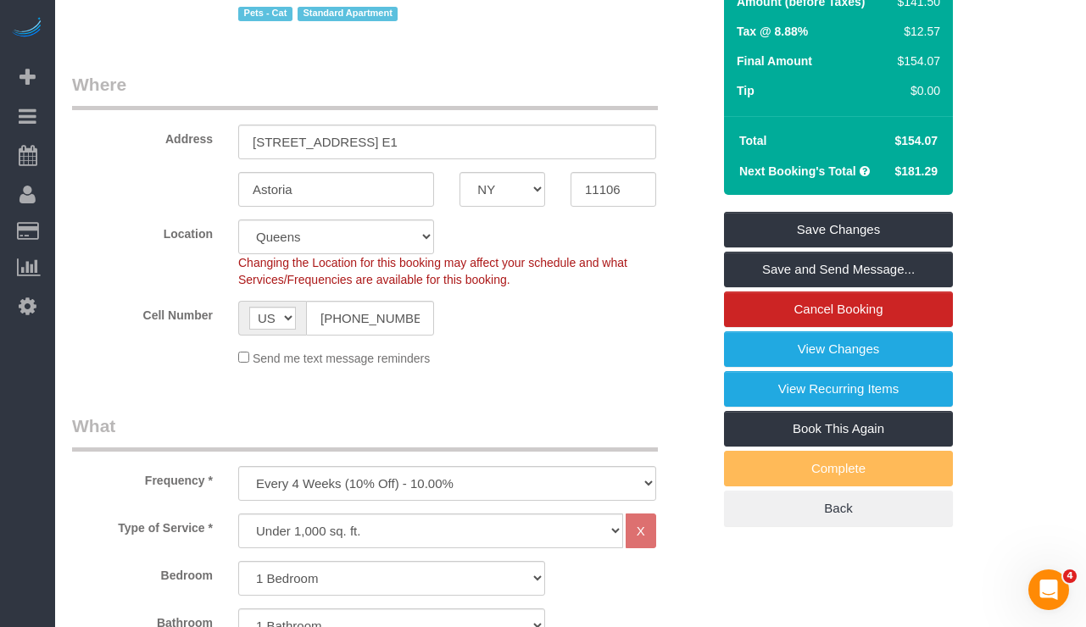
scroll to position [342, 0]
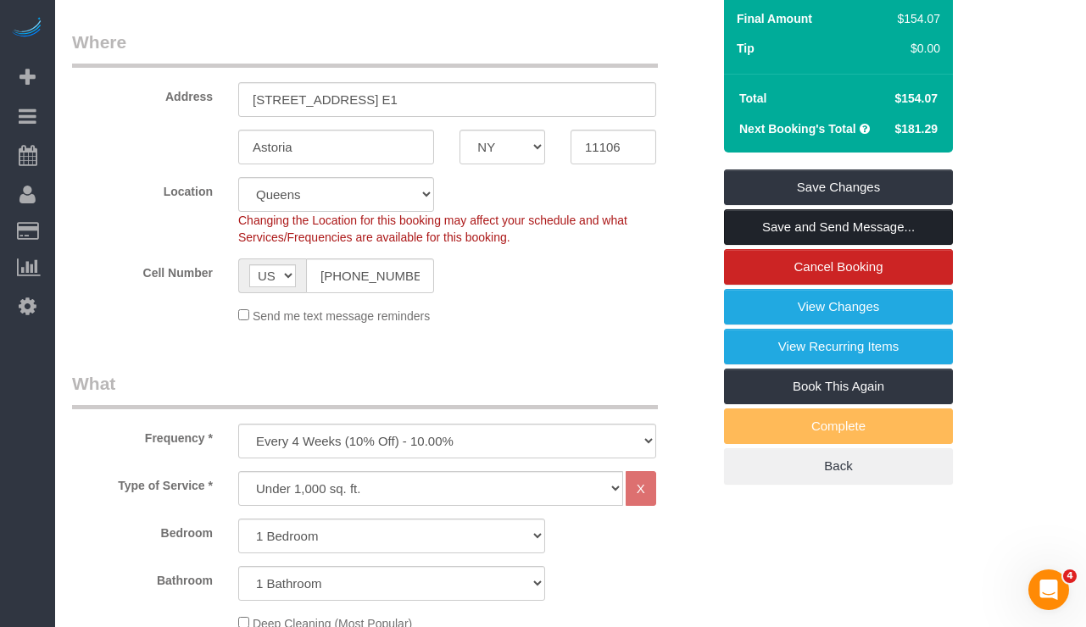
click at [786, 225] on link "Save and Send Message..." at bounding box center [838, 227] width 229 height 36
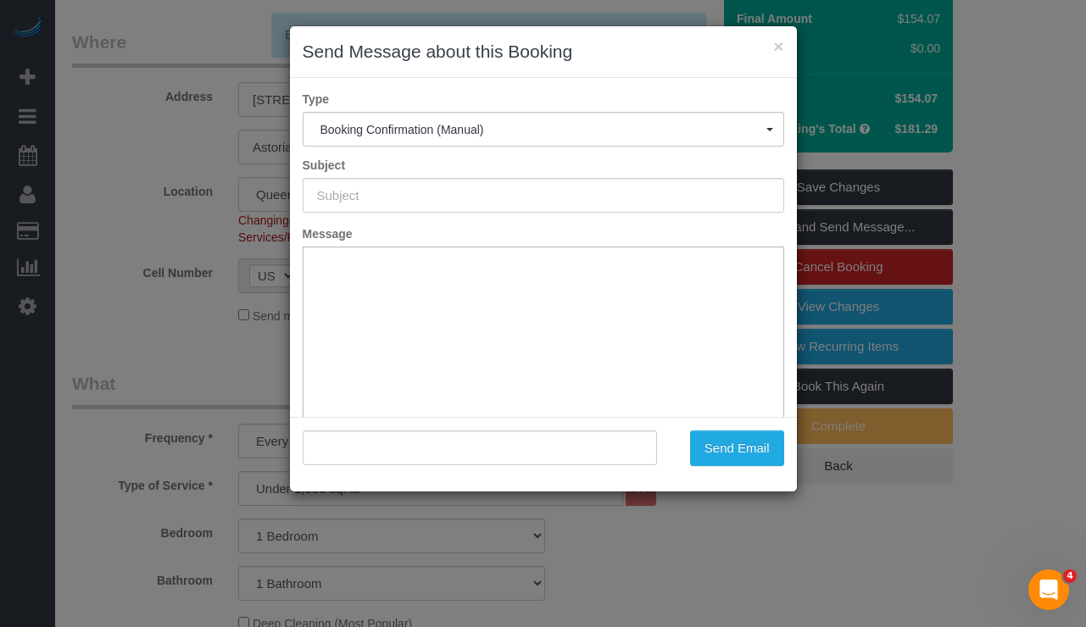
type input "Cleaning Confirmed for 09/19/2025 at 9:30am"
type input ""Lauren Davis" <lndavis0820@gmail.com>"
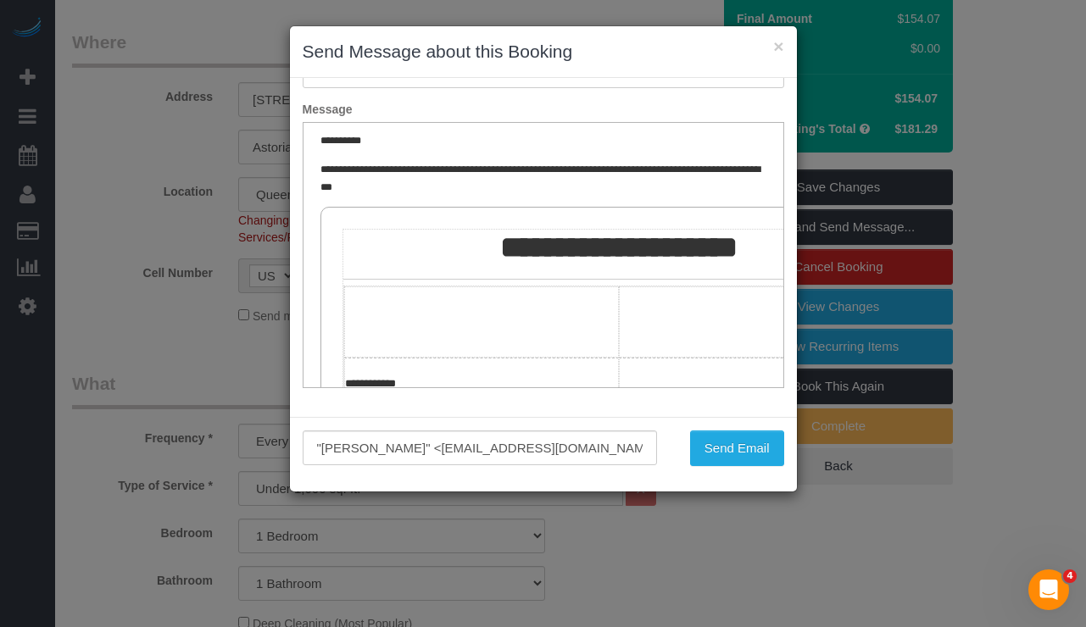
scroll to position [0, 0]
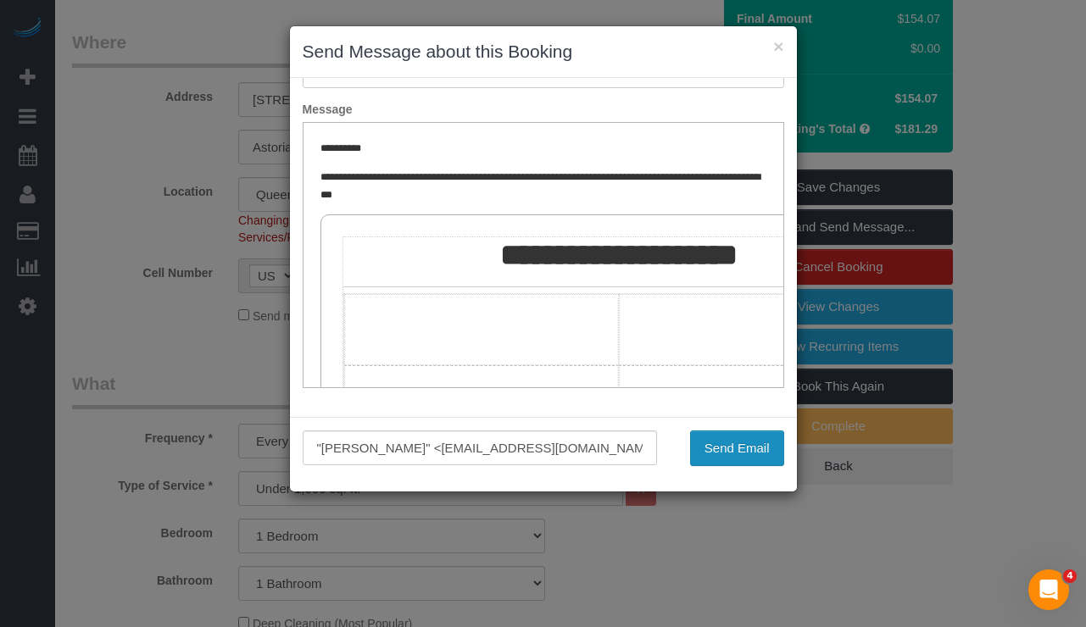
click at [716, 445] on button "Send Email" at bounding box center [737, 449] width 94 height 36
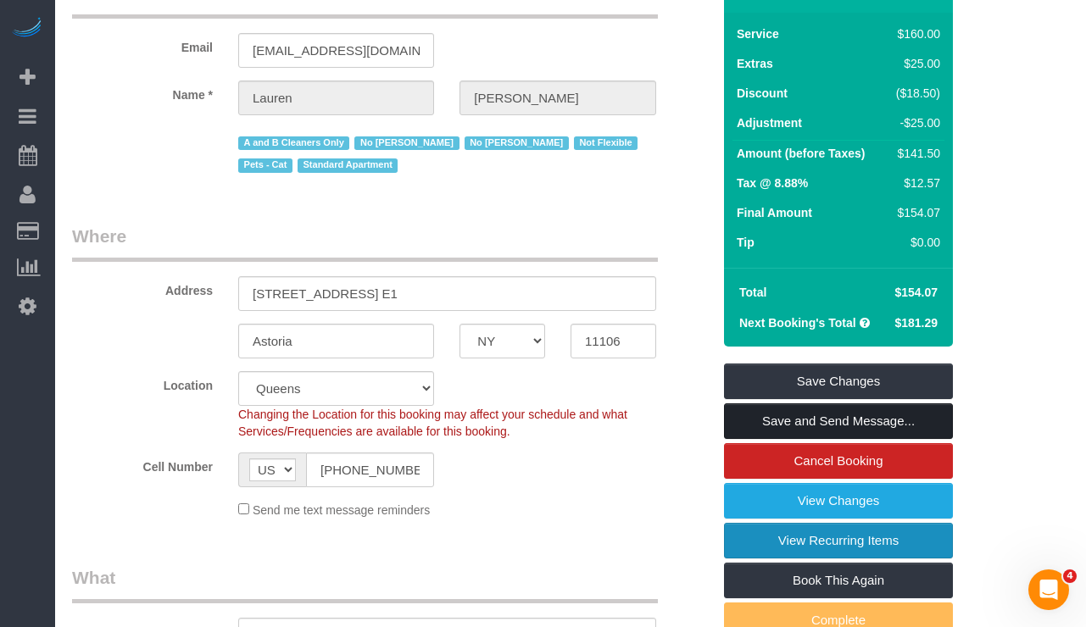
scroll to position [235, 0]
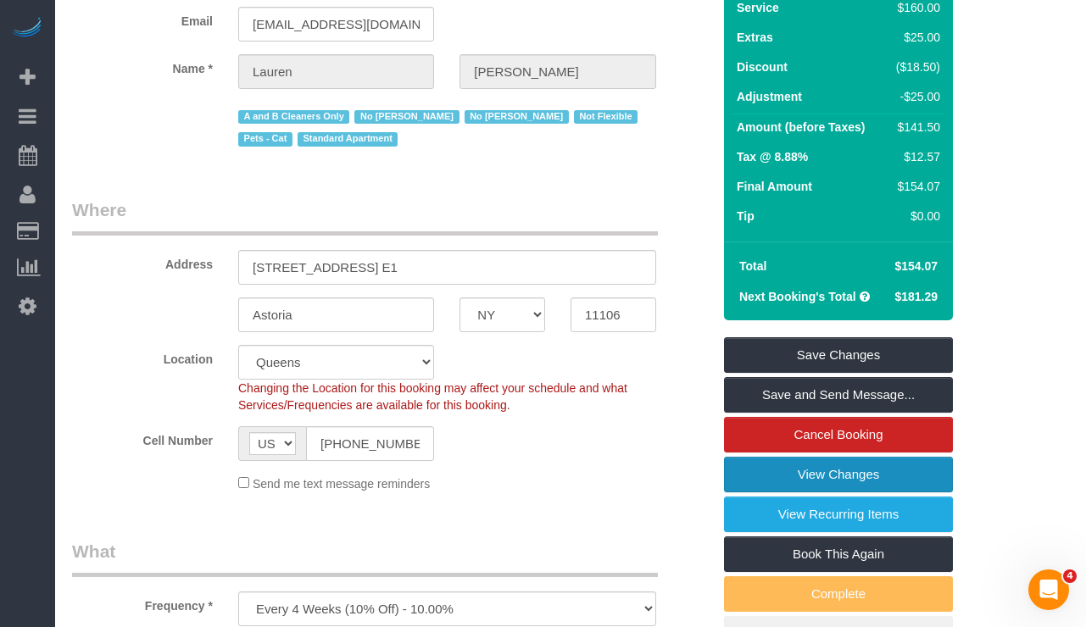
click at [776, 481] on link "View Changes" at bounding box center [838, 475] width 229 height 36
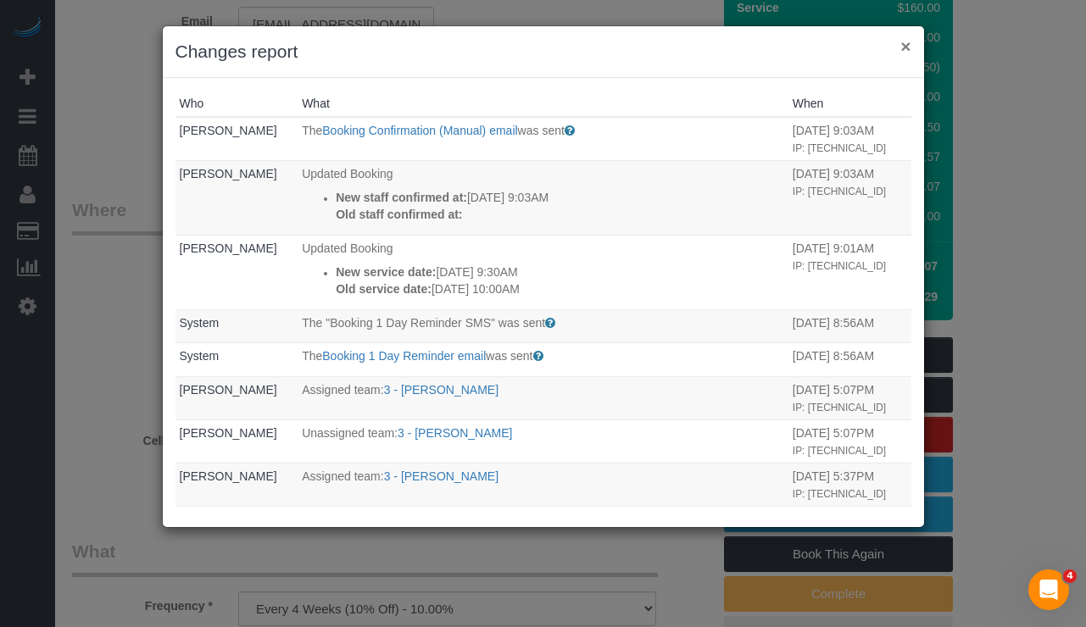
click at [908, 50] on button "×" at bounding box center [905, 46] width 10 height 18
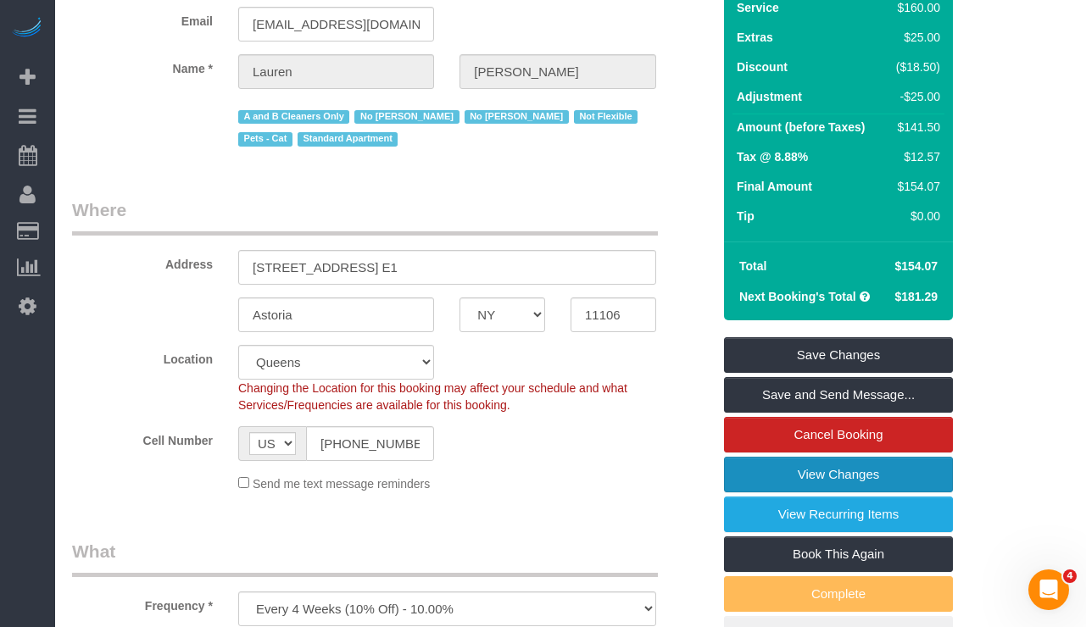
scroll to position [173, 0]
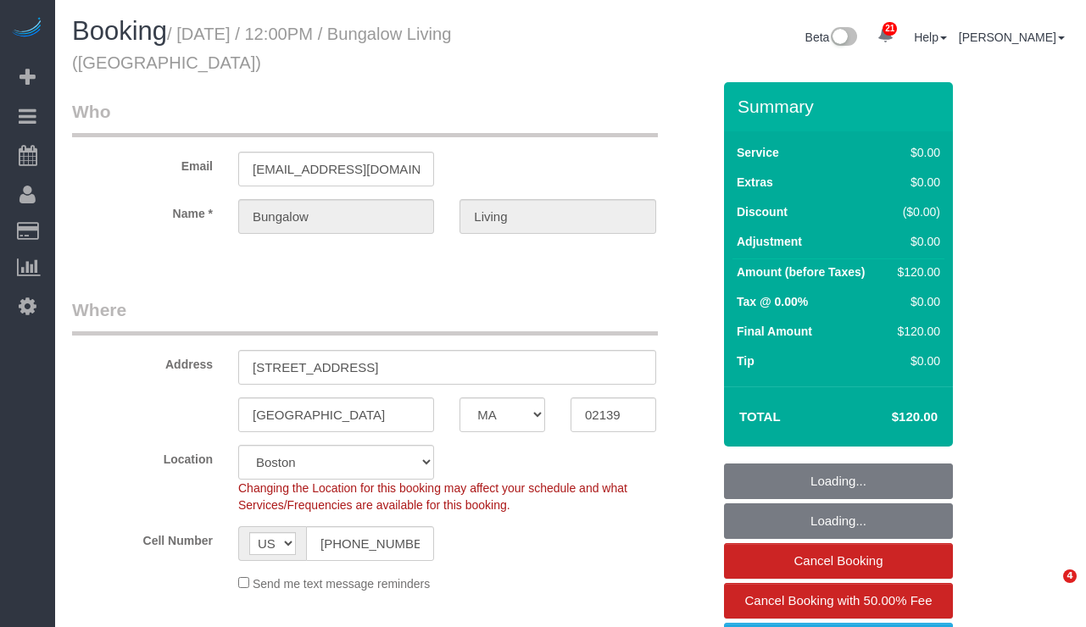
select select "MA"
select select "spot1"
select select "number:89"
select select "number:90"
select select "number:15"
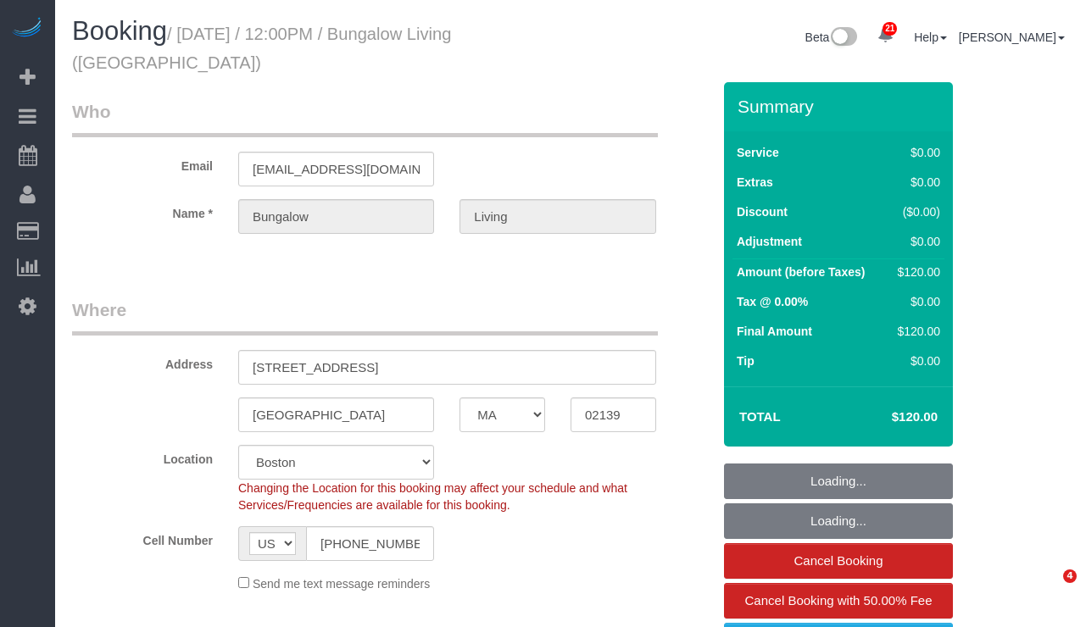
select select "number:7"
select select "object:1088"
select select "spot40"
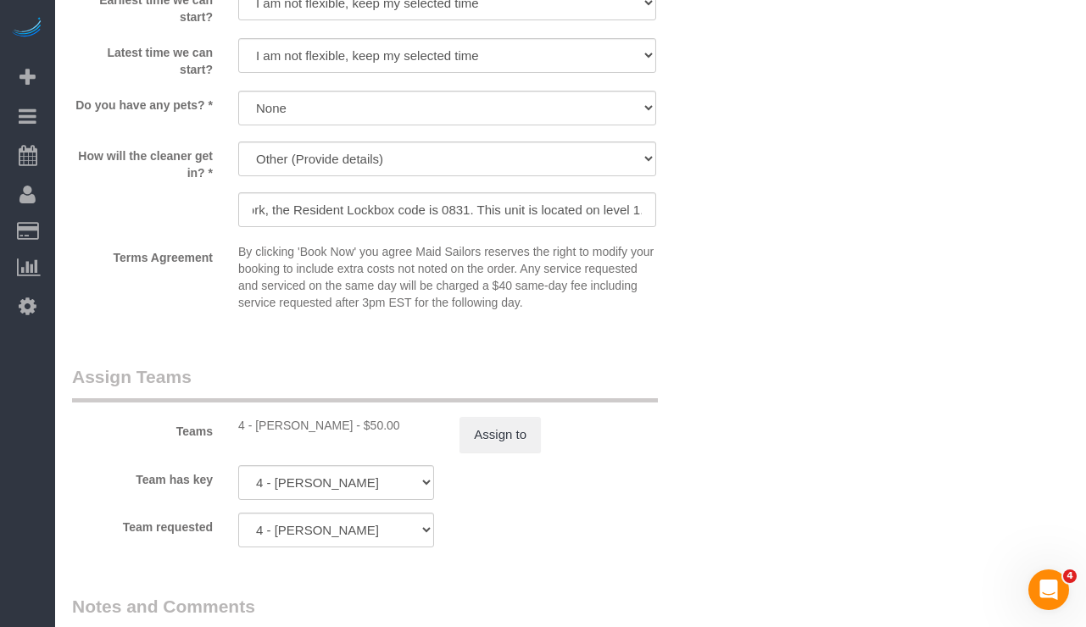
scroll to position [0, 561]
click at [324, 207] on input "The Maintenance lockbox is located on the front steps railing. The code is 2017…" at bounding box center [447, 209] width 418 height 35
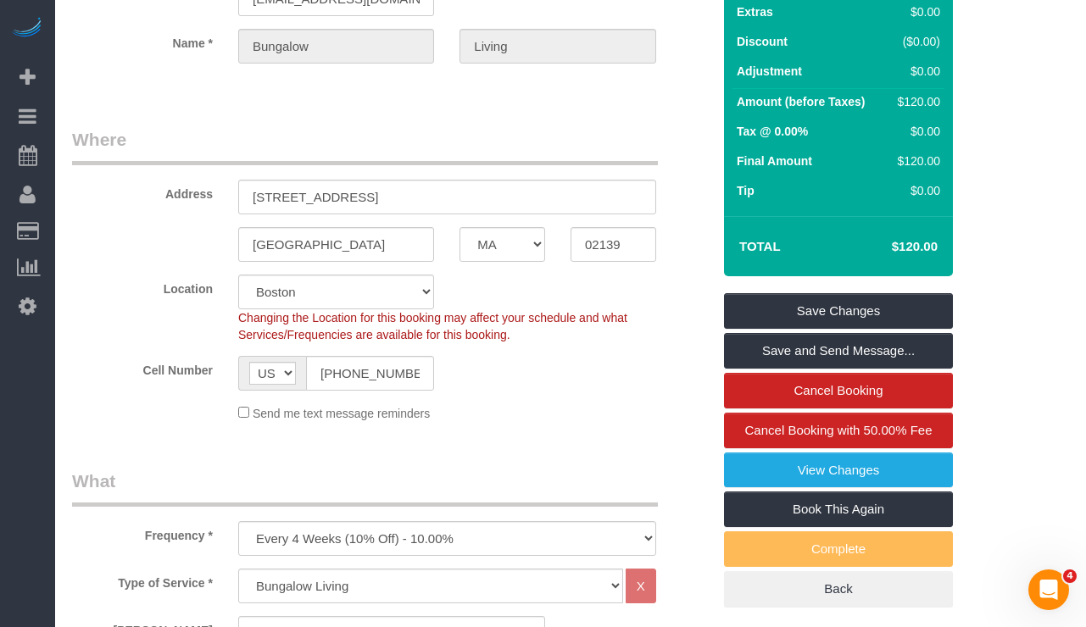
scroll to position [0, 0]
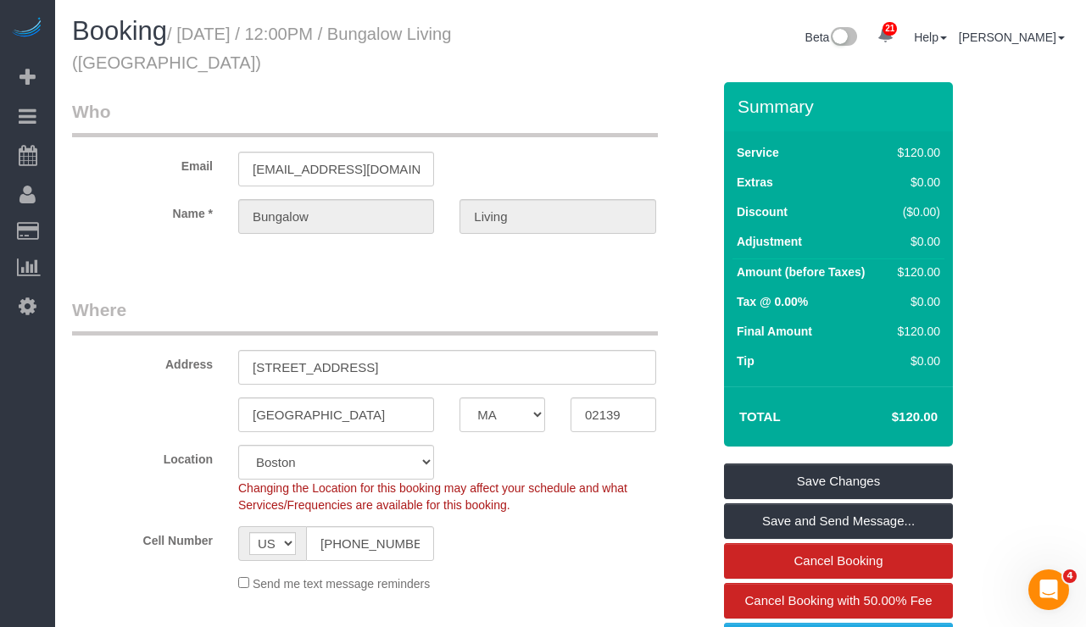
drag, startPoint x: 198, startPoint y: 36, endPoint x: 196, endPoint y: 50, distance: 14.6
click at [196, 50] on h1 "Booking / [DATE] / 12:00PM / Bungalow Living ([GEOGRAPHIC_DATA])" at bounding box center [315, 46] width 486 height 58
copy small "[DATE] / 12:00PM / Bungalow Living ([GEOGRAPHIC_DATA])"
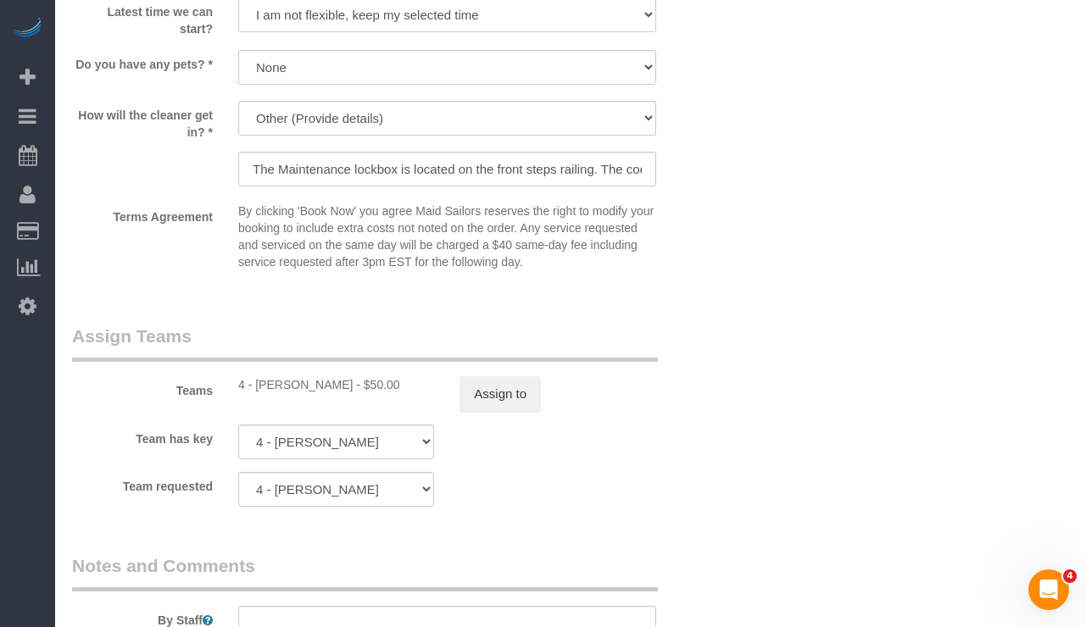
scroll to position [1612, 0]
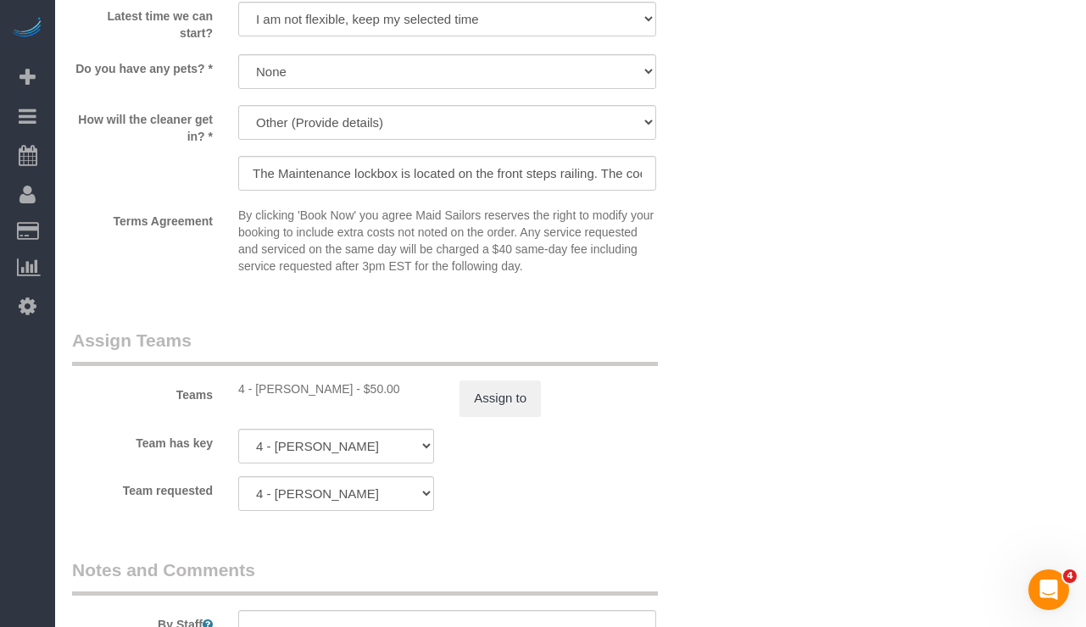
copy div "[PERSON_NAME]"
drag, startPoint x: 370, startPoint y: 388, endPoint x: 255, endPoint y: 388, distance: 115.3
click at [255, 388] on div "4 - [PERSON_NAME] - $50.00" at bounding box center [336, 389] width 196 height 17
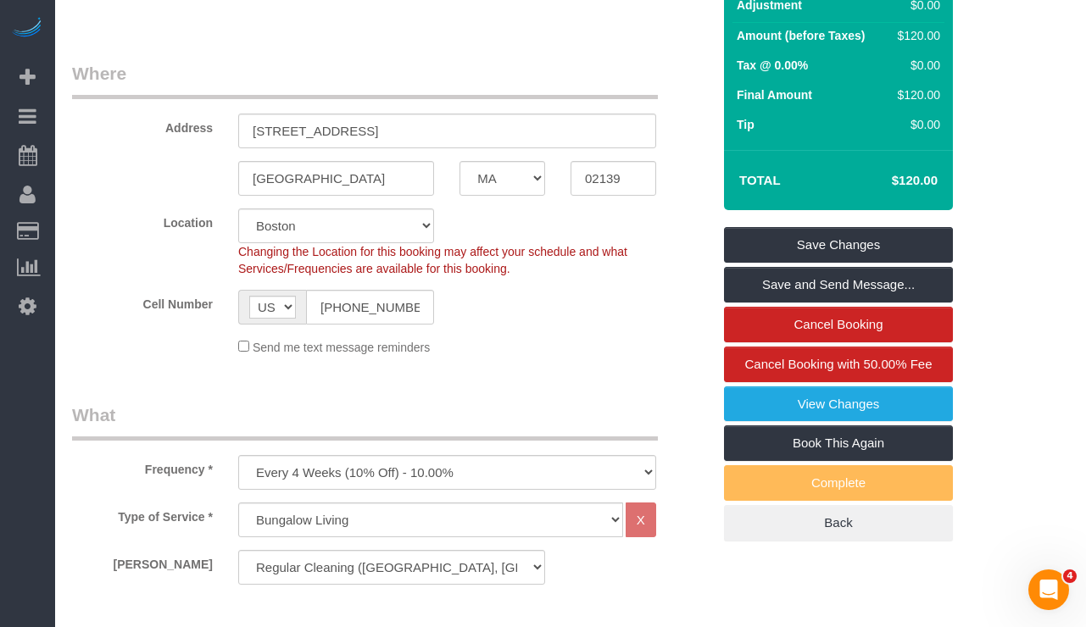
scroll to position [0, 0]
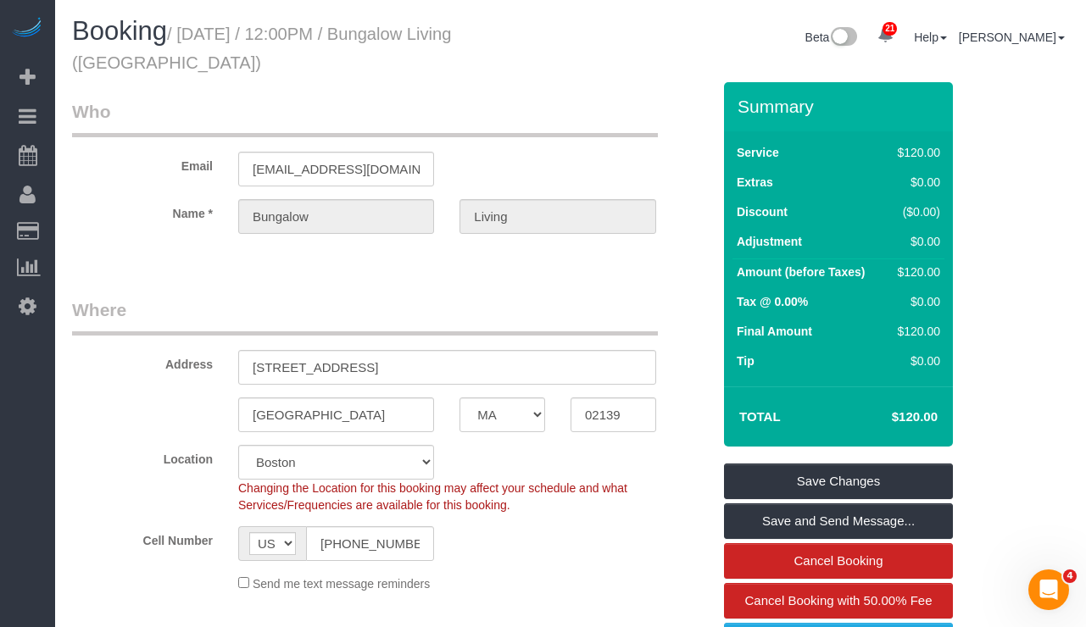
drag, startPoint x: 178, startPoint y: 62, endPoint x: 214, endPoint y: 61, distance: 35.6
click at [195, 42] on small "/ [DATE] / 12:00PM / Bungalow Living ([GEOGRAPHIC_DATA])" at bounding box center [262, 48] width 380 height 47
click at [221, 69] on h1 "Booking / [DATE] / 12:00PM / Bungalow Living ([GEOGRAPHIC_DATA])" at bounding box center [315, 46] width 486 height 58
drag, startPoint x: 220, startPoint y: 65, endPoint x: 186, endPoint y: 38, distance: 43.4
click at [186, 38] on h1 "Booking / [DATE] / 12:00PM / Bungalow Living ([GEOGRAPHIC_DATA])" at bounding box center [315, 46] width 486 height 58
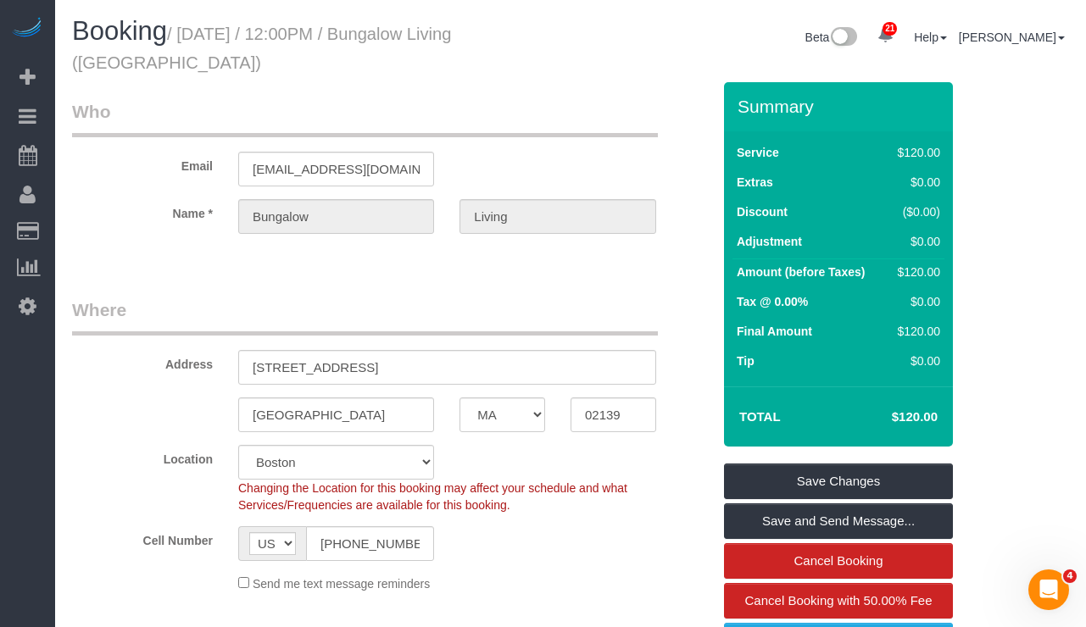
copy small "[DATE] / 12:00PM / Bungalow Living ([GEOGRAPHIC_DATA])"
